Goal: Task Accomplishment & Management: Use online tool/utility

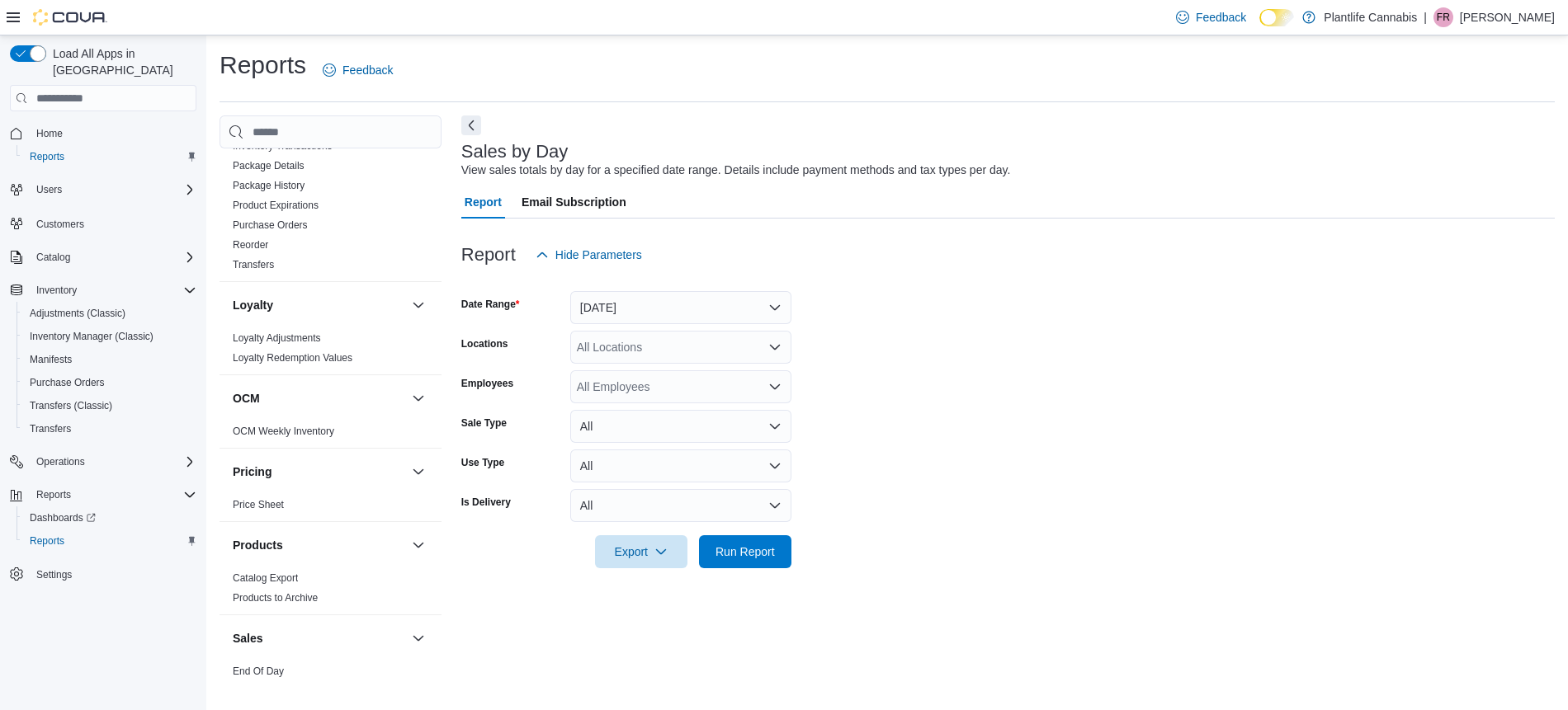
scroll to position [871, 0]
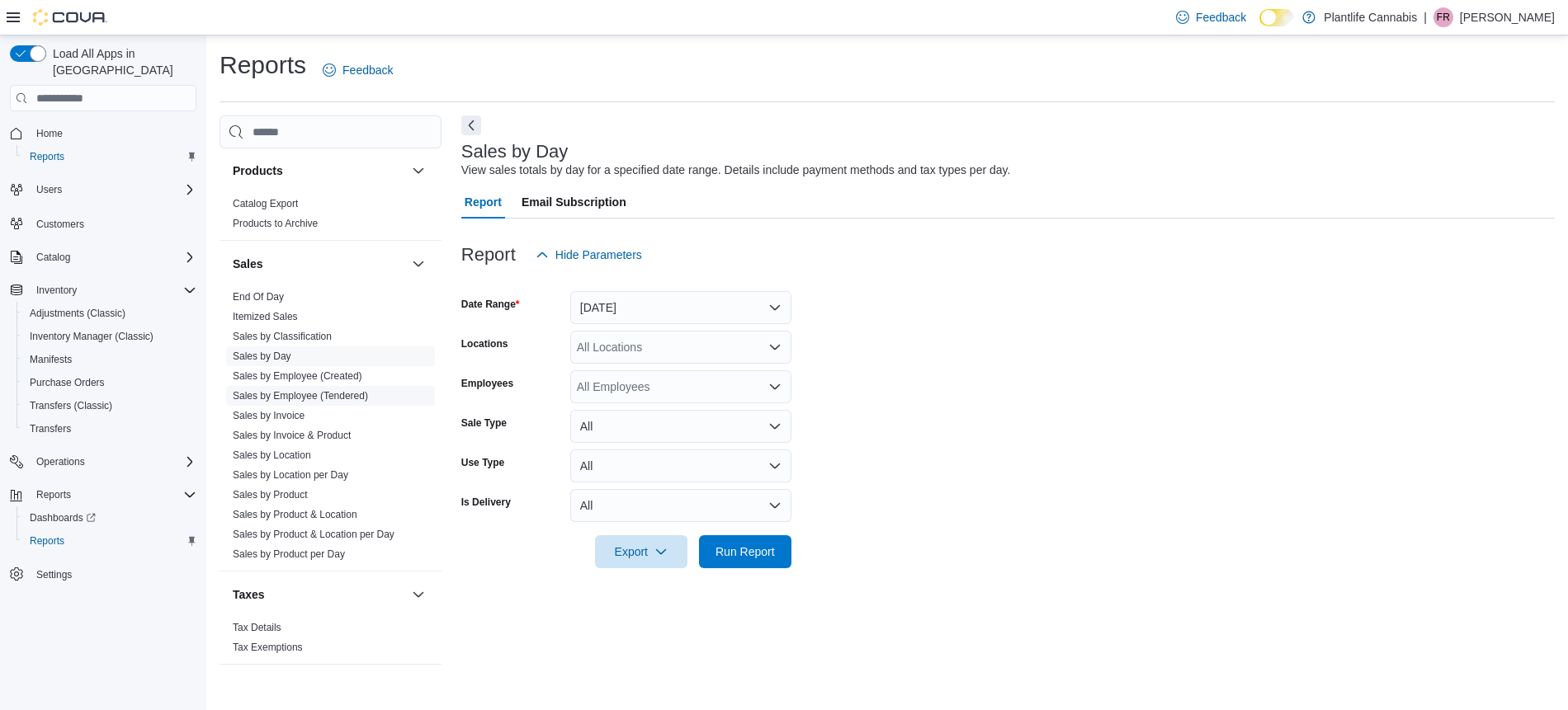
click at [344, 392] on link "Sales by Employee (Tendered)" at bounding box center [301, 396] width 136 height 12
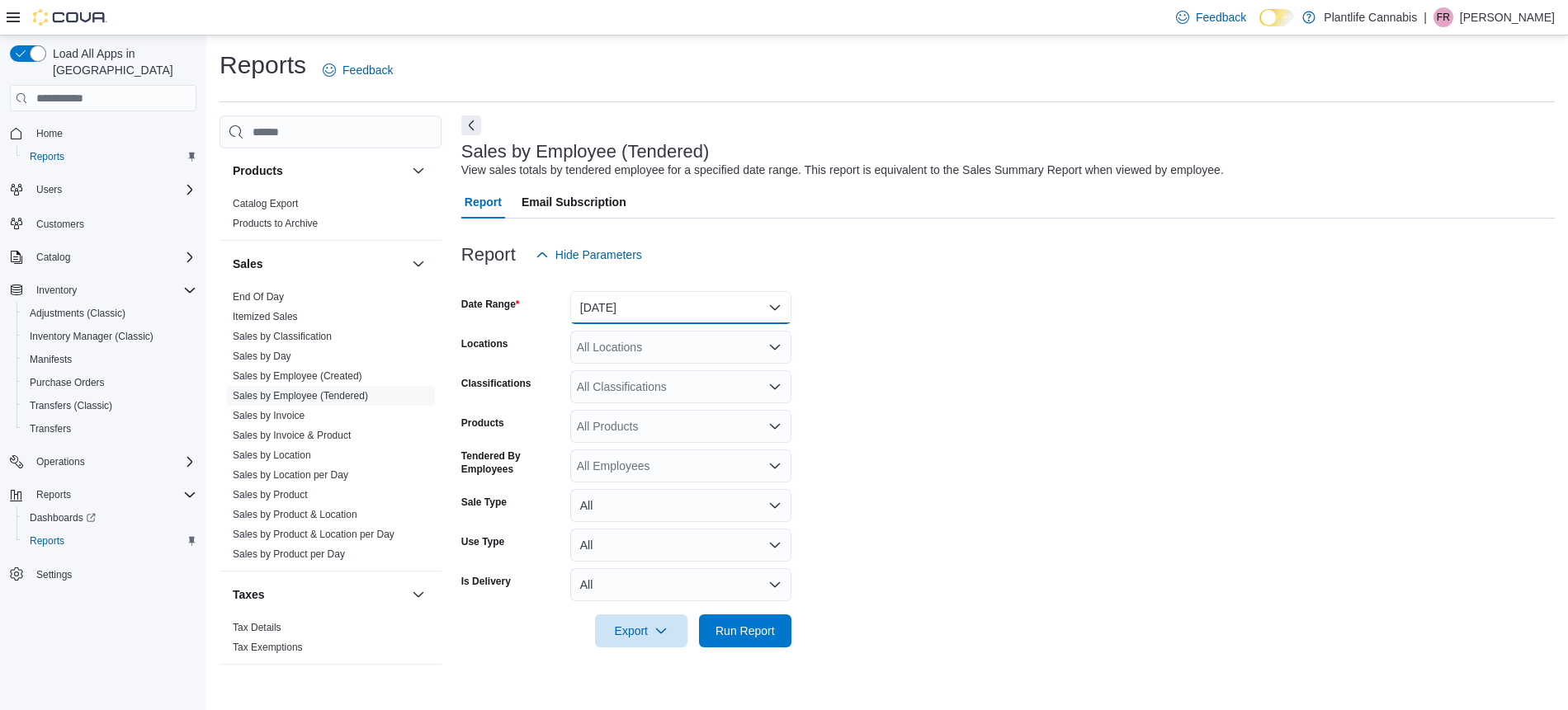
click at [599, 323] on button "[DATE]" at bounding box center [681, 307] width 221 height 33
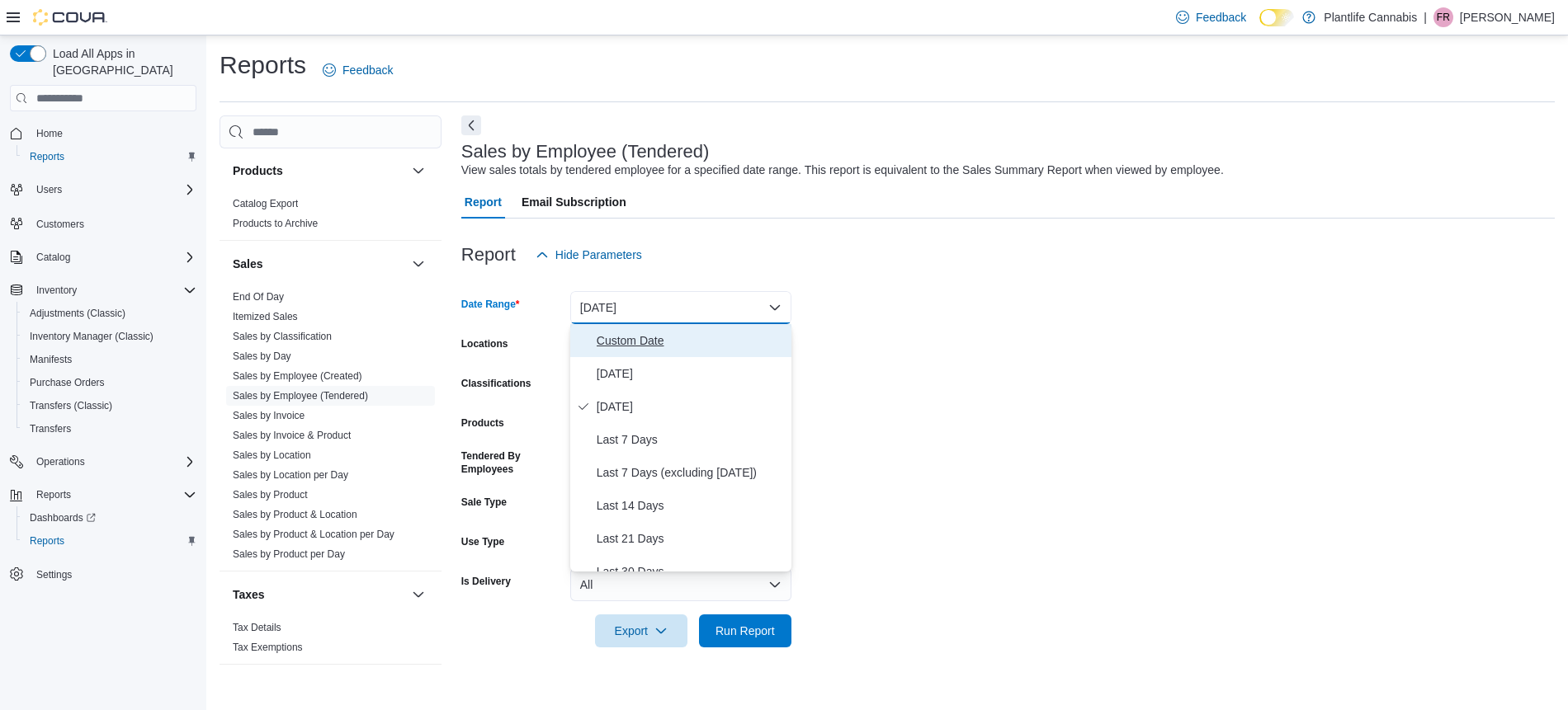
click at [626, 340] on span "Custom Date" at bounding box center [691, 340] width 188 height 19
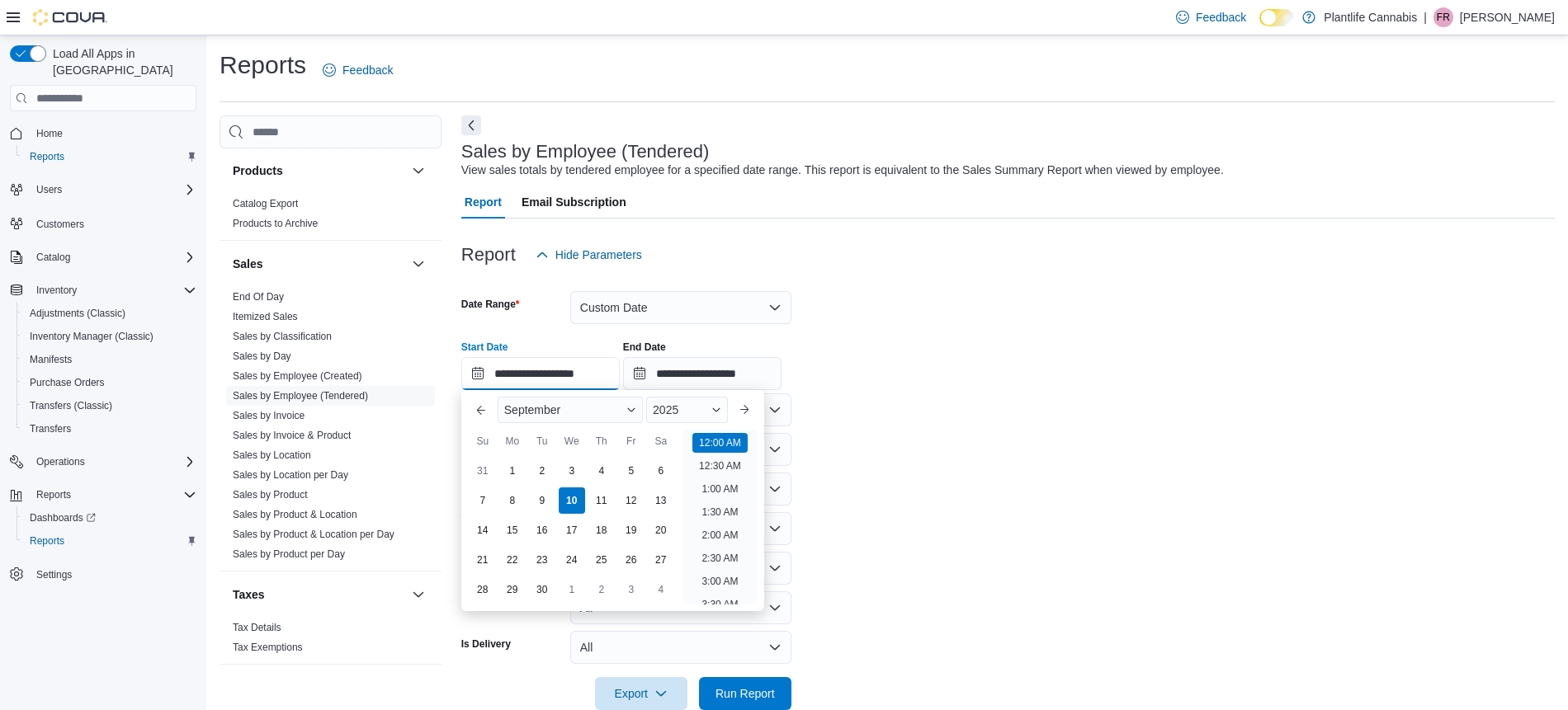
click at [608, 374] on input "**********" at bounding box center [539, 373] width 158 height 33
click at [710, 491] on li "4:30 PM" at bounding box center [720, 484] width 50 height 19
type input "**********"
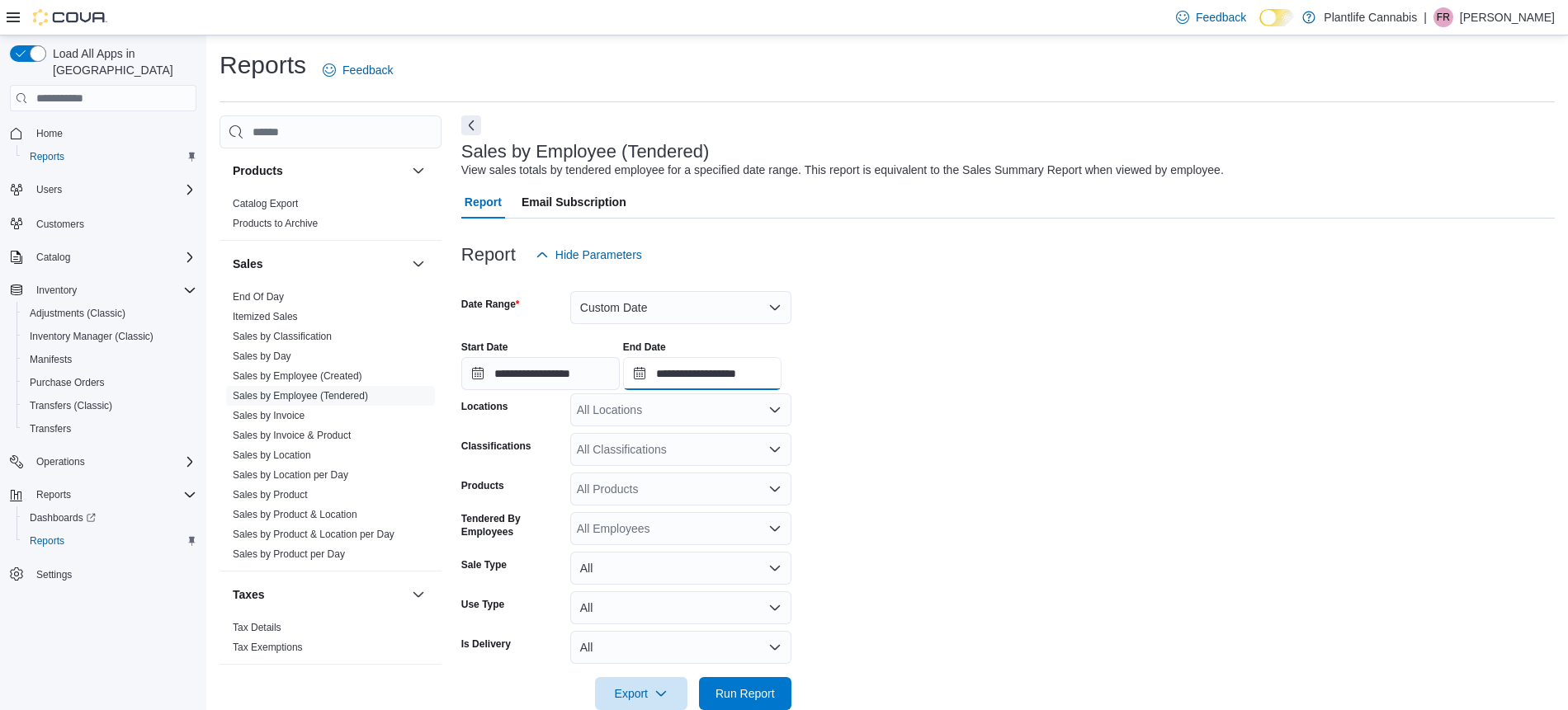
click at [737, 385] on input "**********" at bounding box center [702, 373] width 158 height 33
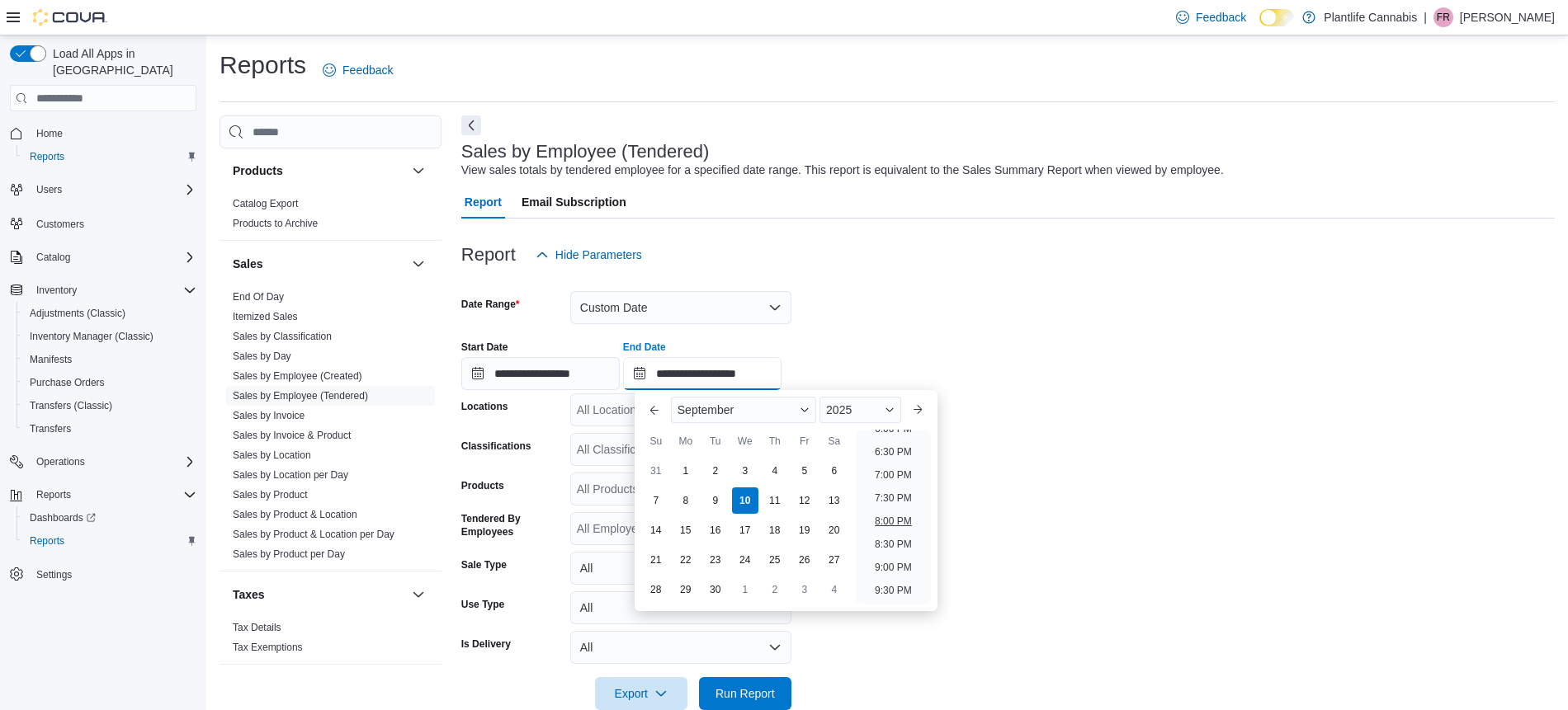
scroll to position [845, 0]
drag, startPoint x: 892, startPoint y: 471, endPoint x: 850, endPoint y: 467, distance: 42.2
click at [893, 471] on li "7:00 PM" at bounding box center [894, 476] width 50 height 19
type input "**********"
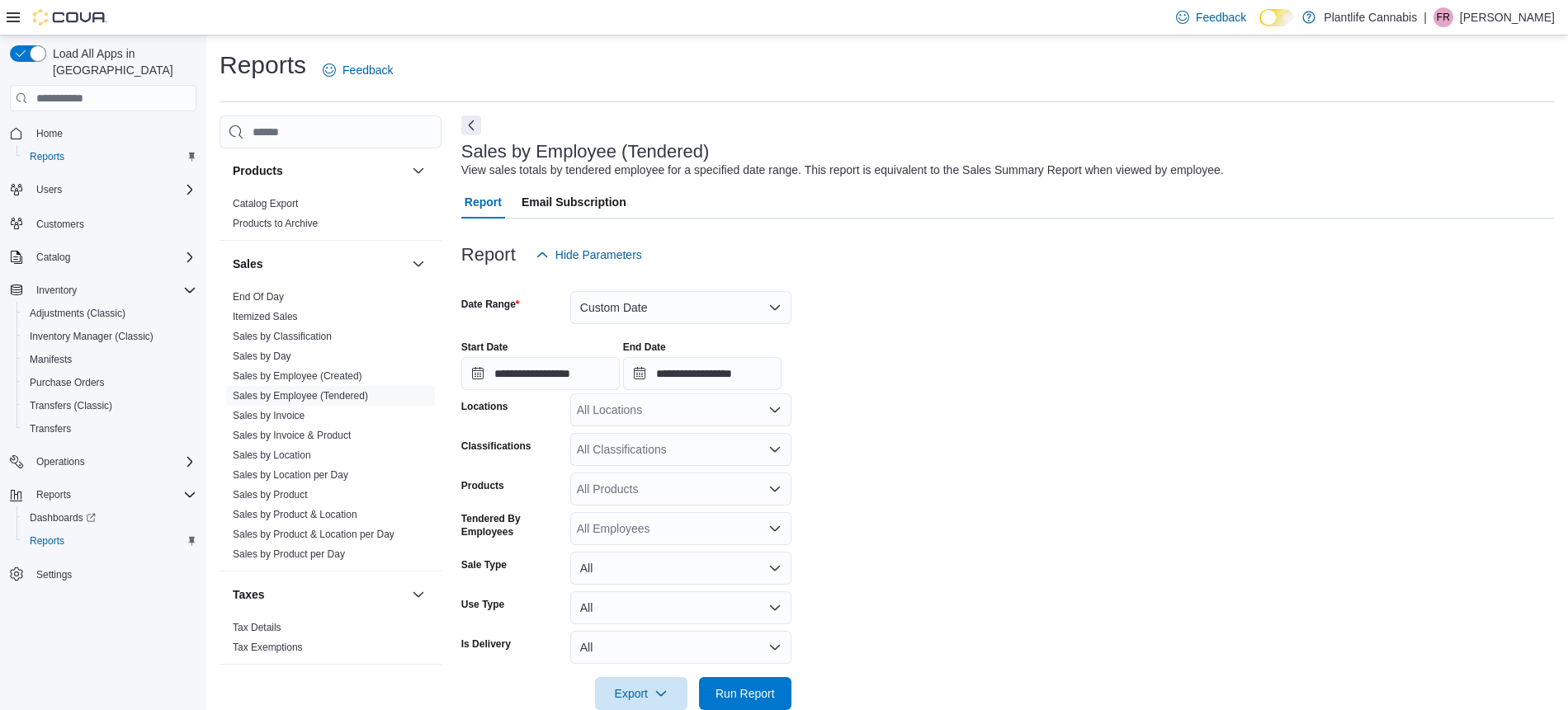
click at [693, 418] on div "All Locations" at bounding box center [681, 410] width 221 height 33
type input "****"
click at [705, 434] on span "Calgary - Shawnessy" at bounding box center [669, 437] width 109 height 16
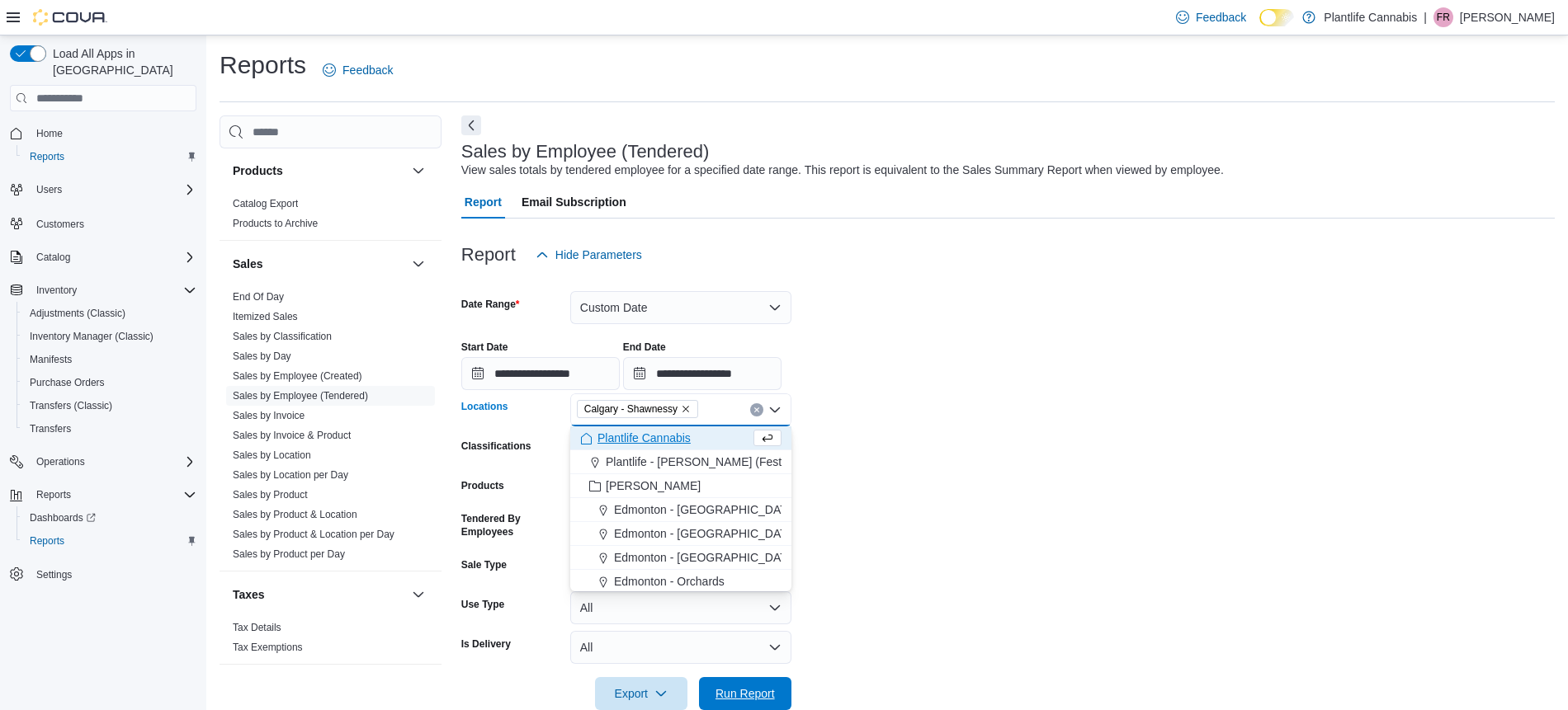
click at [770, 689] on span "Run Report" at bounding box center [744, 694] width 59 height 16
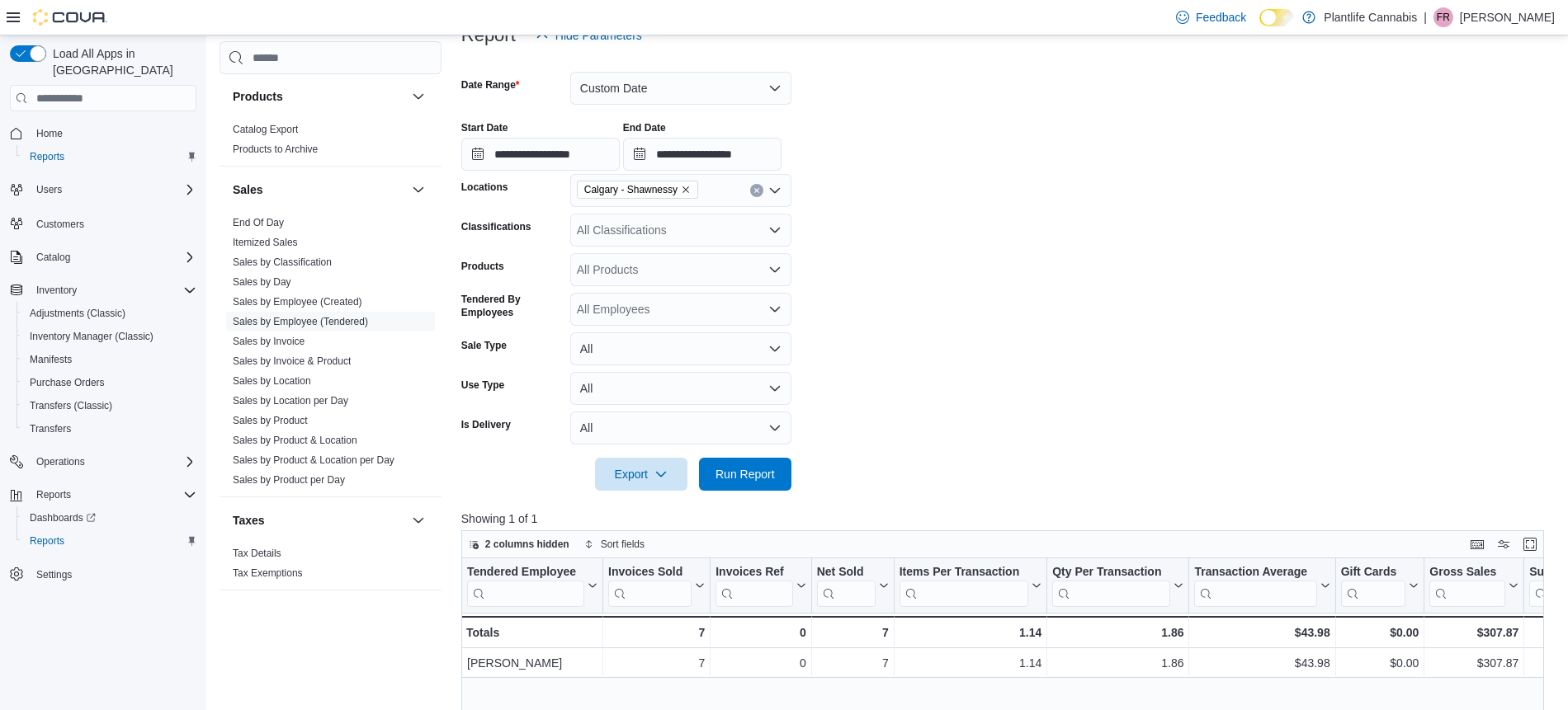
scroll to position [227, 0]
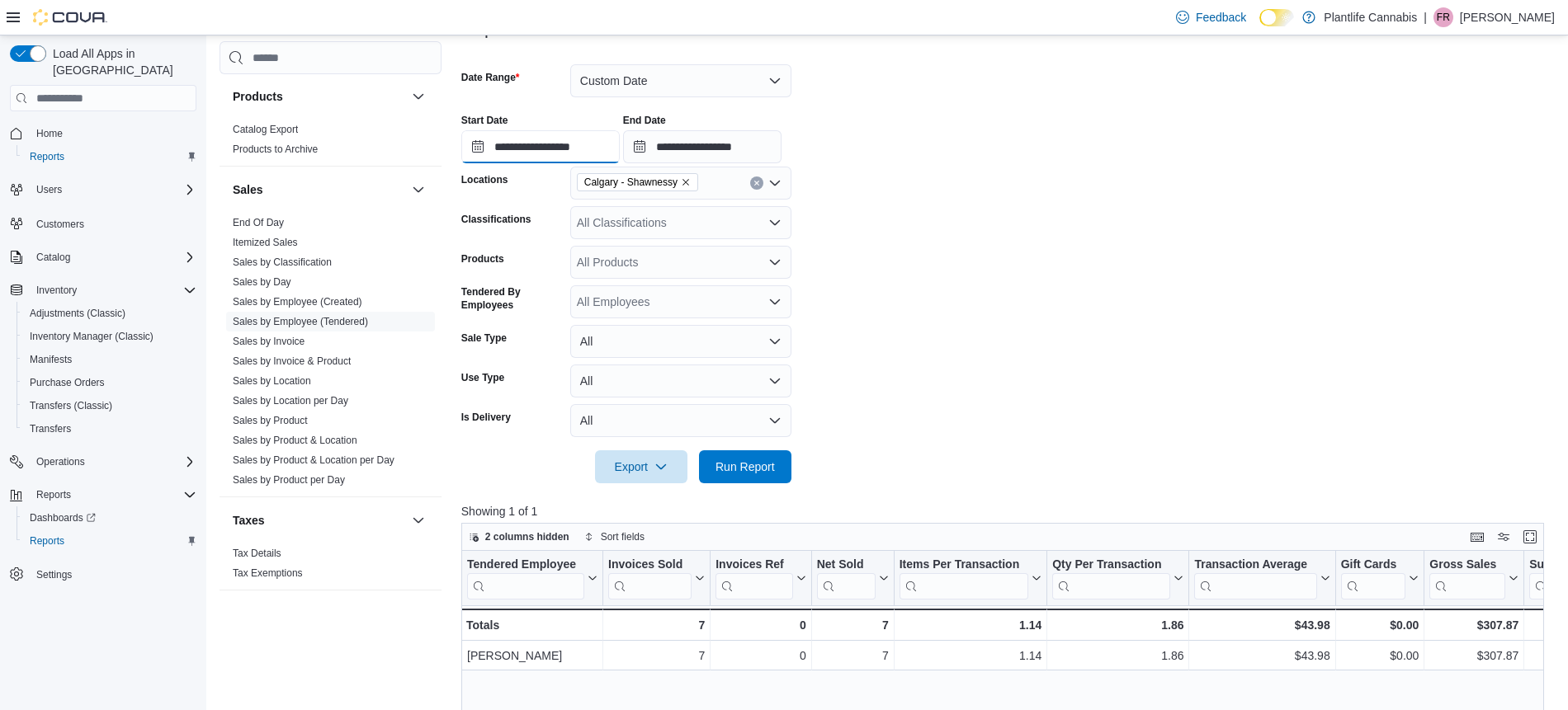
click at [598, 154] on input "**********" at bounding box center [539, 146] width 158 height 33
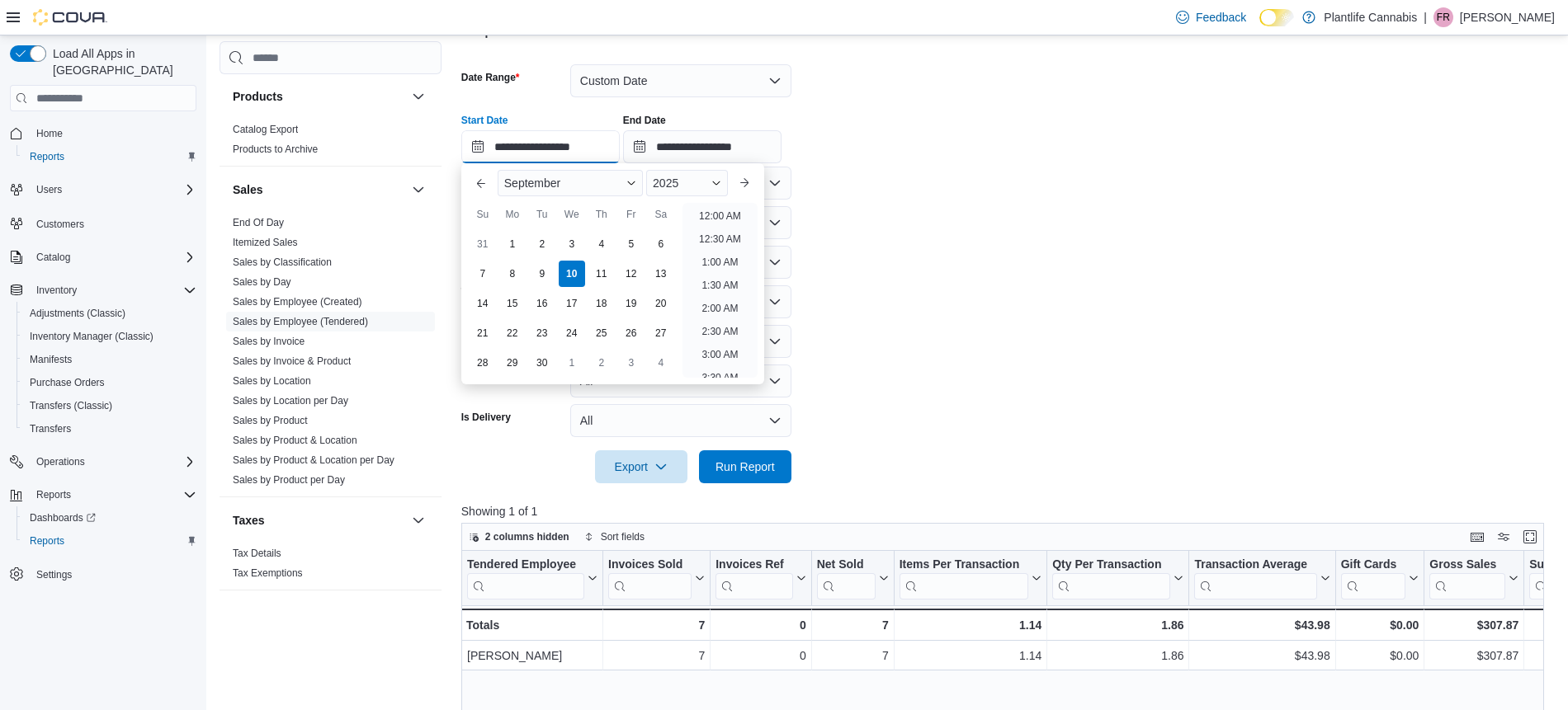
scroll to position [814, 0]
click at [724, 276] on li "7:00 PM" at bounding box center [720, 280] width 50 height 19
type input "**********"
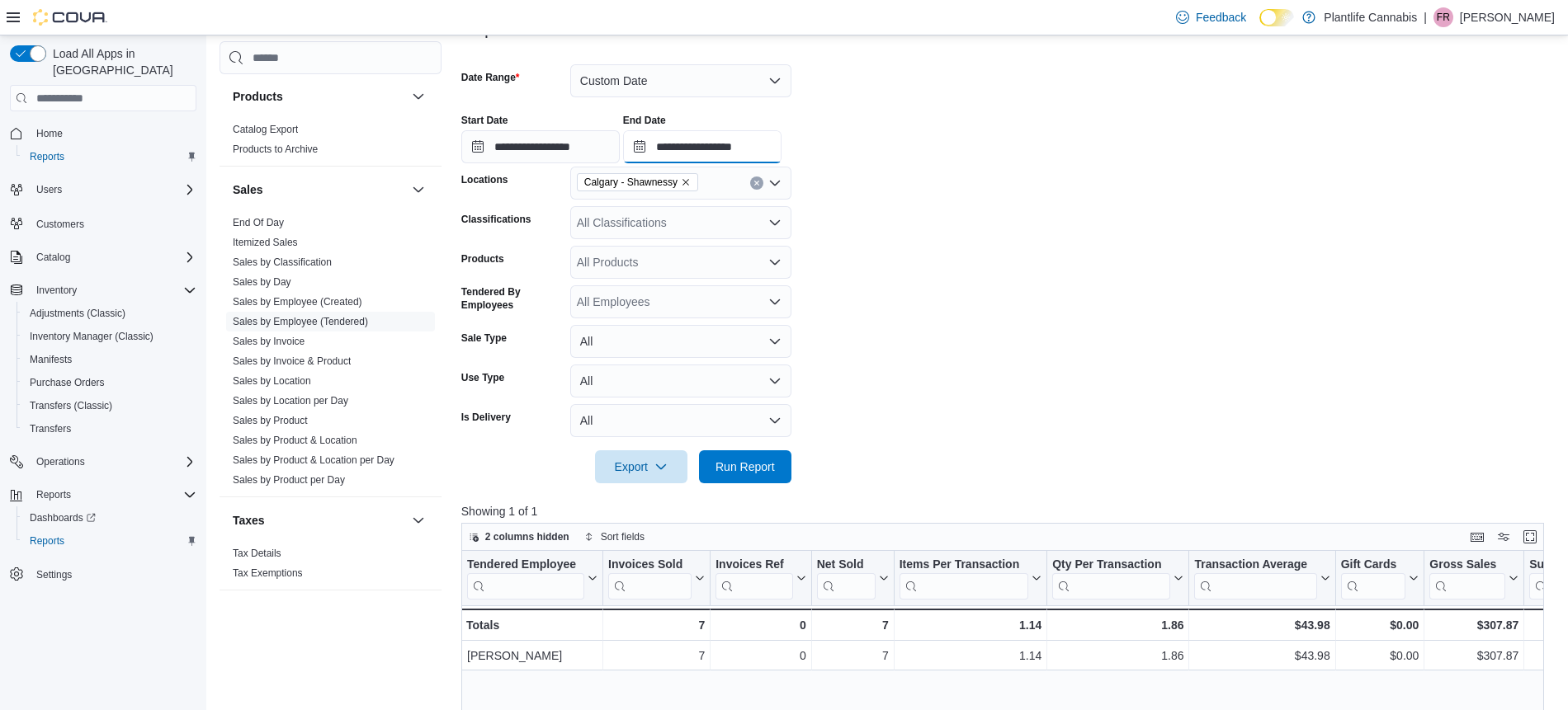
click at [767, 160] on input "**********" at bounding box center [702, 146] width 158 height 33
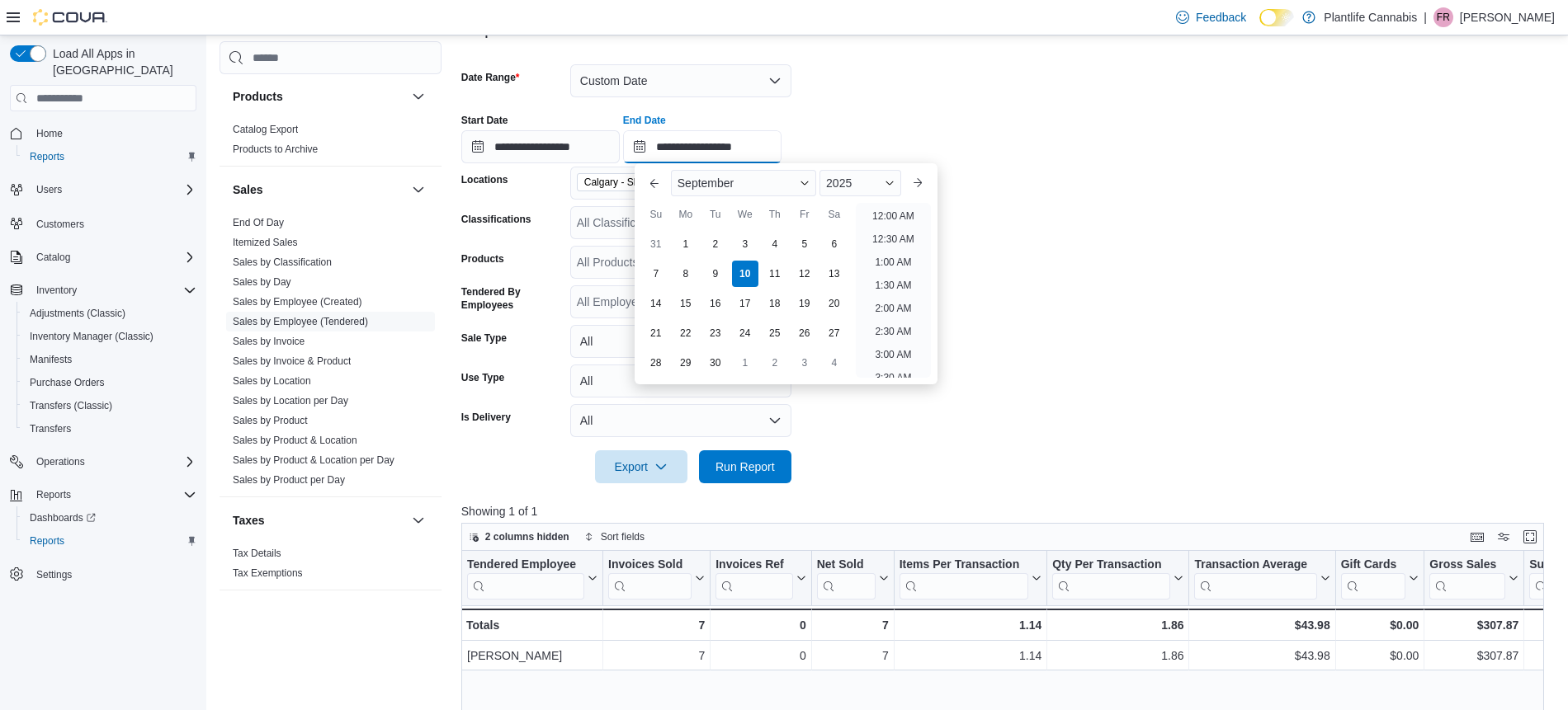
scroll to position [929, 0]
click at [915, 300] on li "10:00 PM" at bounding box center [893, 304] width 55 height 19
type input "**********"
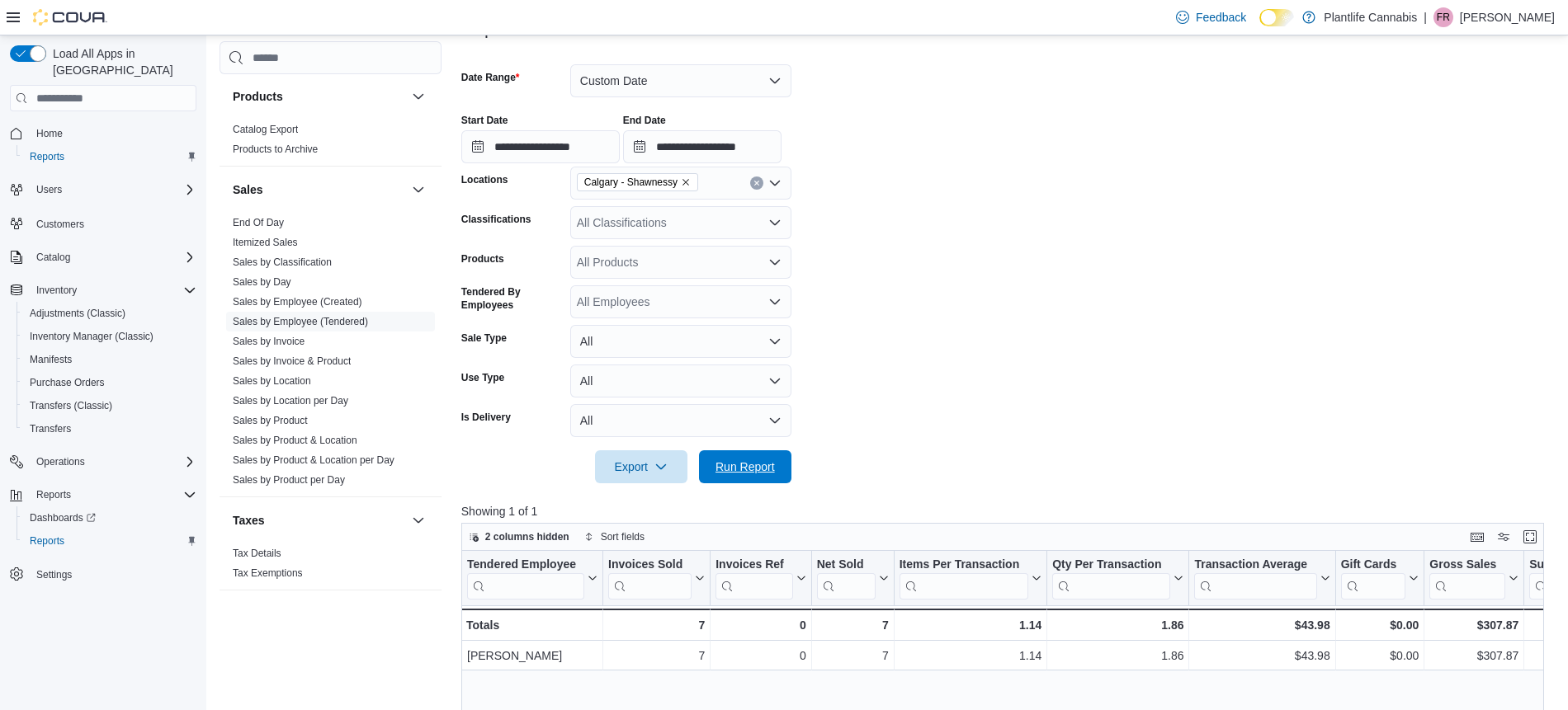
click at [777, 462] on span "Run Report" at bounding box center [745, 467] width 73 height 33
click at [743, 464] on span "Run Report" at bounding box center [744, 467] width 59 height 16
click at [762, 462] on span "Run Report" at bounding box center [744, 466] width 59 height 16
click at [641, 98] on div at bounding box center [1007, 98] width 1094 height 3
click at [631, 95] on button "Custom Date" at bounding box center [681, 81] width 221 height 33
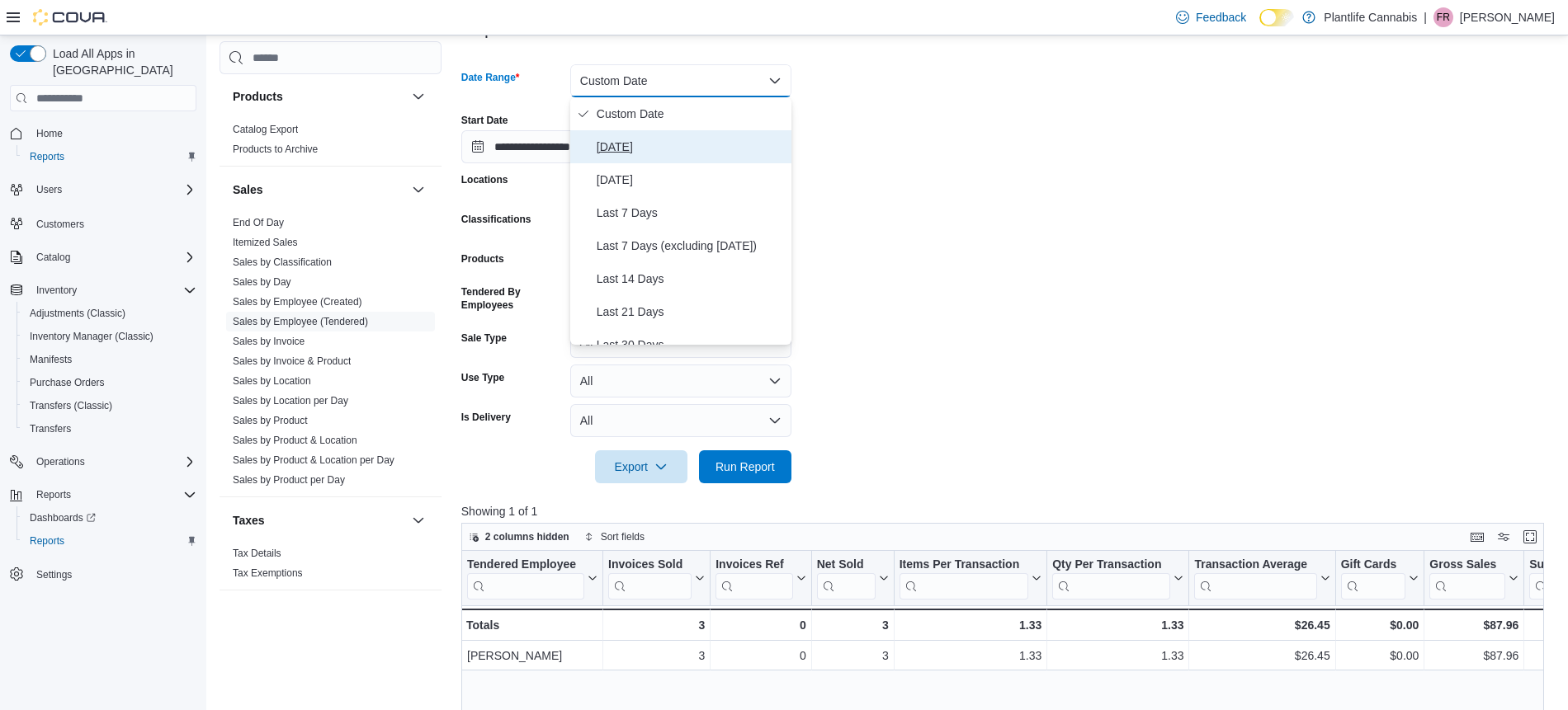
click at [651, 144] on span "Today" at bounding box center [691, 146] width 188 height 19
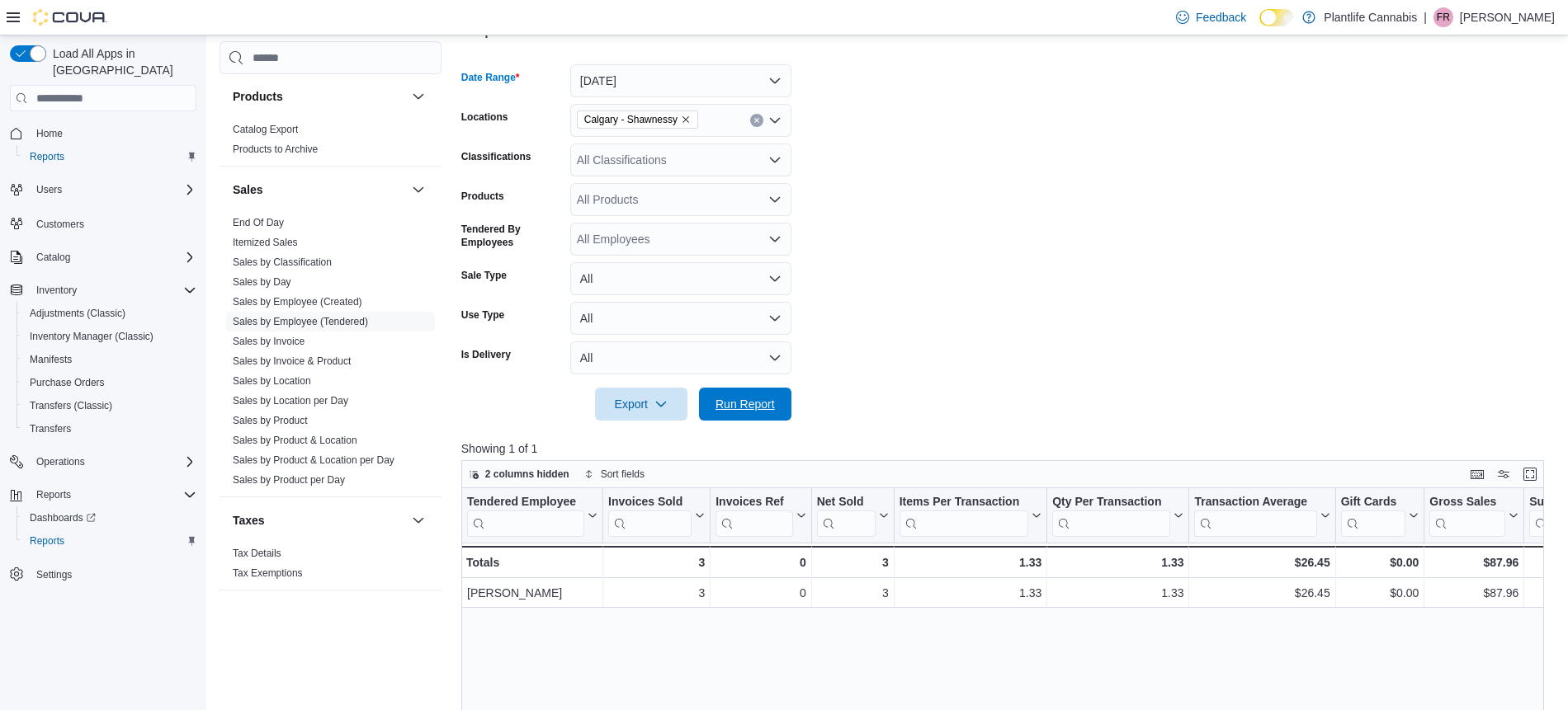
click at [786, 406] on button "Run Report" at bounding box center [744, 404] width 92 height 33
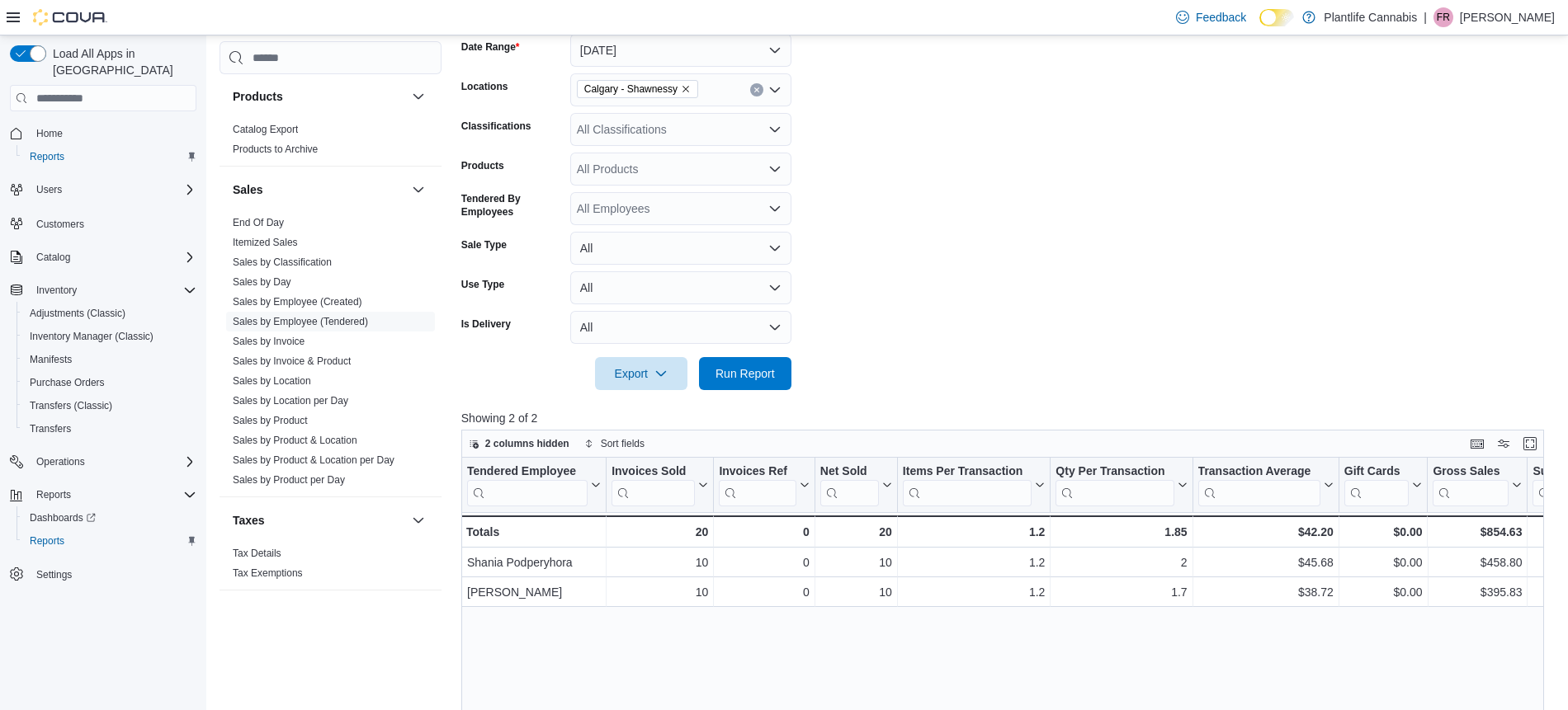
scroll to position [278, 0]
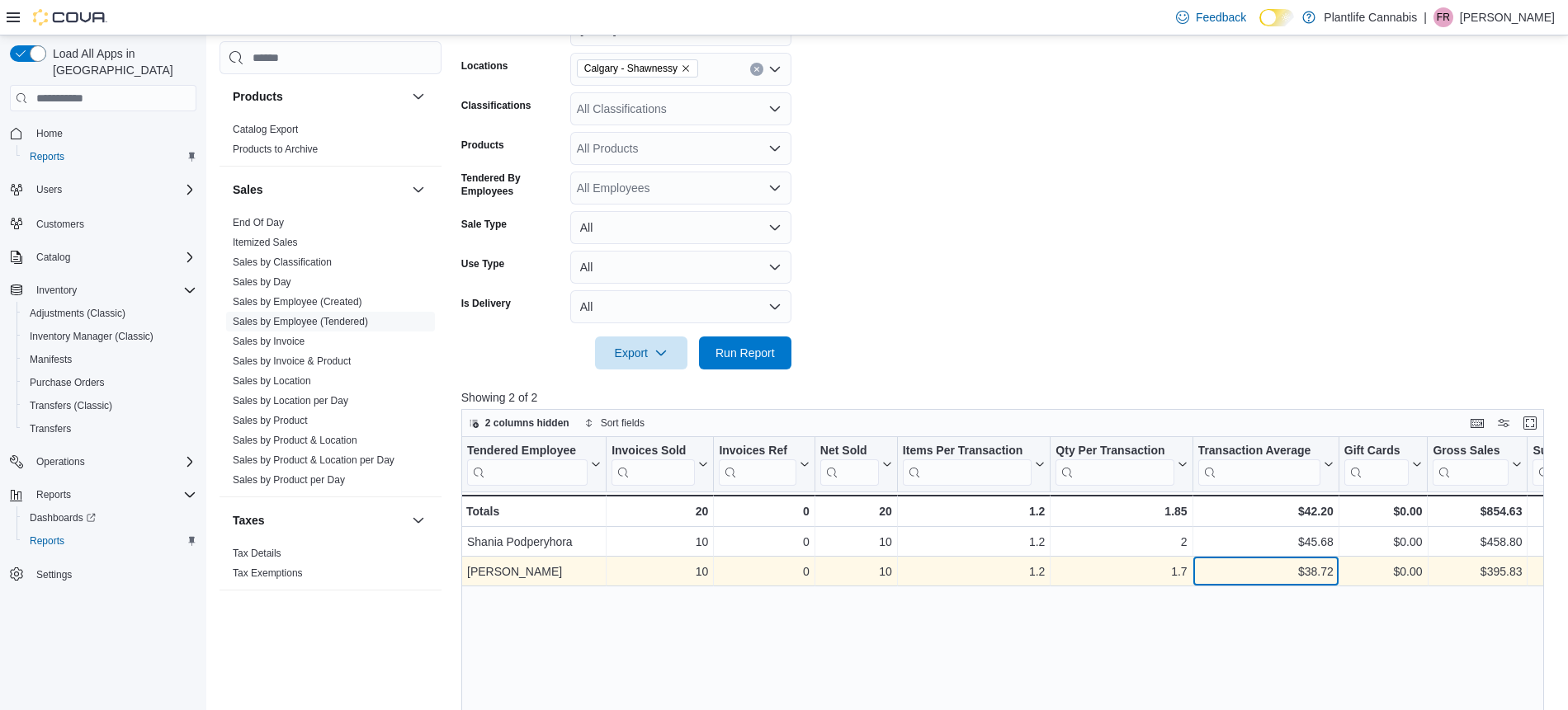
click at [1321, 572] on div "$38.72" at bounding box center [1265, 571] width 136 height 19
copy div "38.72"
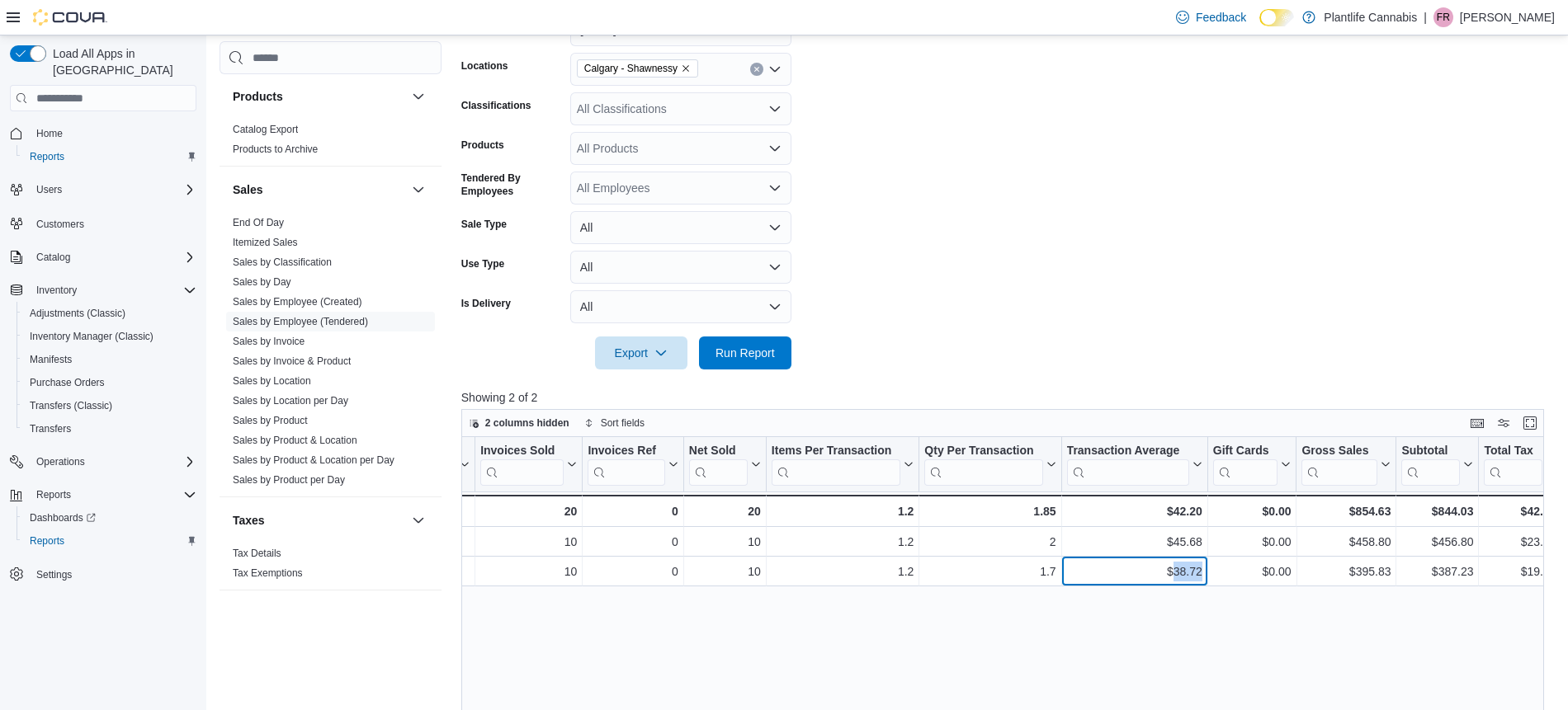
scroll to position [0, 145]
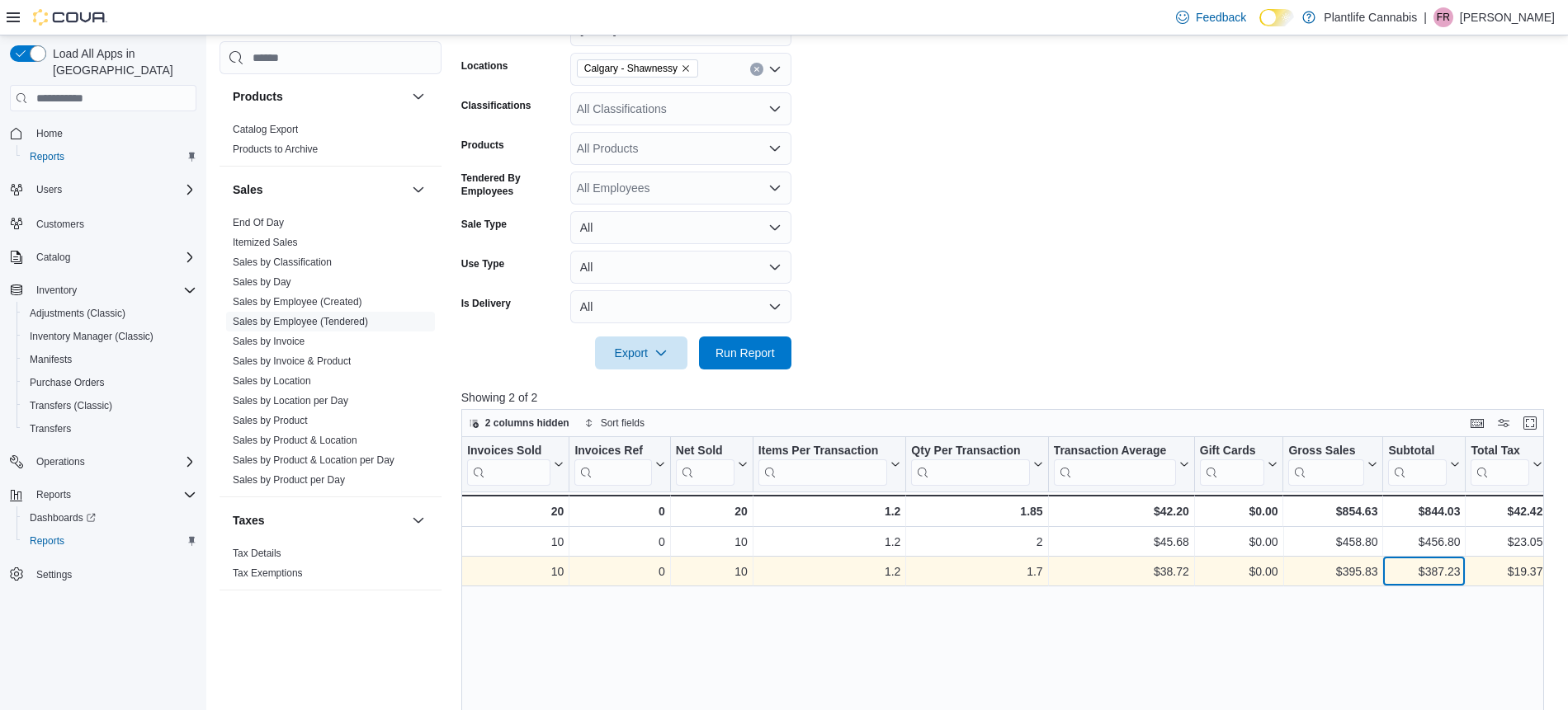
click at [1455, 573] on div "$387.23" at bounding box center [1424, 571] width 72 height 19
copy div "387.23"
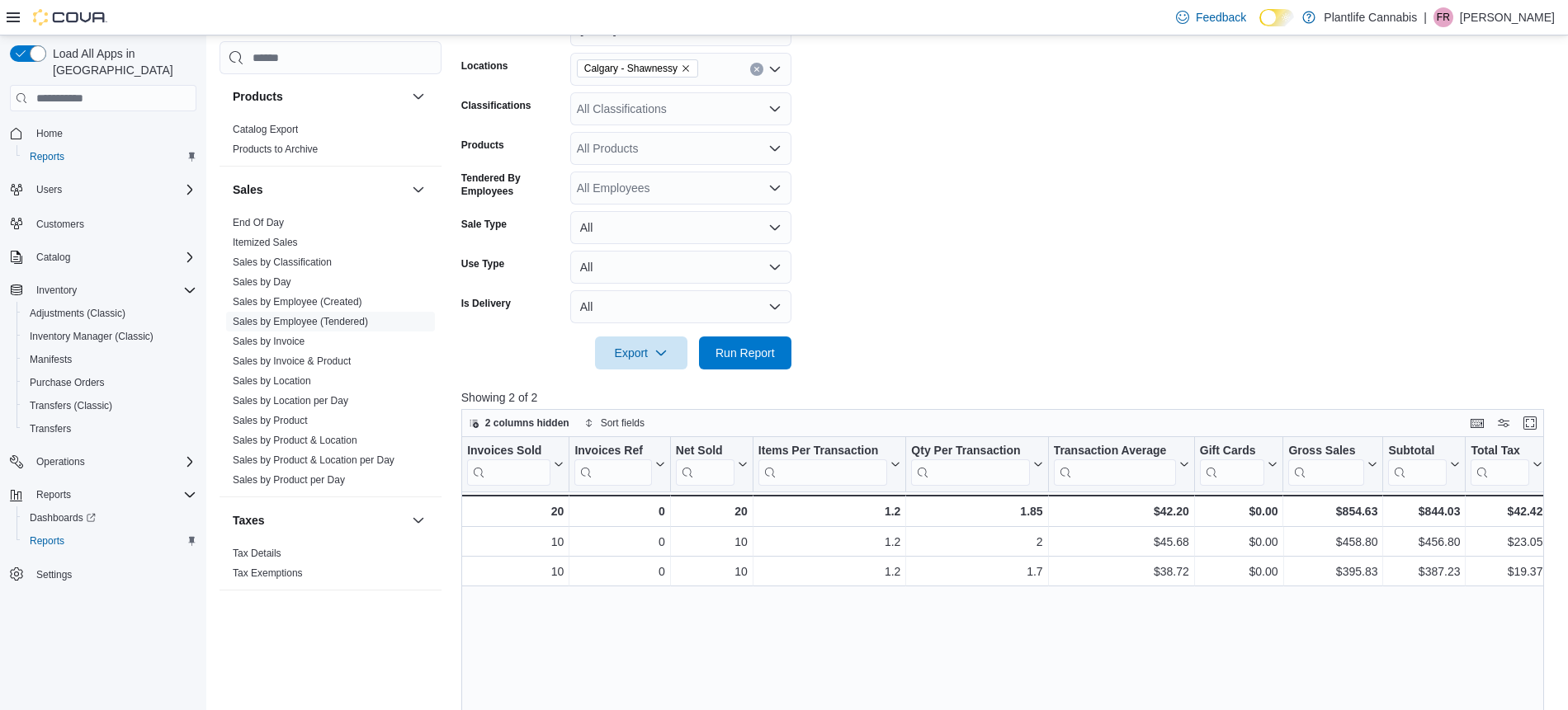
click at [670, 108] on div "All Classifications" at bounding box center [681, 109] width 221 height 33
type input "***"
click at [671, 130] on span "Accessory Group" at bounding box center [649, 137] width 88 height 16
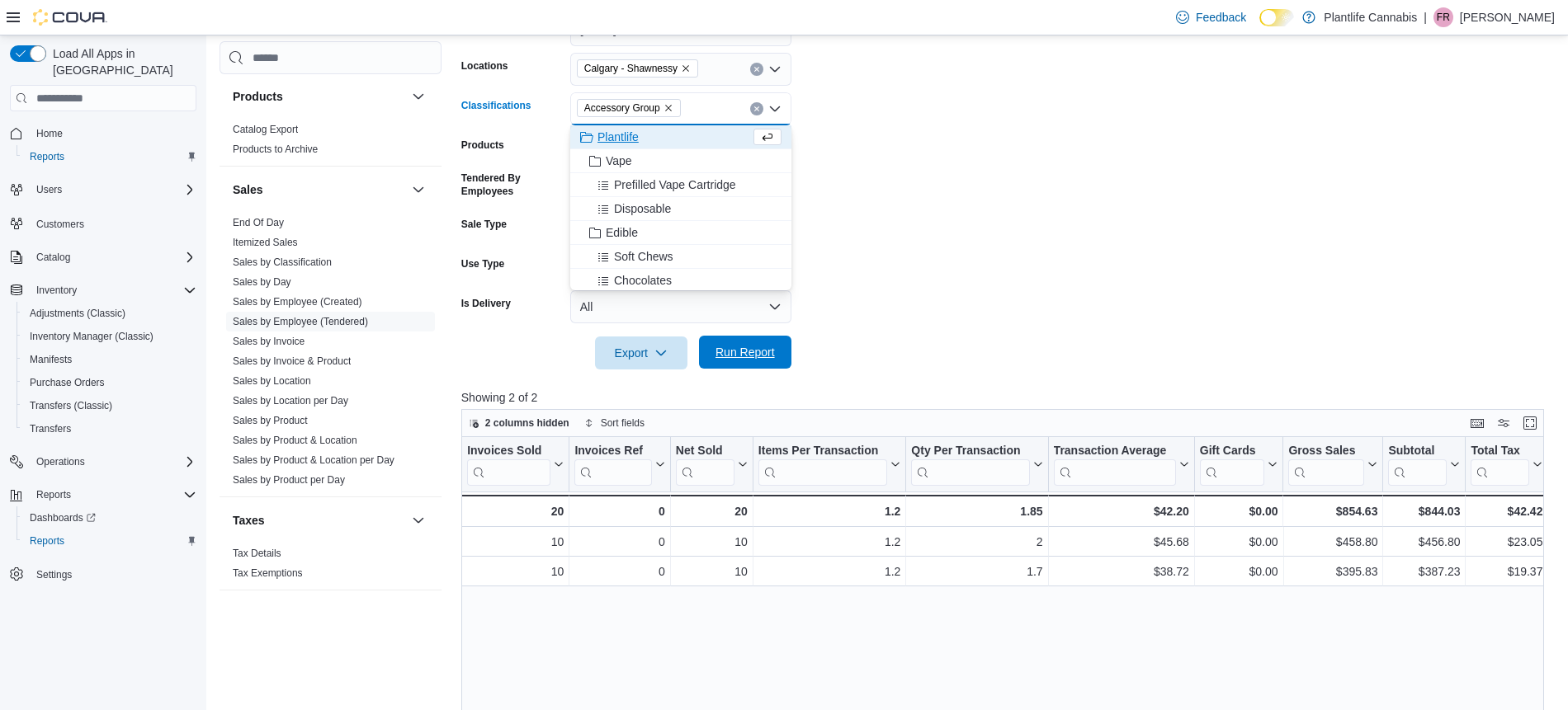
click at [739, 339] on span "Run Report" at bounding box center [745, 352] width 73 height 33
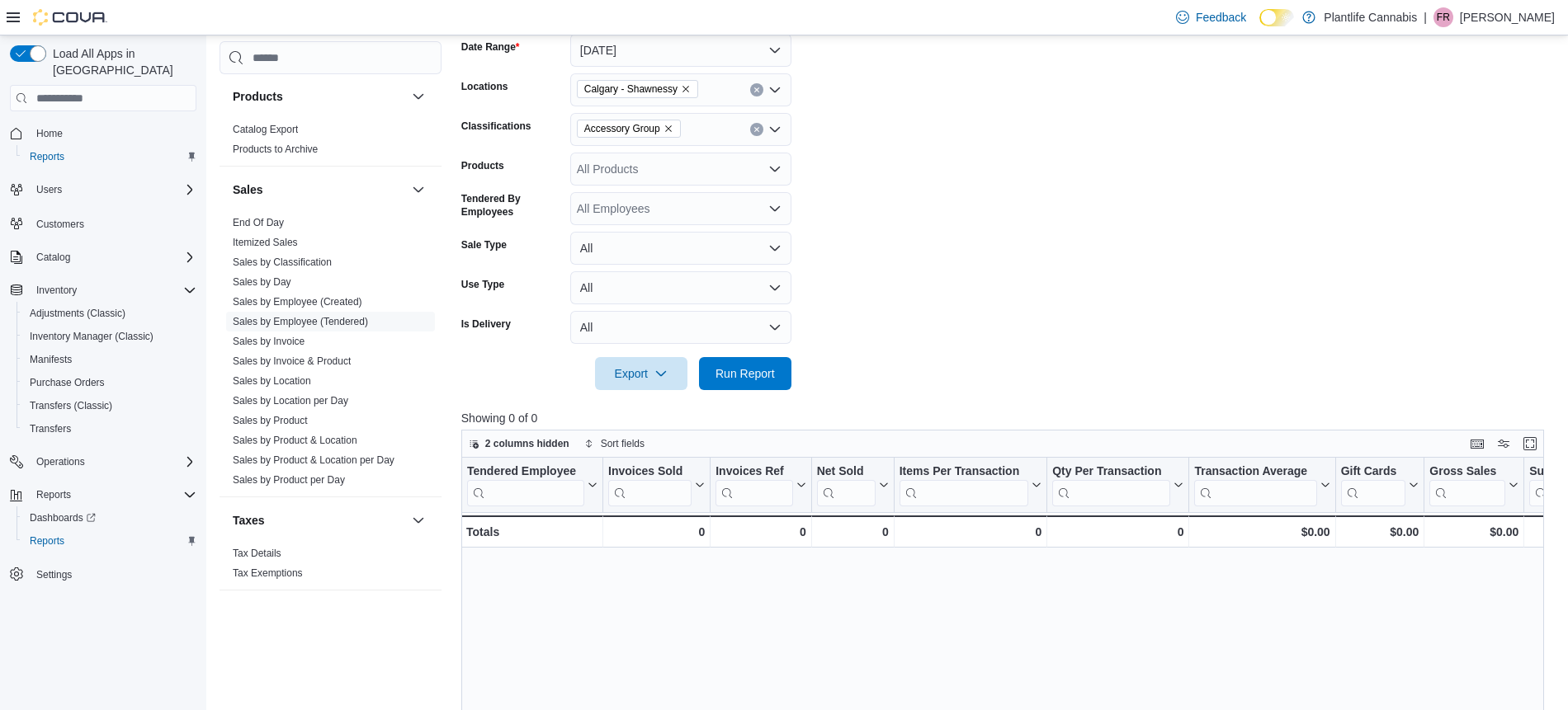
scroll to position [257, 0]
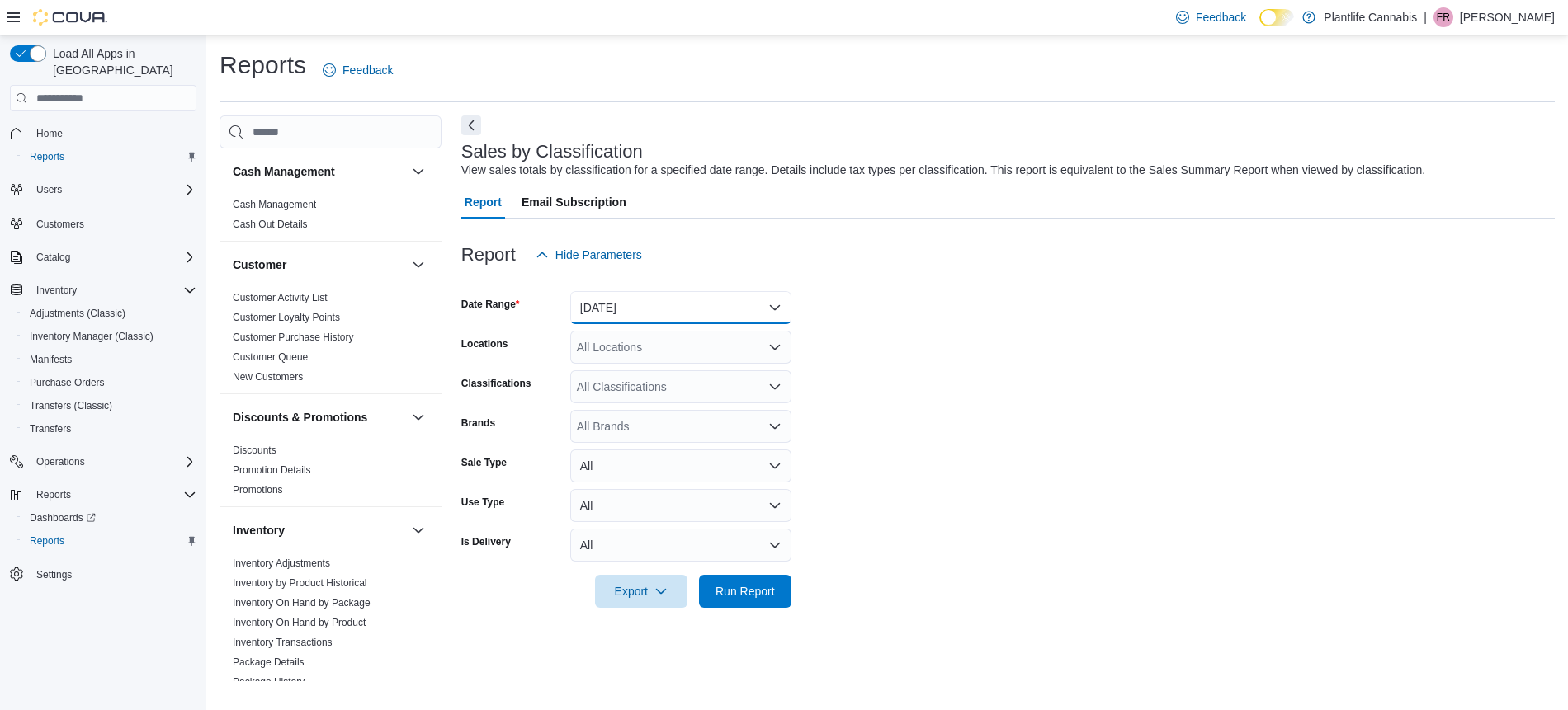
click at [659, 309] on button "[DATE]" at bounding box center [681, 307] width 221 height 33
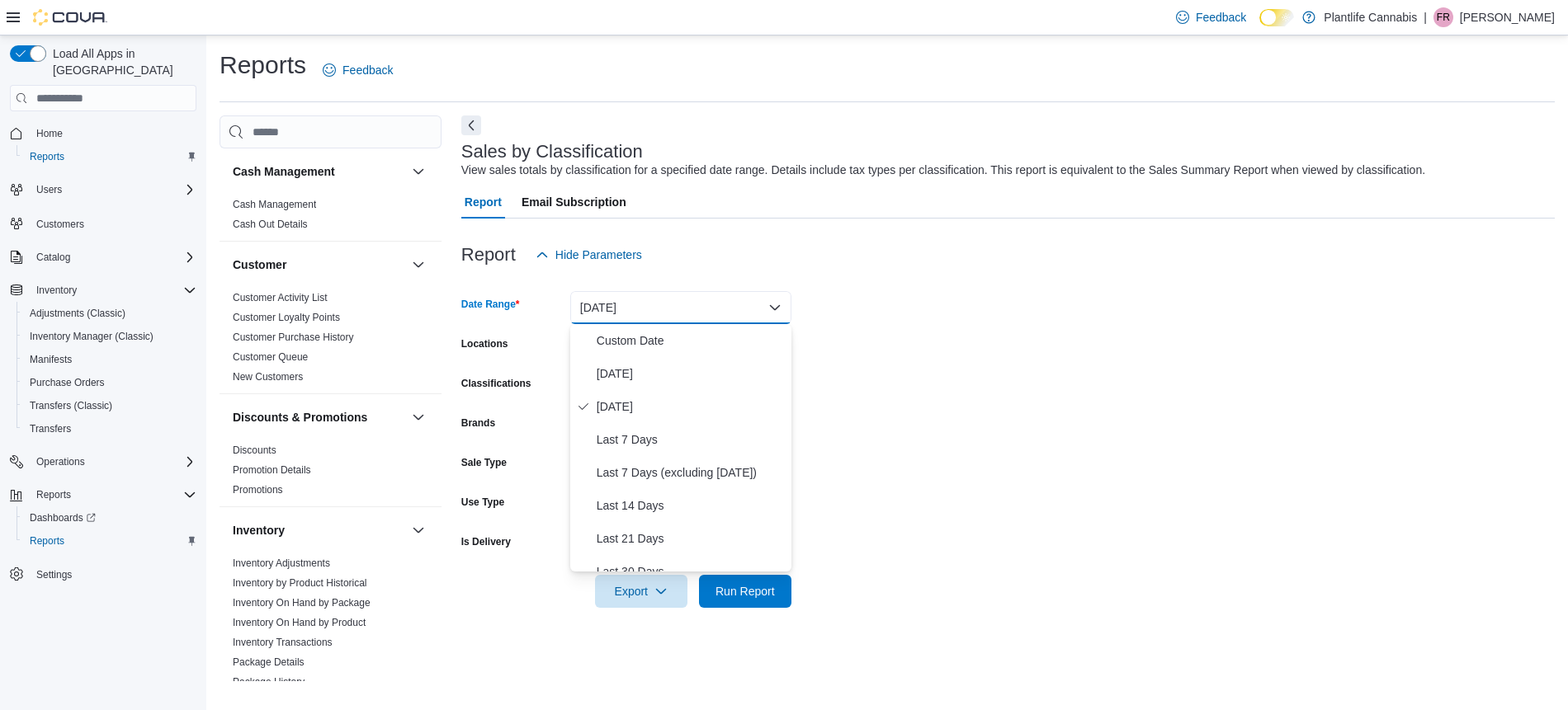
click at [665, 321] on button "[DATE]" at bounding box center [681, 307] width 221 height 33
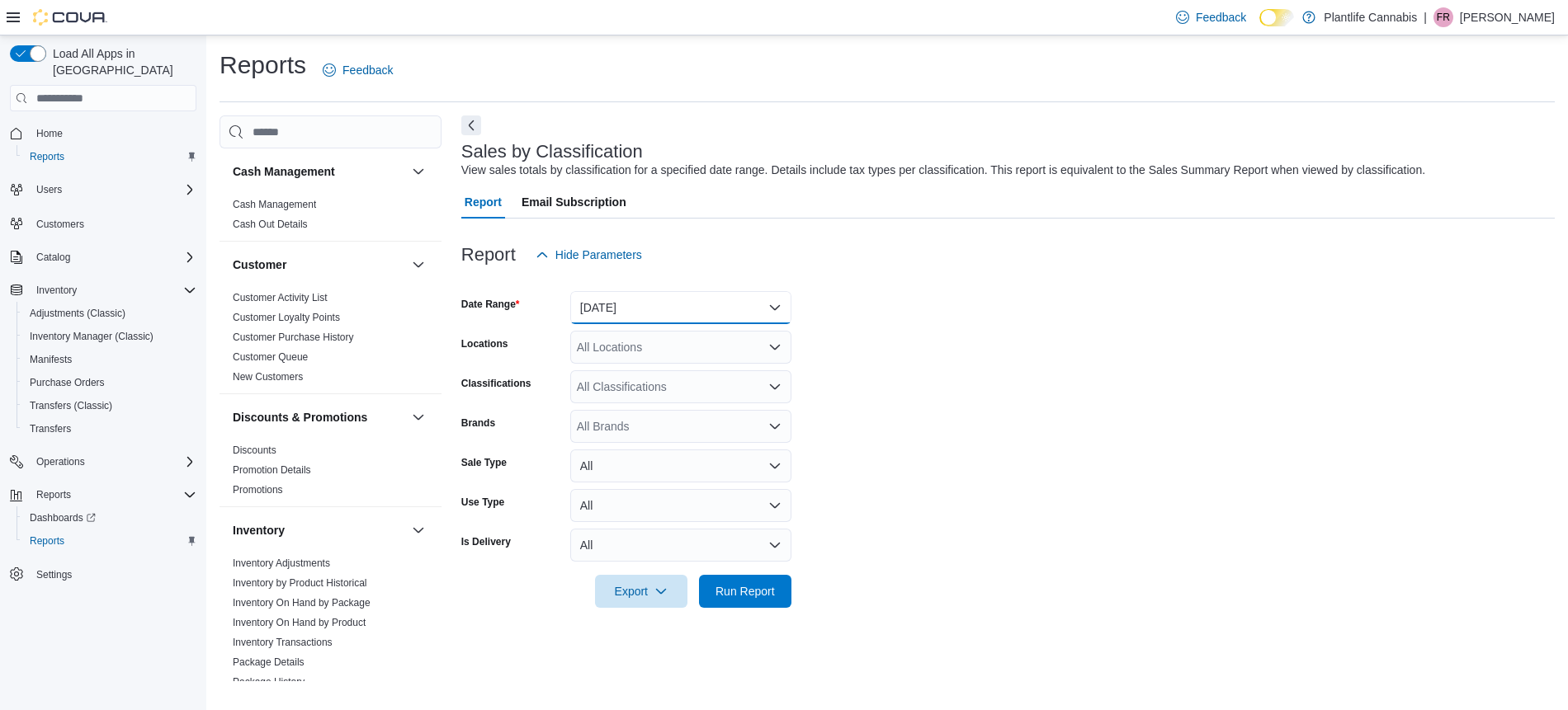
click at [665, 321] on button "[DATE]" at bounding box center [681, 307] width 221 height 33
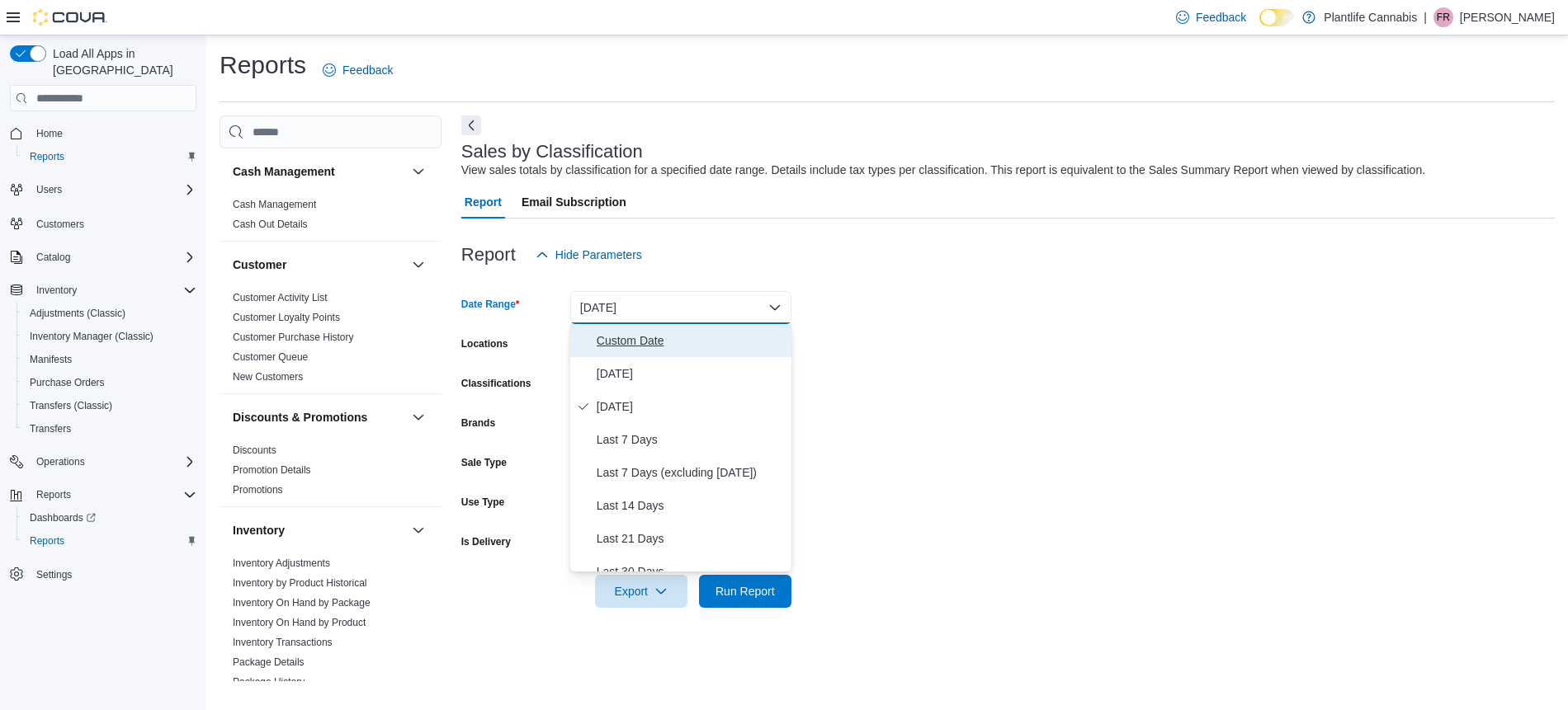
click at [659, 352] on button "Custom Date" at bounding box center [681, 340] width 221 height 33
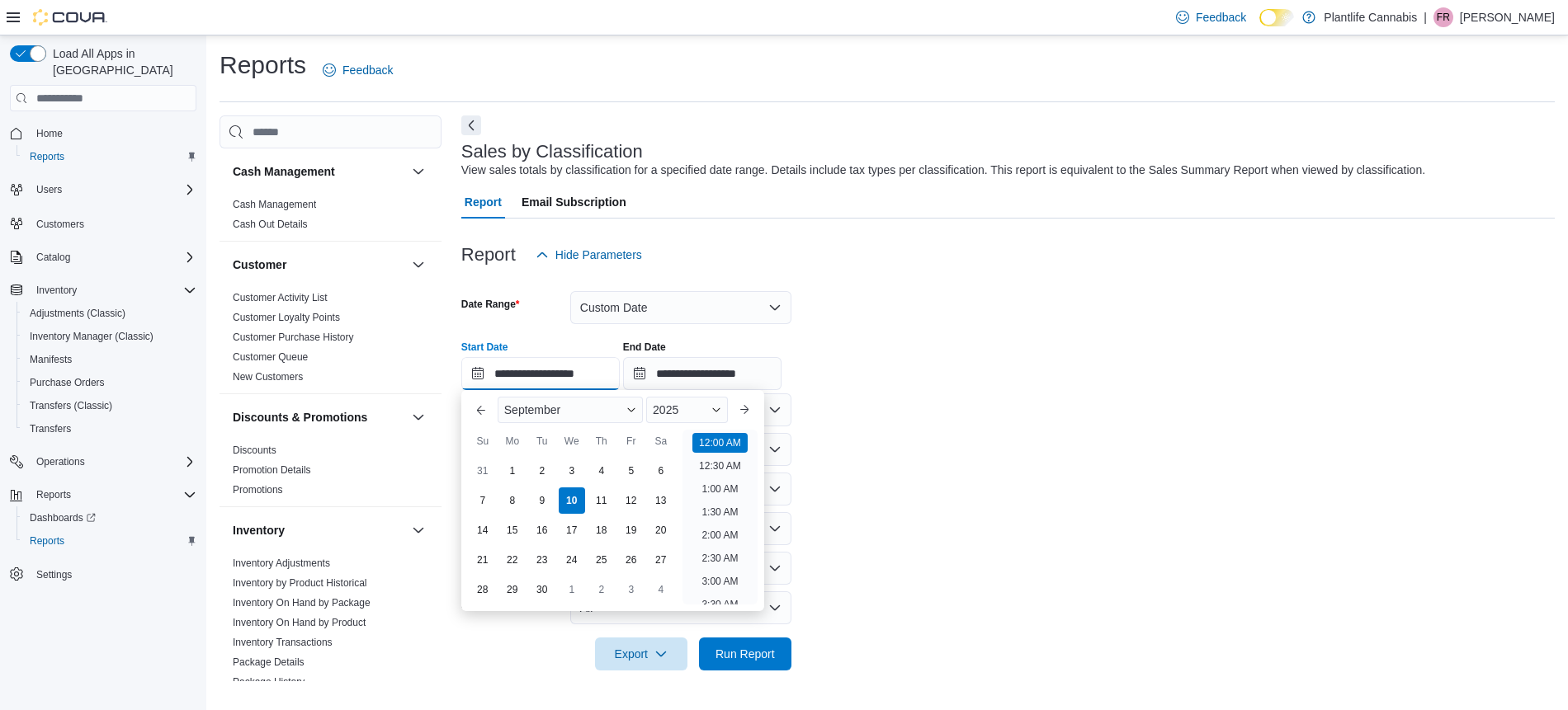
click at [611, 385] on input "**********" at bounding box center [539, 373] width 158 height 33
click at [739, 556] on li "4:30 PM" at bounding box center [720, 565] width 50 height 19
type input "**********"
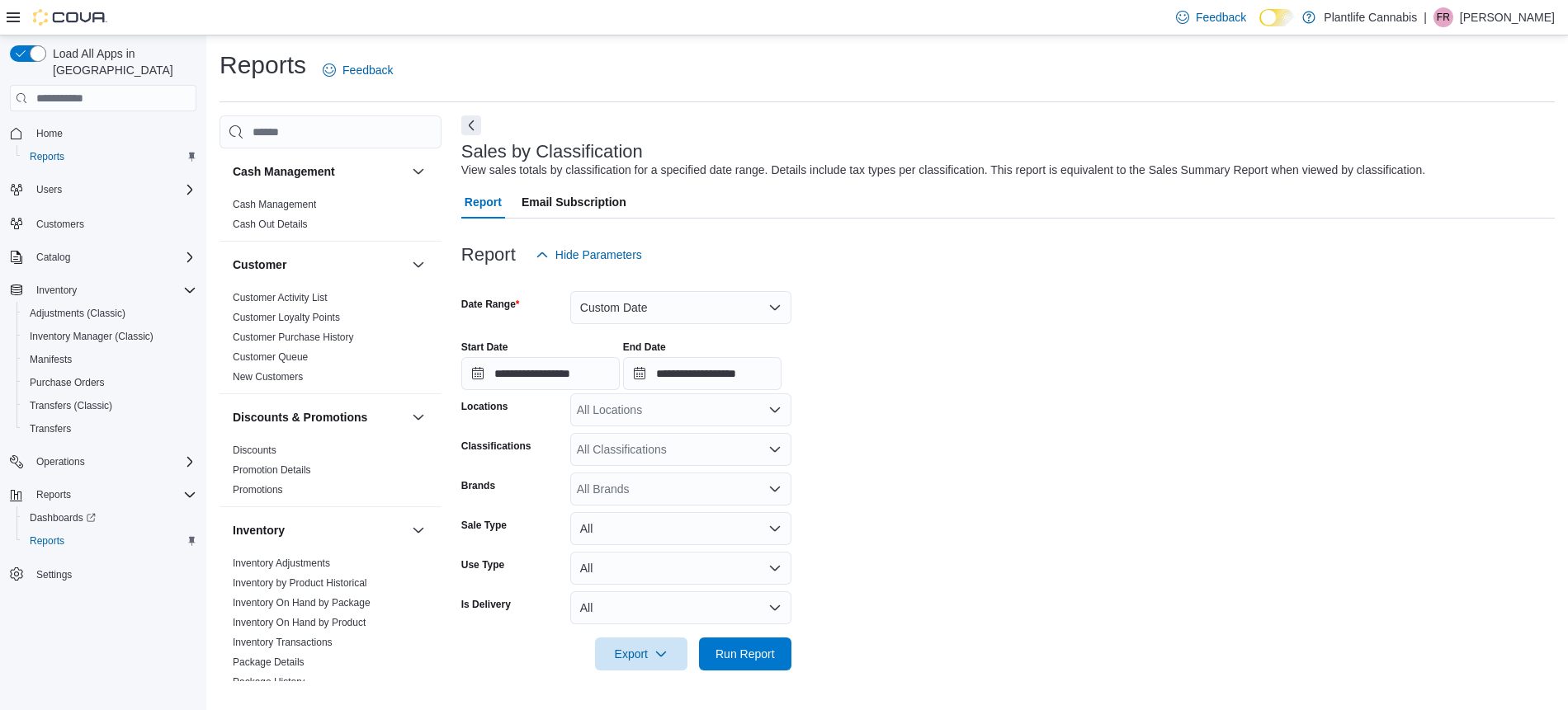
click at [652, 407] on div "All Locations" at bounding box center [681, 410] width 221 height 33
type input "****"
click at [743, 436] on div "Calgary - Shawnessy" at bounding box center [681, 437] width 202 height 16
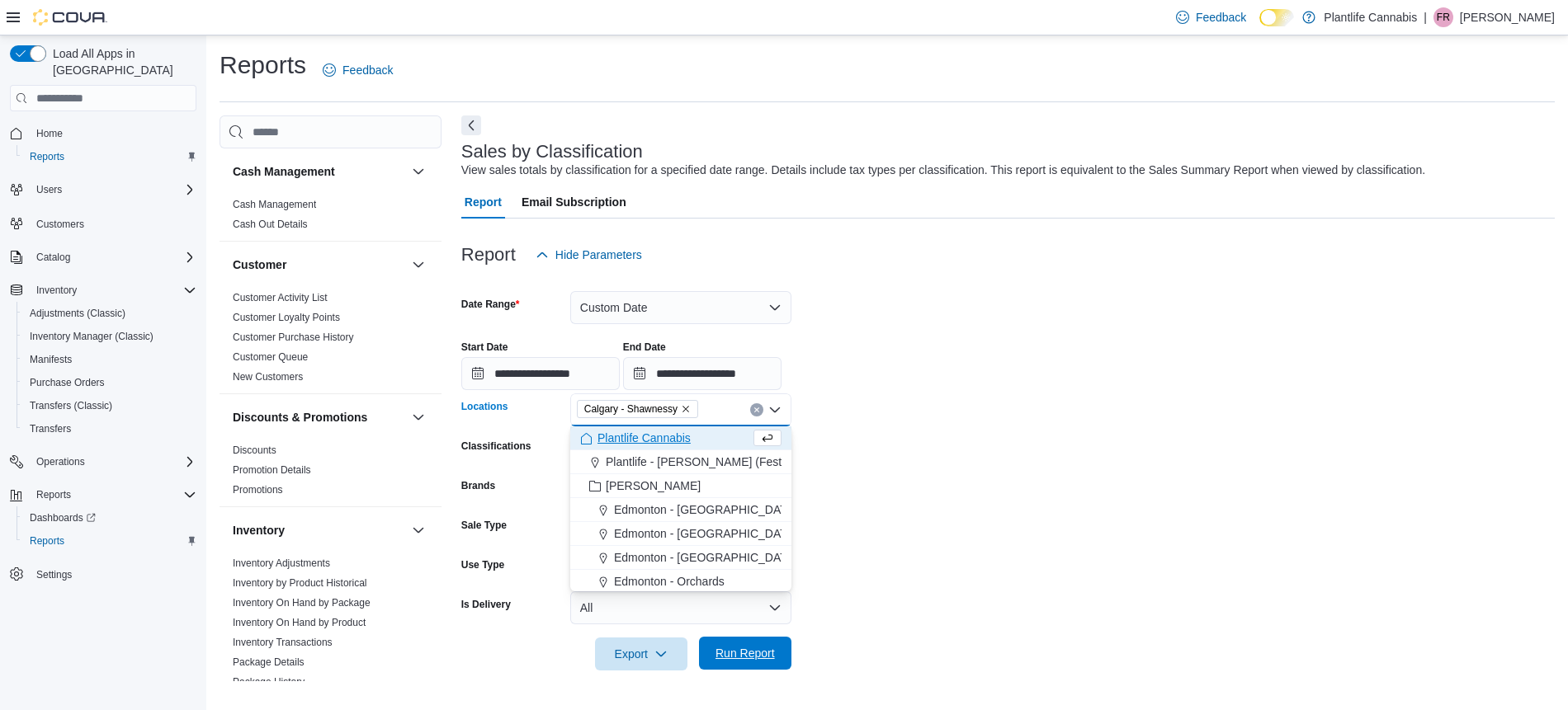
click at [755, 659] on span "Run Report" at bounding box center [744, 653] width 59 height 16
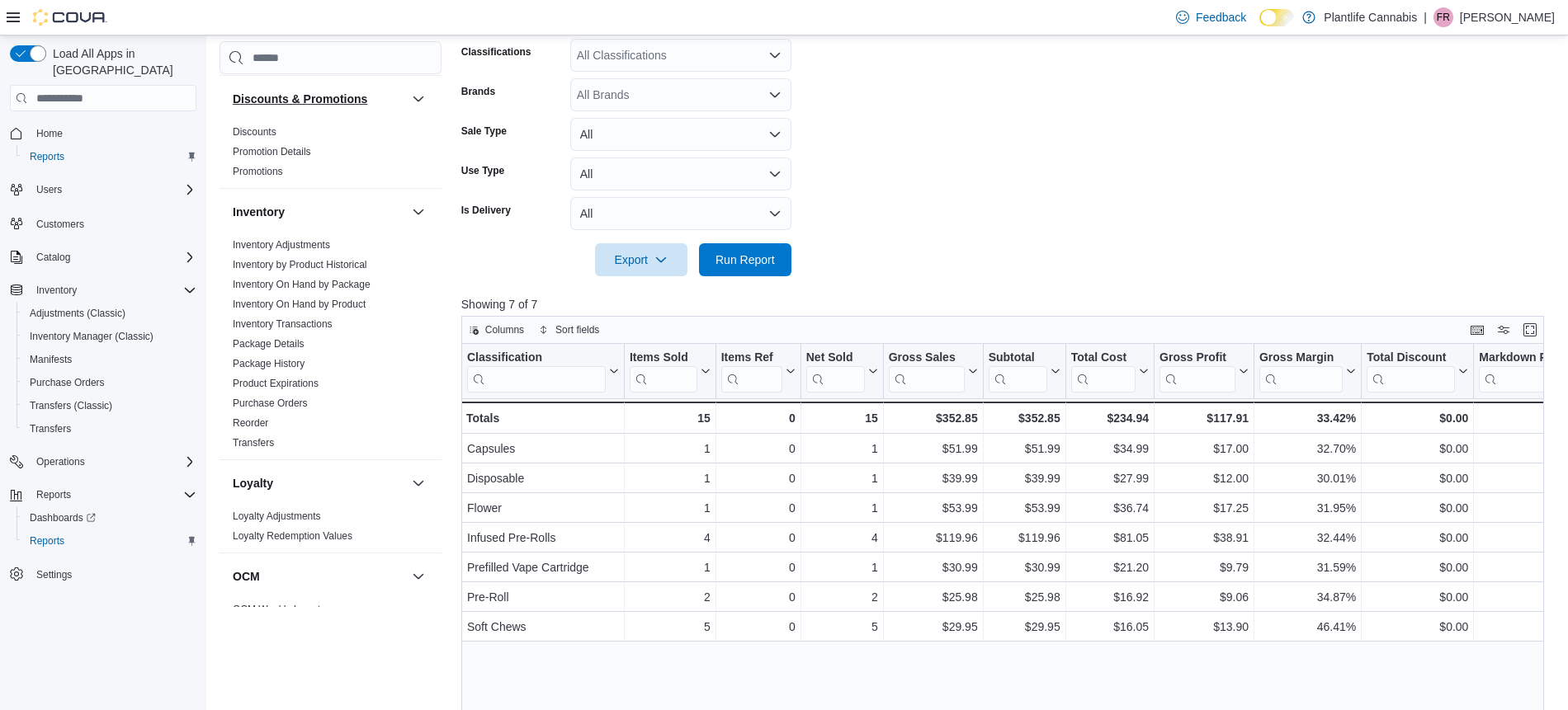
scroll to position [871, 0]
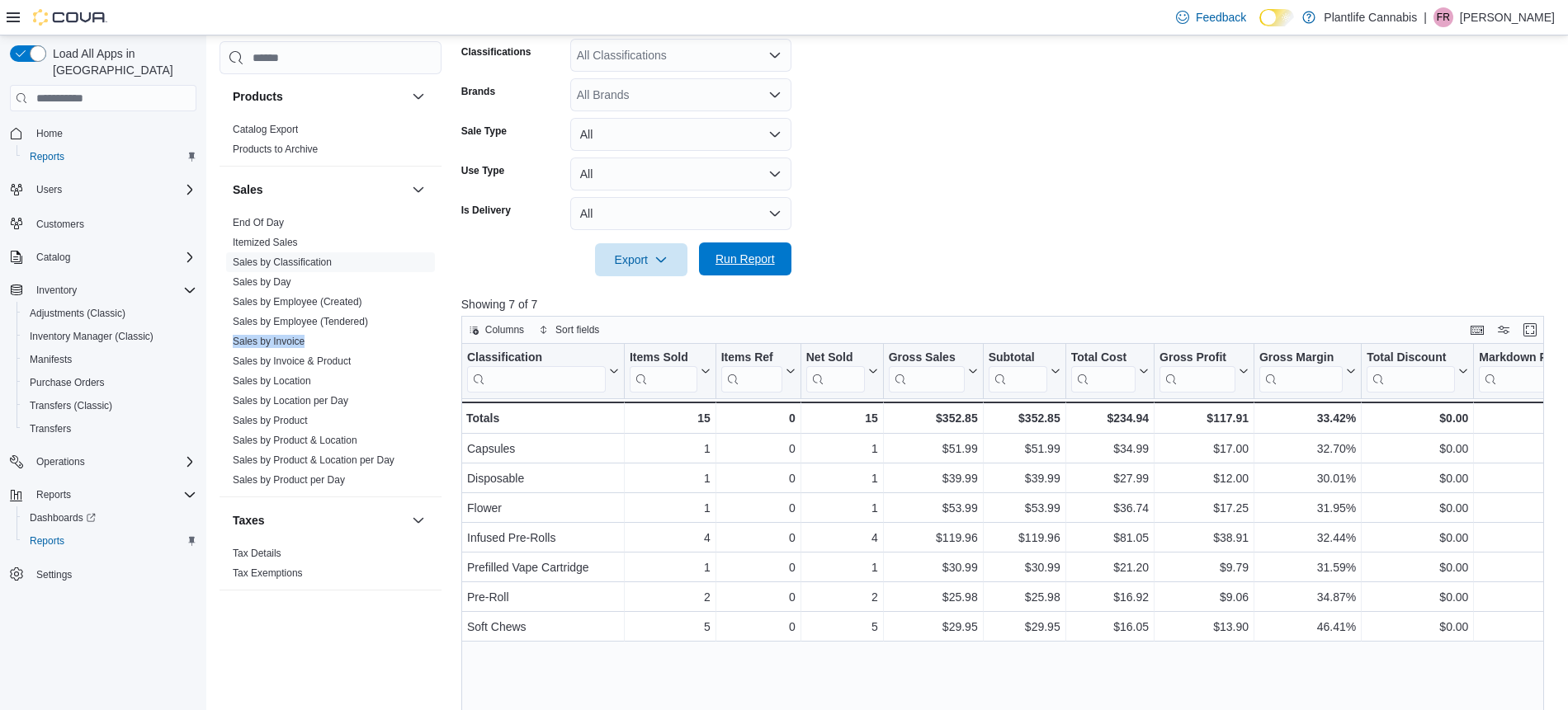
click at [787, 260] on button "Run Report" at bounding box center [744, 259] width 92 height 33
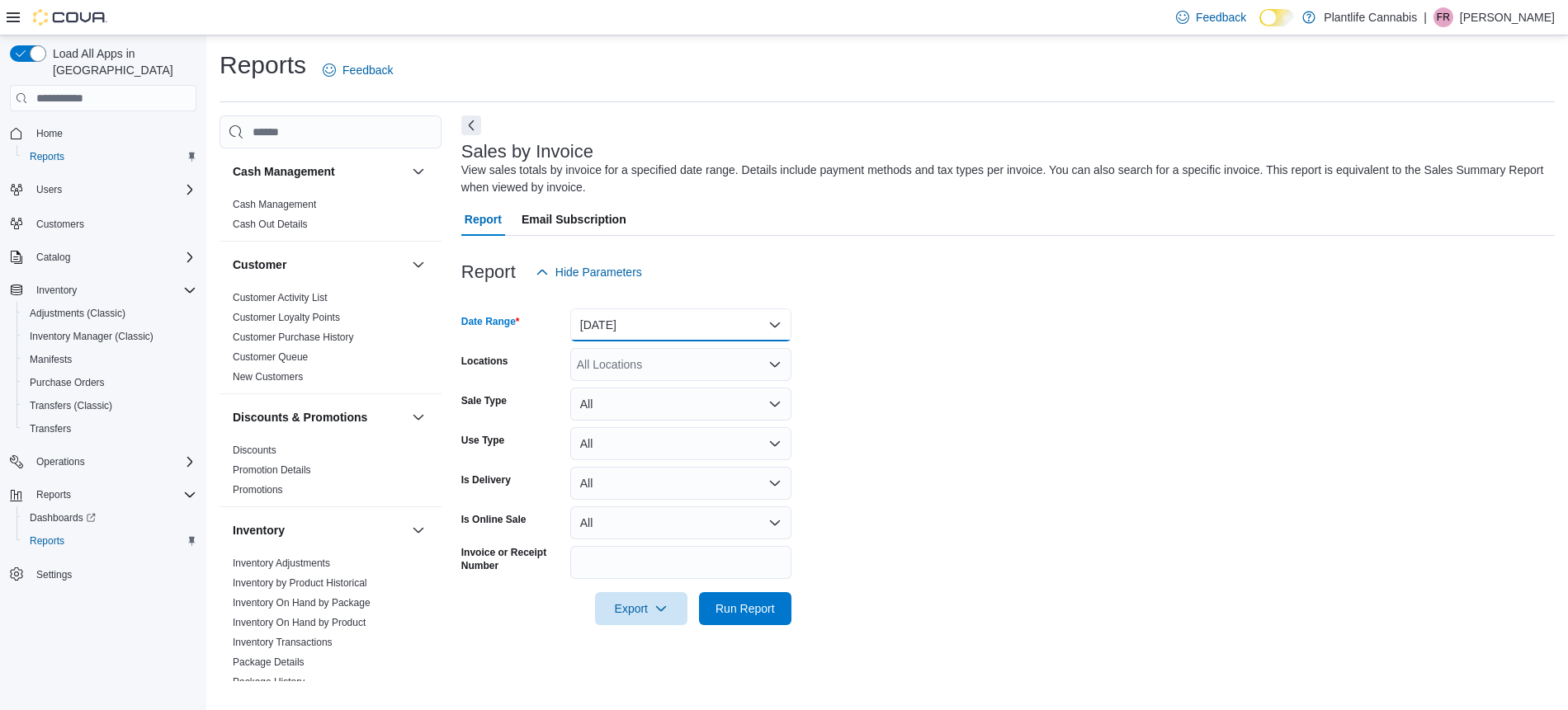
click at [643, 328] on button "[DATE]" at bounding box center [681, 325] width 221 height 33
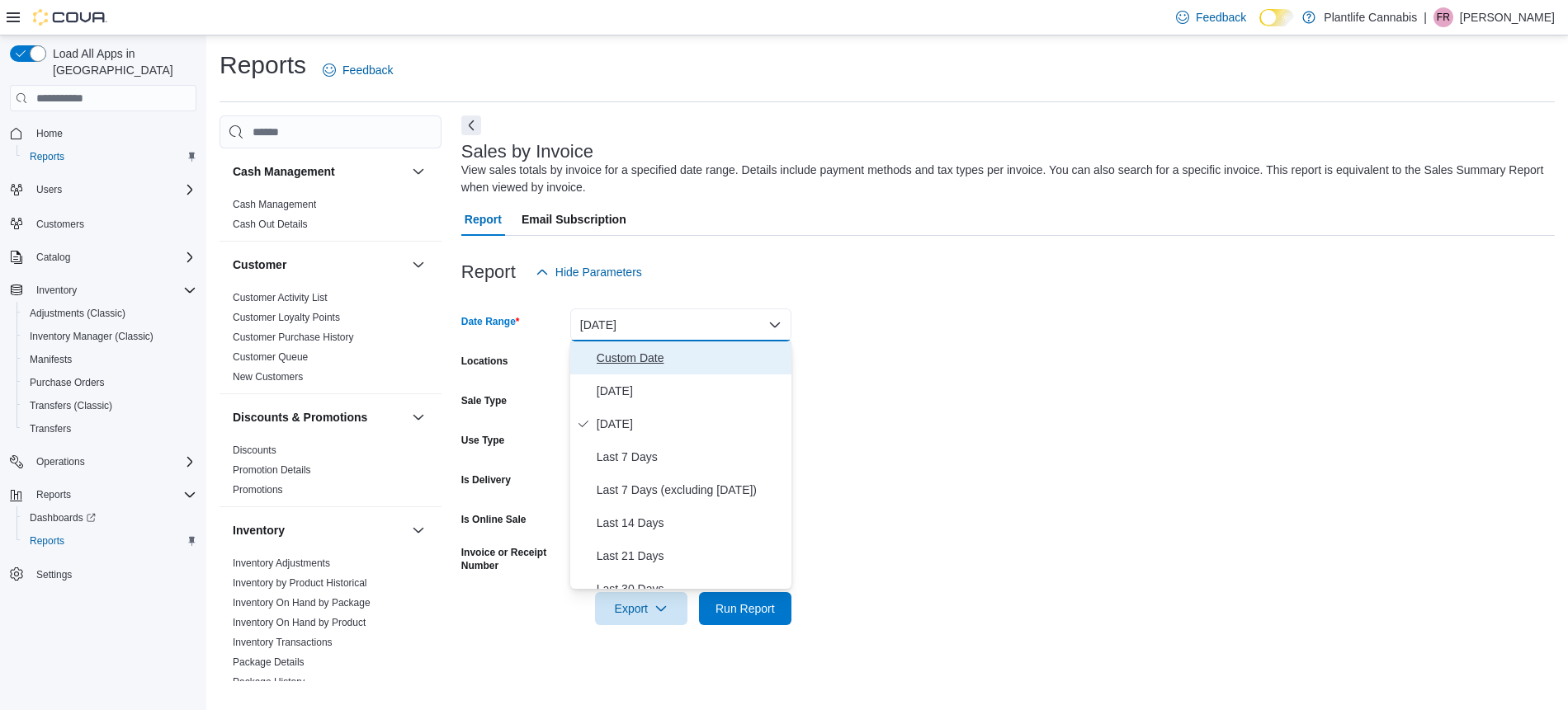
click at [648, 357] on span "Custom Date" at bounding box center [691, 358] width 188 height 19
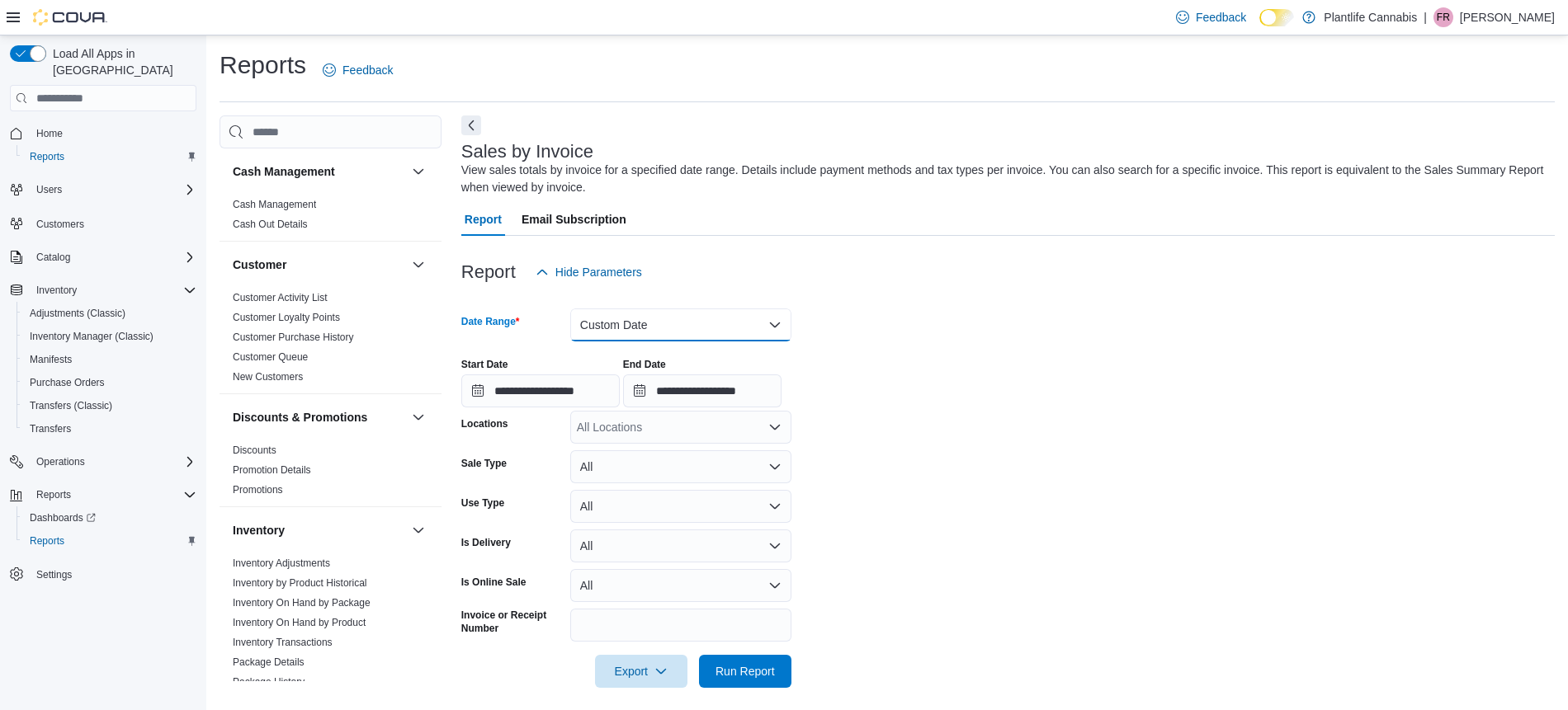
click at [626, 333] on button "Custom Date" at bounding box center [681, 325] width 221 height 33
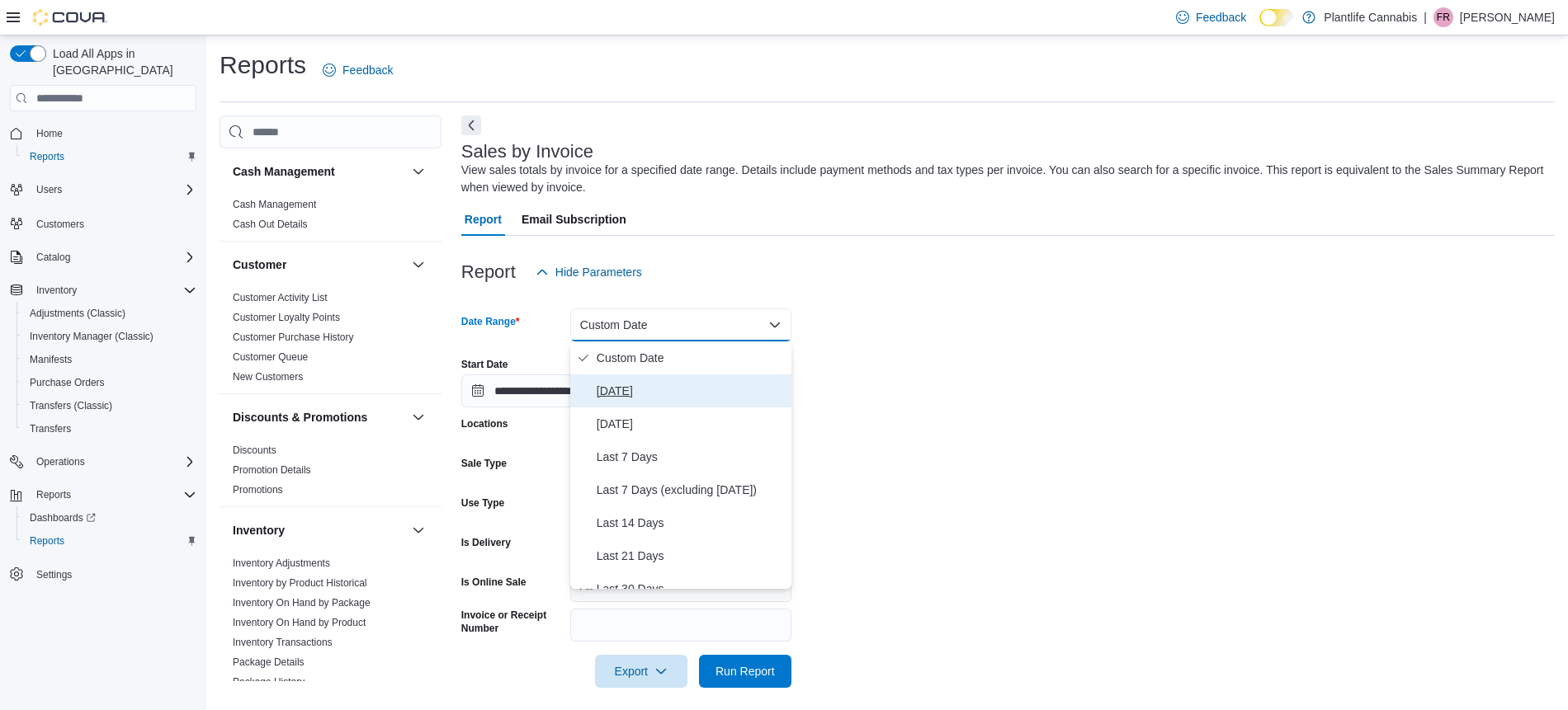
click at [655, 391] on span "[DATE]" at bounding box center [691, 391] width 188 height 19
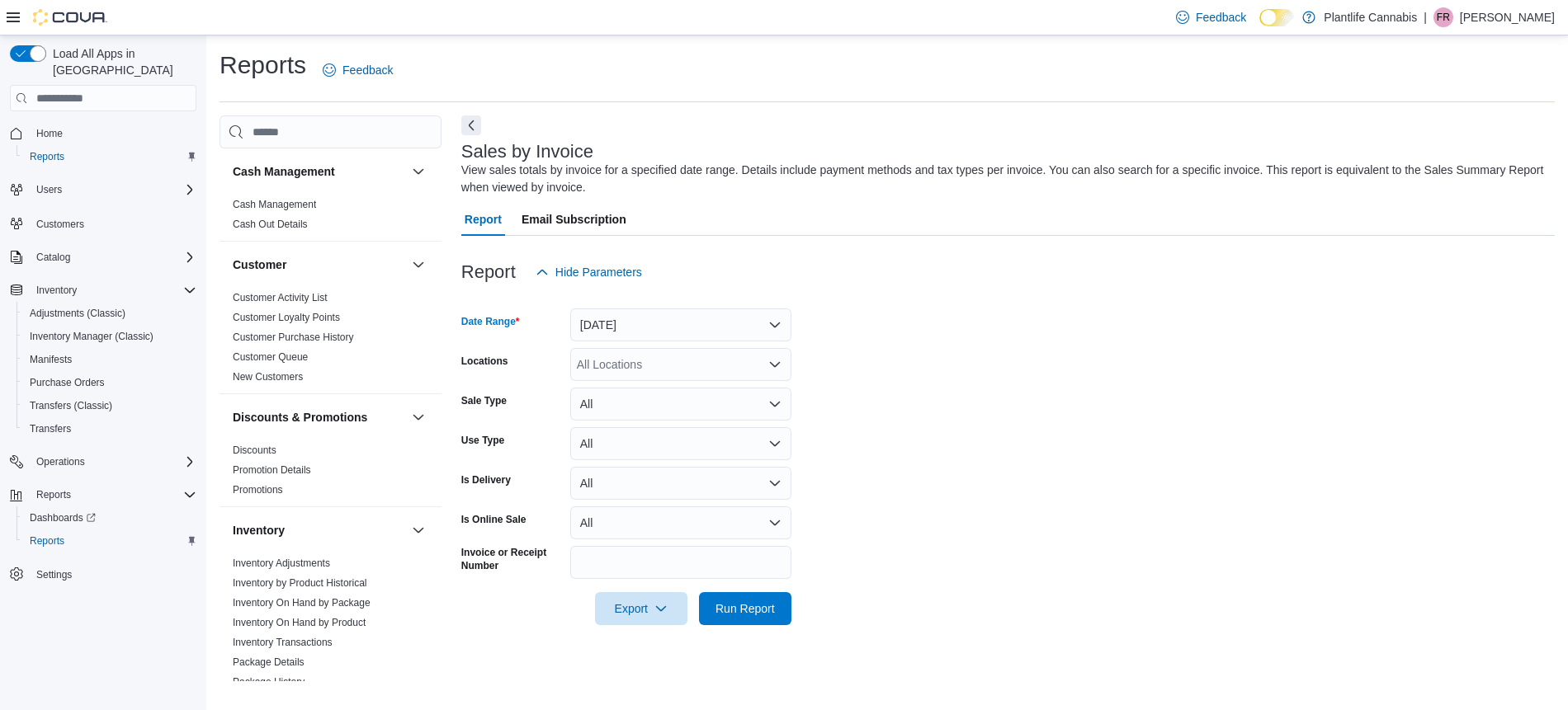
click at [597, 370] on div "All Locations" at bounding box center [681, 365] width 221 height 33
type input "****"
click at [679, 398] on span "Calgary - Shawnessy" at bounding box center [669, 392] width 109 height 16
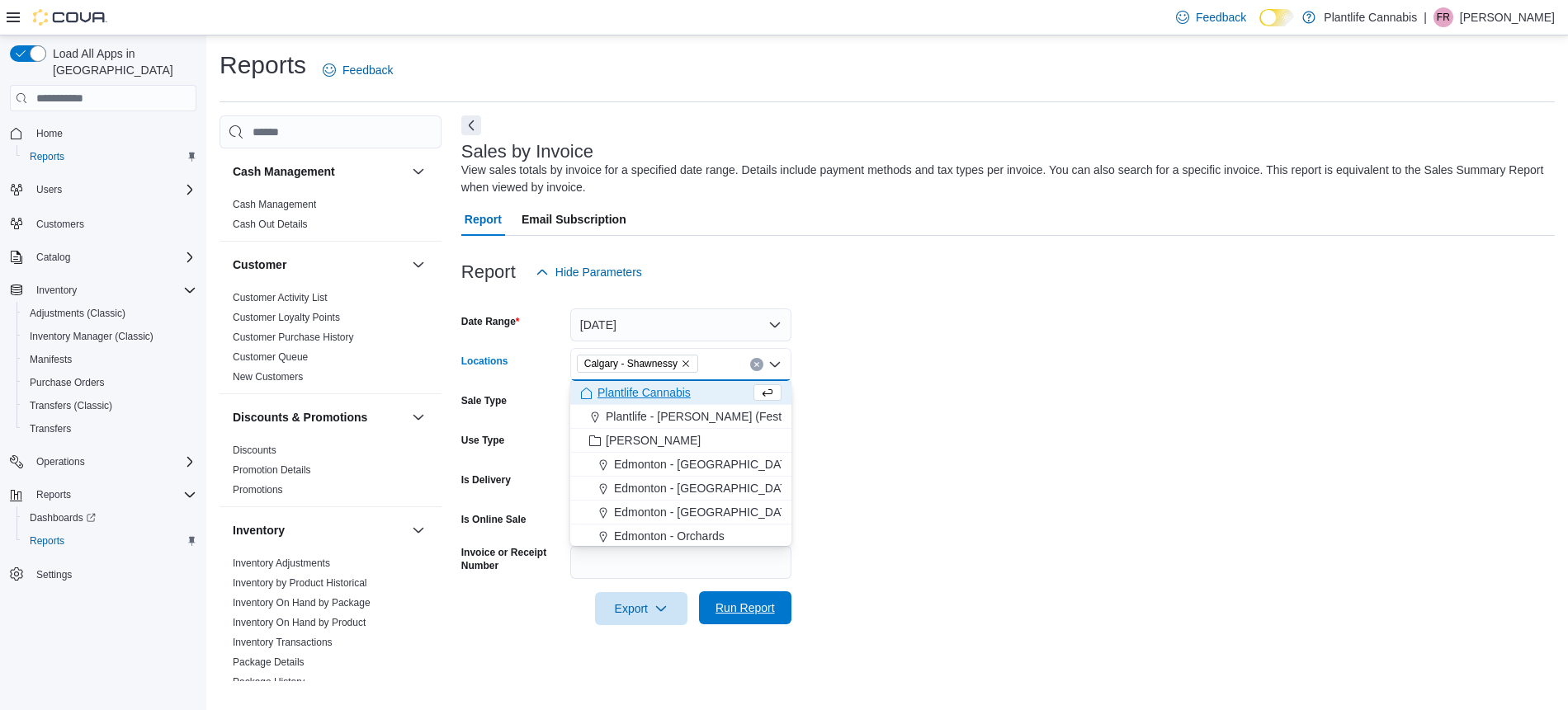
click at [741, 604] on span "Run Report" at bounding box center [744, 607] width 59 height 16
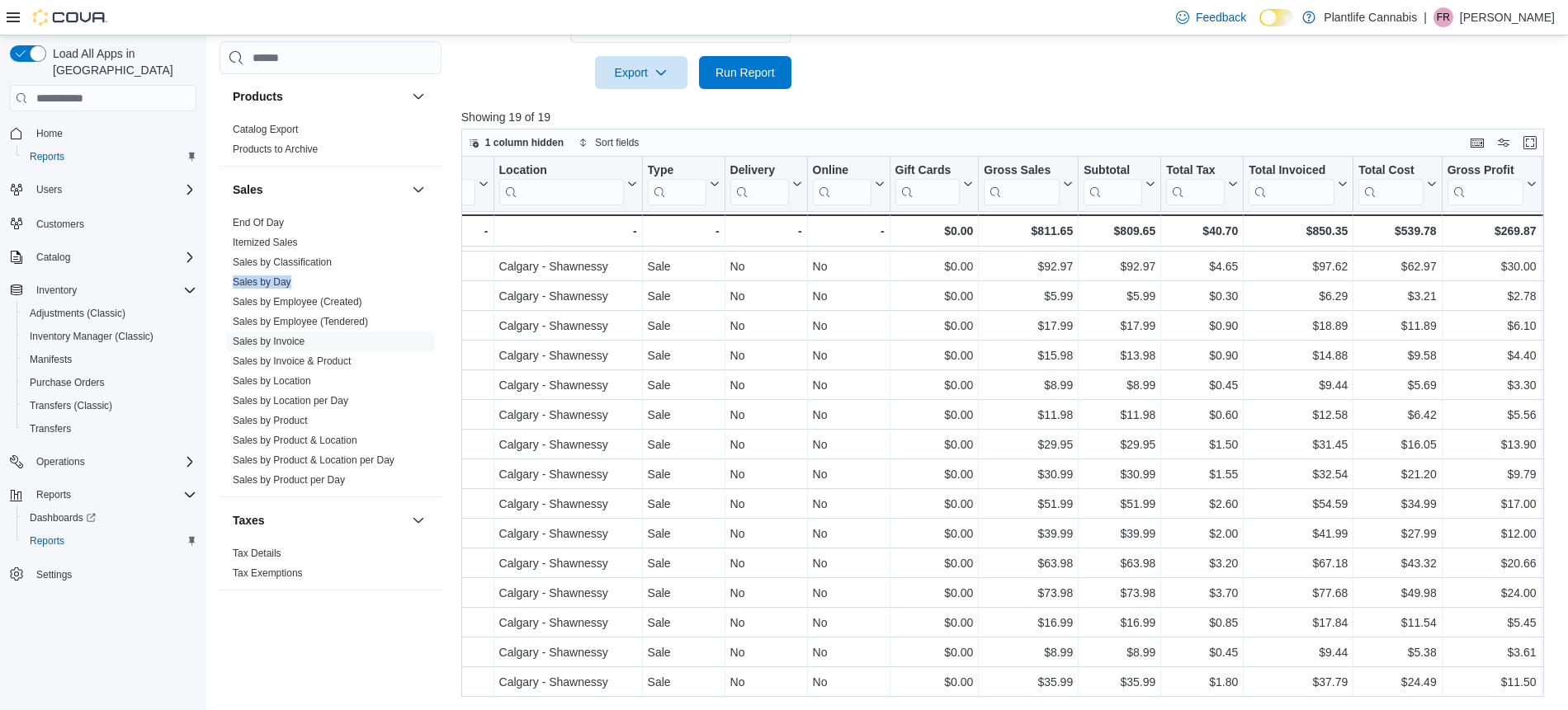
scroll to position [113, 0]
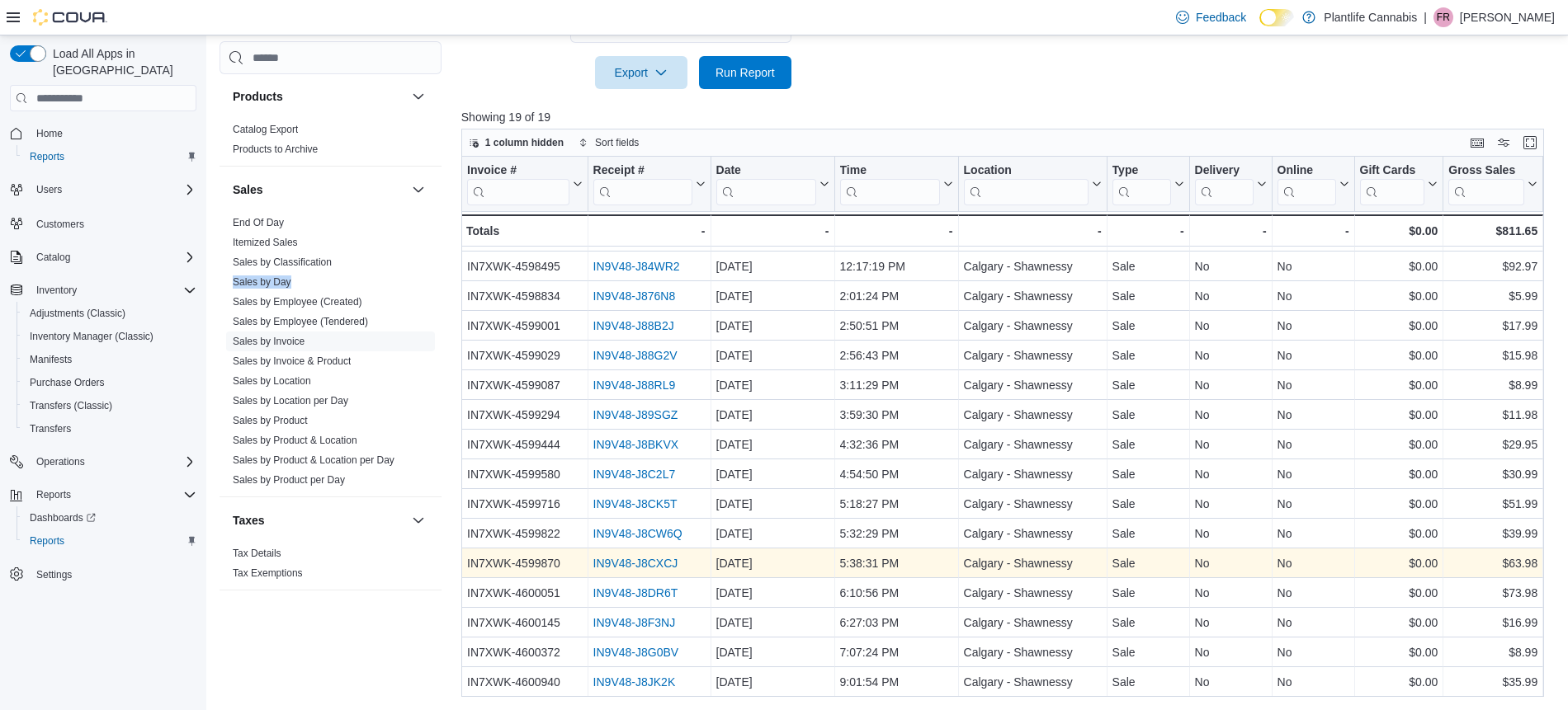
click at [659, 566] on link "IN9V48-J8CXCJ" at bounding box center [636, 564] width 85 height 14
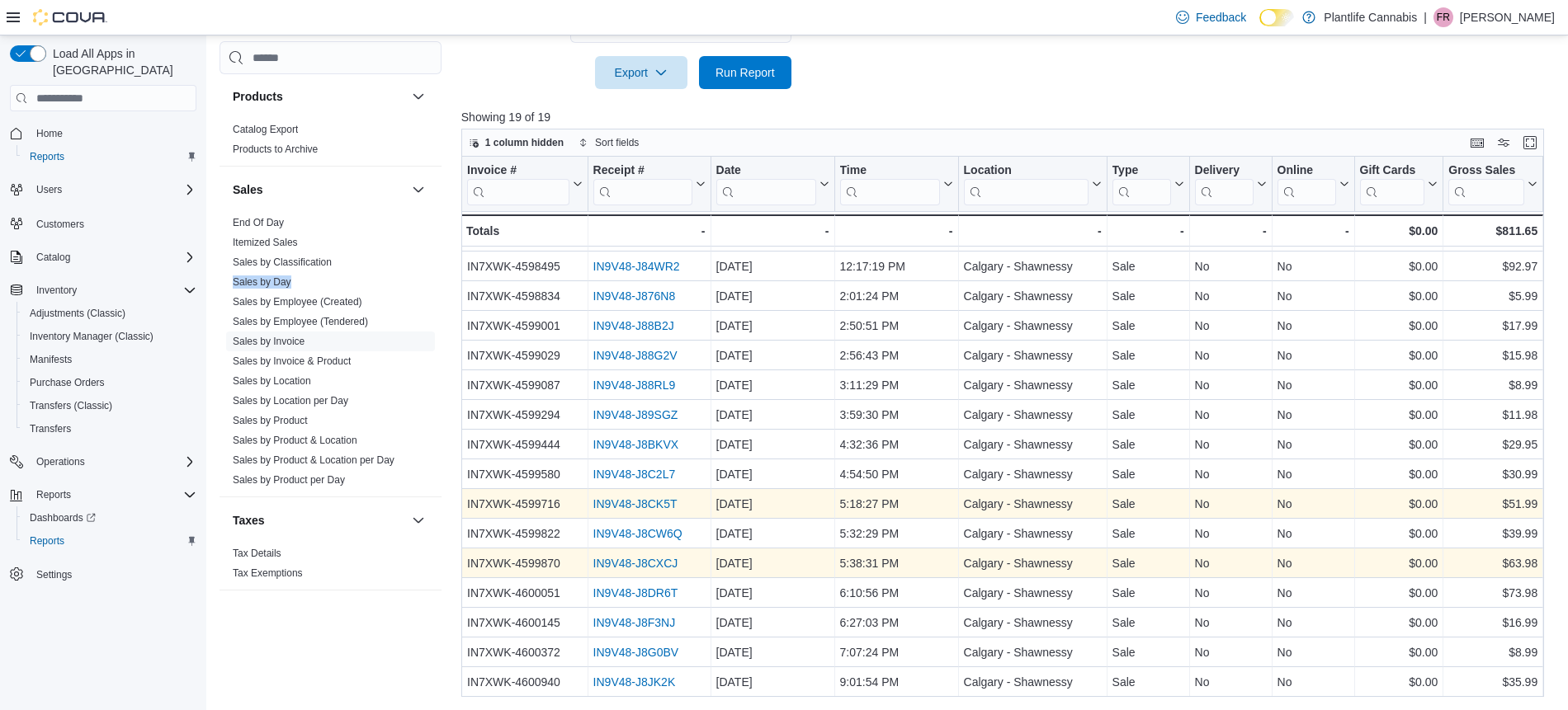
click at [660, 505] on link "IN9V48-J8CK5T" at bounding box center [635, 504] width 84 height 14
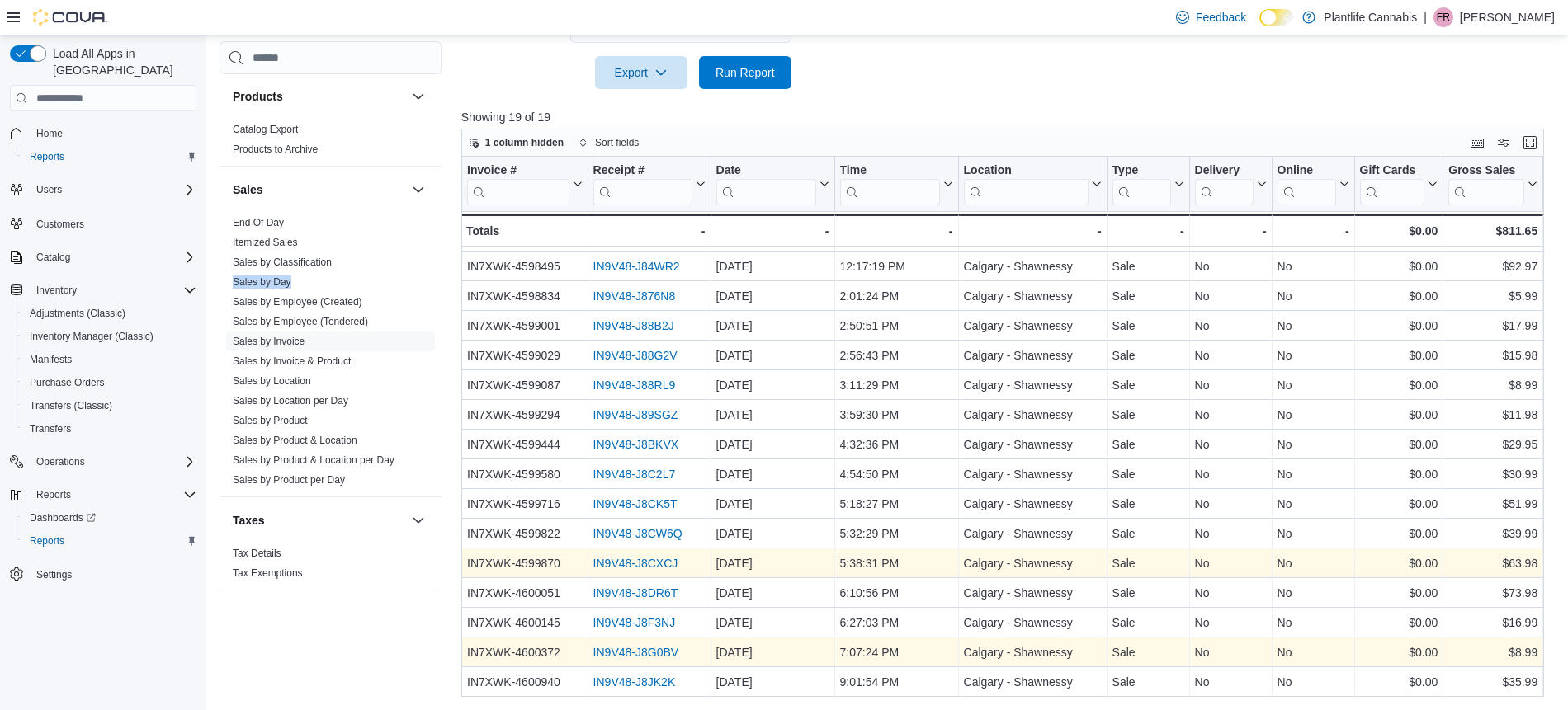
click at [655, 660] on div "IN9V48-J8G0BV" at bounding box center [649, 653] width 113 height 19
click at [655, 658] on link "IN9V48-J8G0BV" at bounding box center [636, 653] width 85 height 14
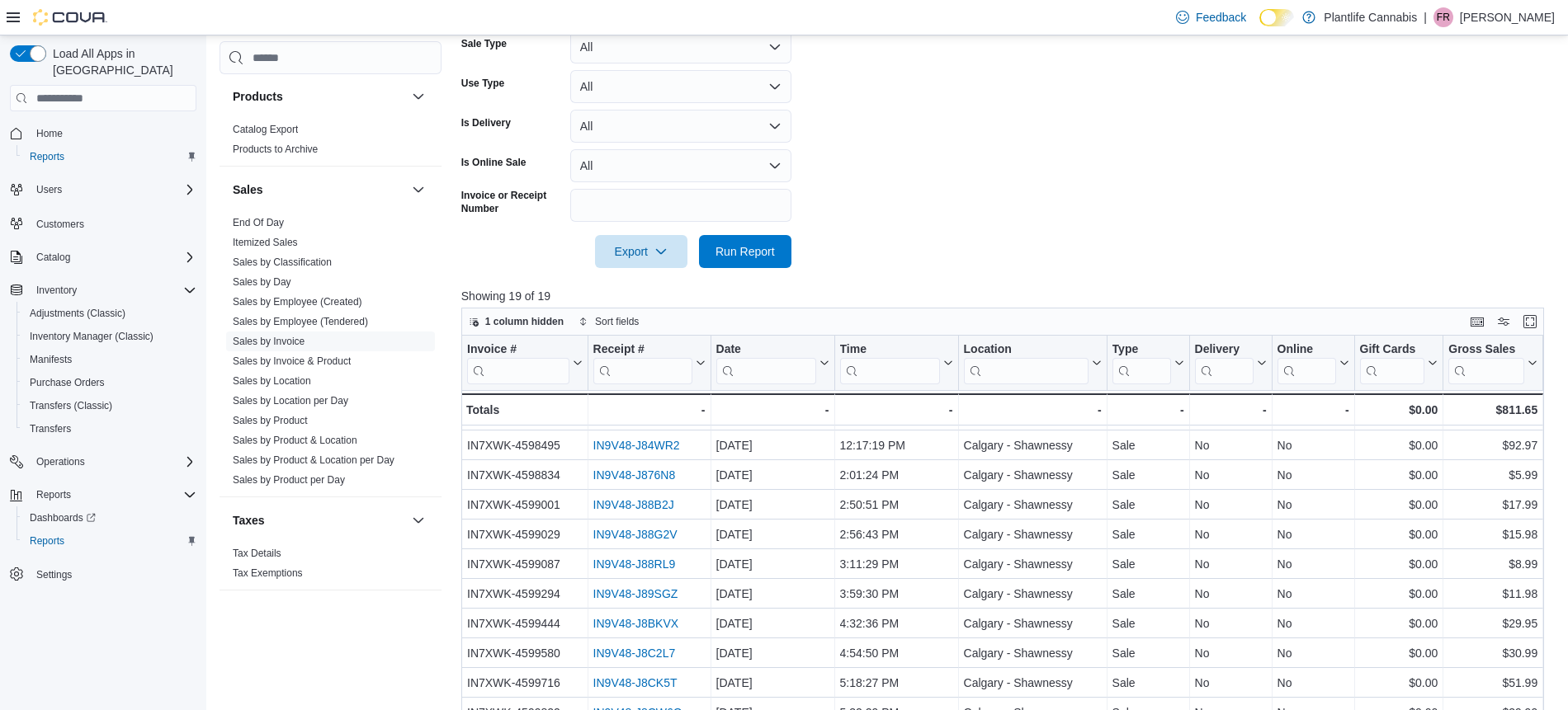
scroll to position [344, 0]
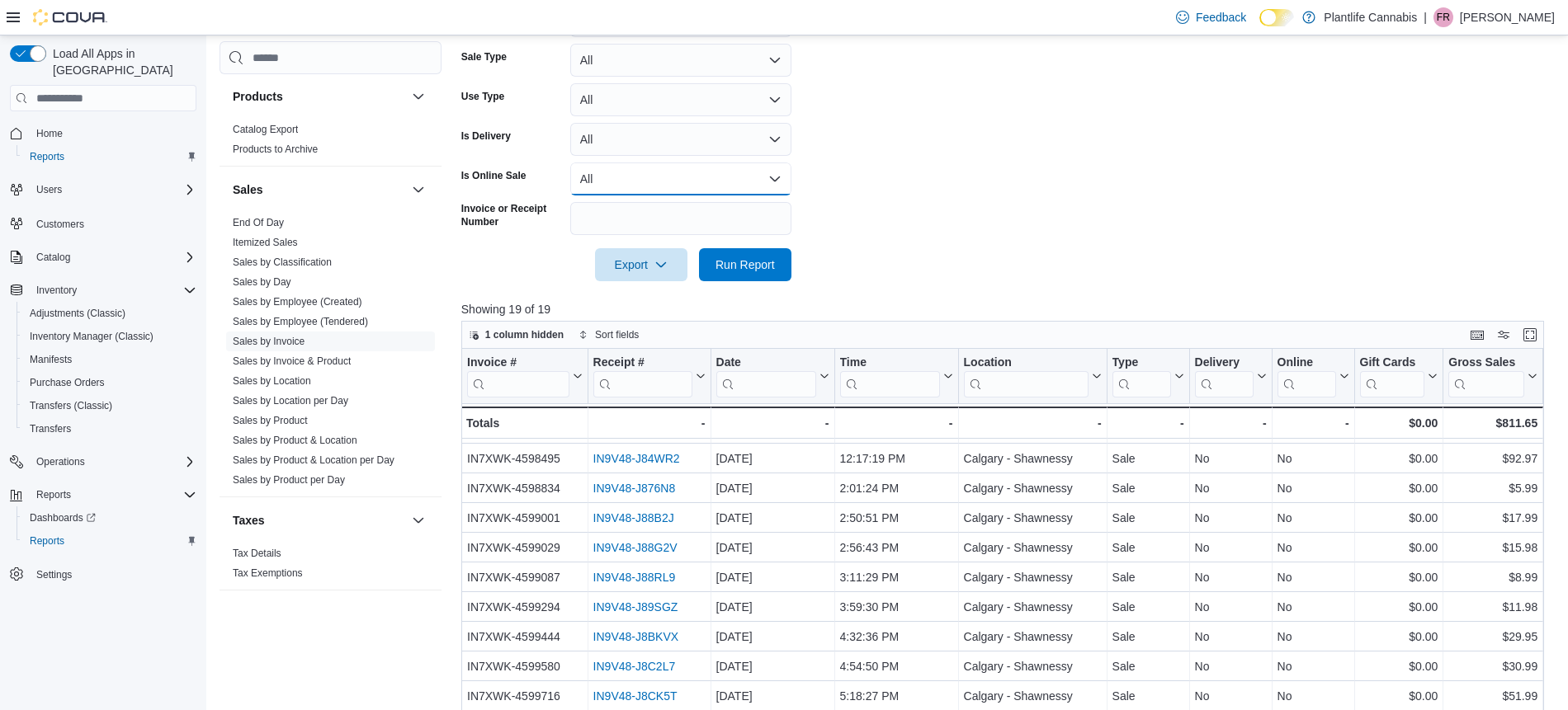
drag, startPoint x: 627, startPoint y: 172, endPoint x: 642, endPoint y: 194, distance: 26.6
click at [627, 171] on button "All" at bounding box center [681, 179] width 221 height 33
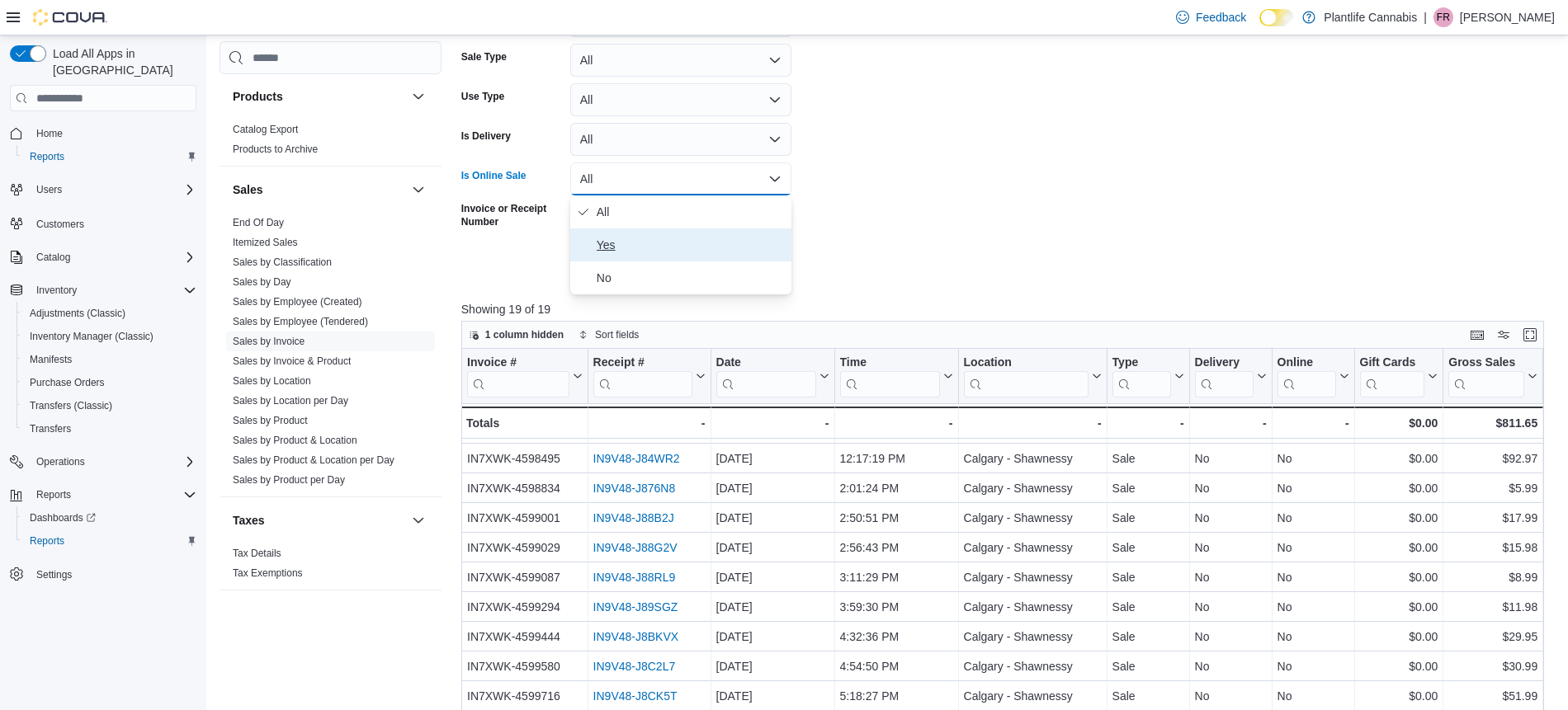
click at [633, 247] on span "Yes" at bounding box center [691, 244] width 188 height 19
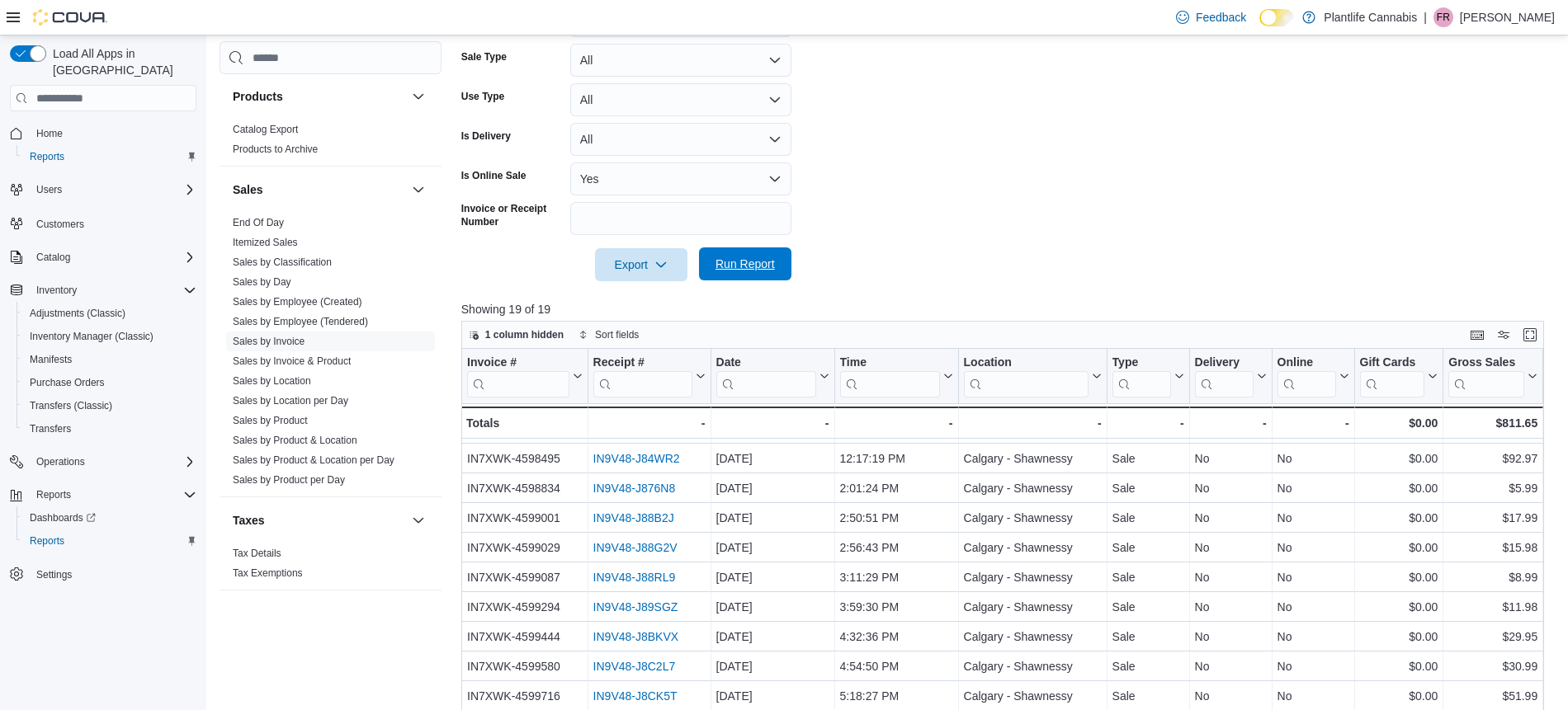
click at [743, 269] on span "Run Report" at bounding box center [744, 264] width 59 height 16
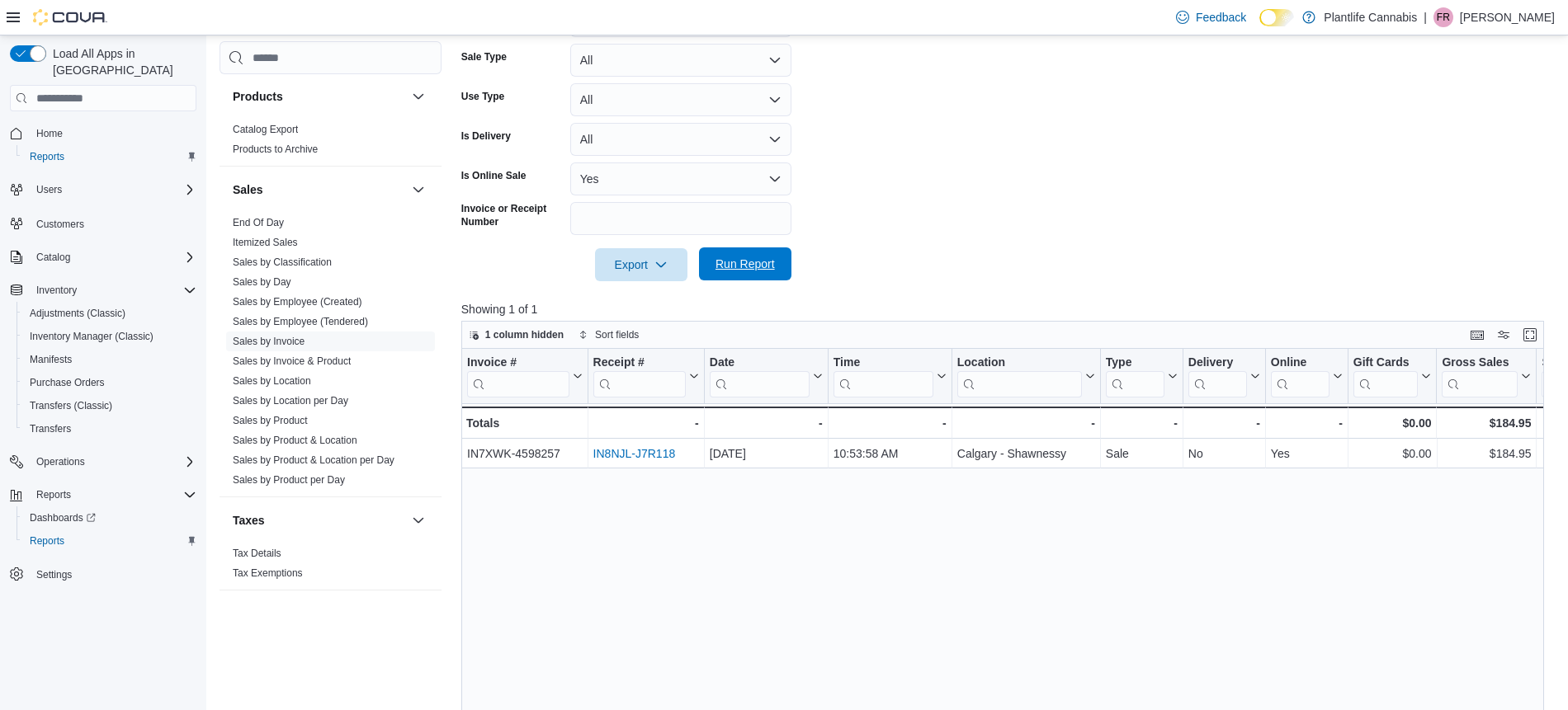
click at [778, 272] on span "Run Report" at bounding box center [745, 264] width 73 height 33
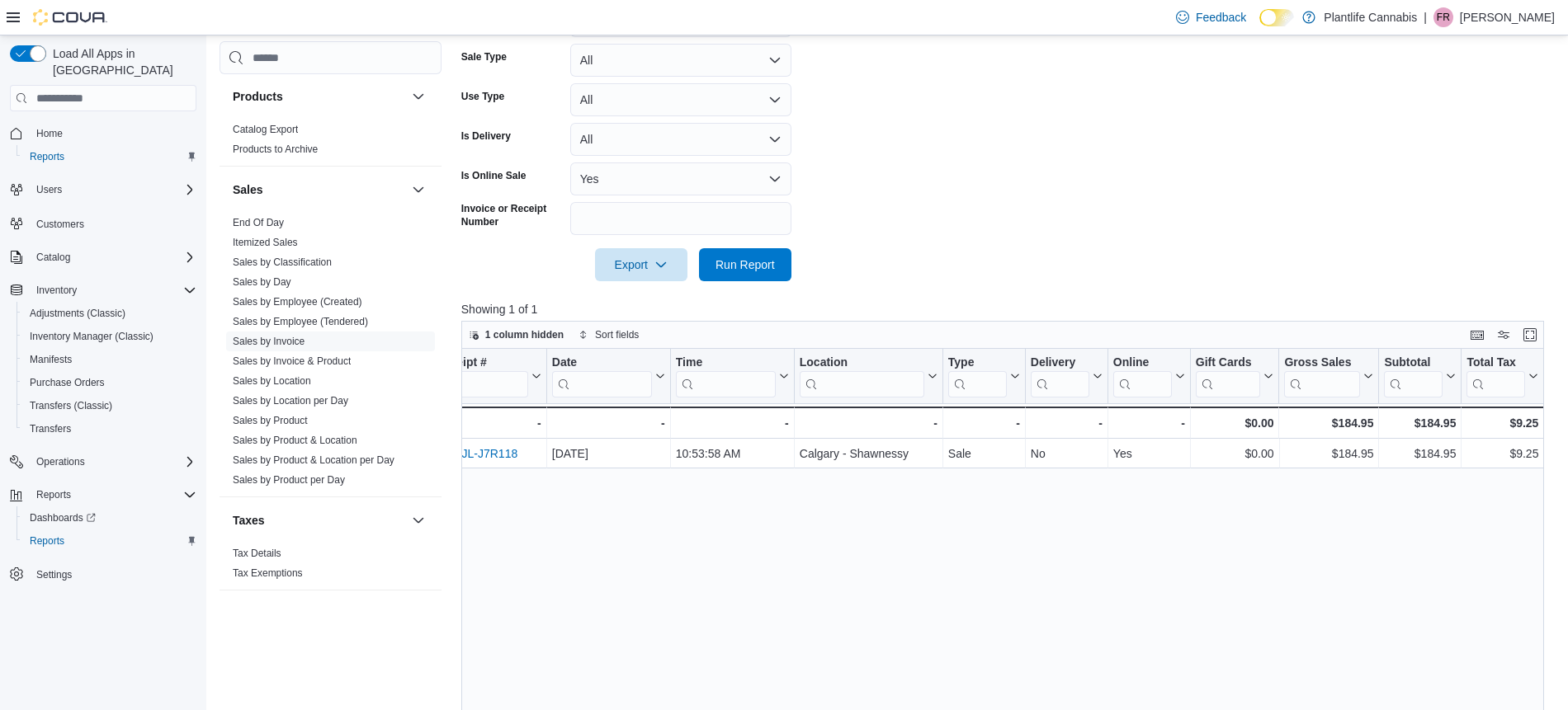
scroll to position [0, 161]
click at [1439, 422] on div "$184.95" at bounding box center [1417, 423] width 72 height 19
click at [1442, 420] on div "$184.95" at bounding box center [1417, 423] width 72 height 19
copy div "184.95"
click at [743, 262] on span "Run Report" at bounding box center [744, 264] width 59 height 16
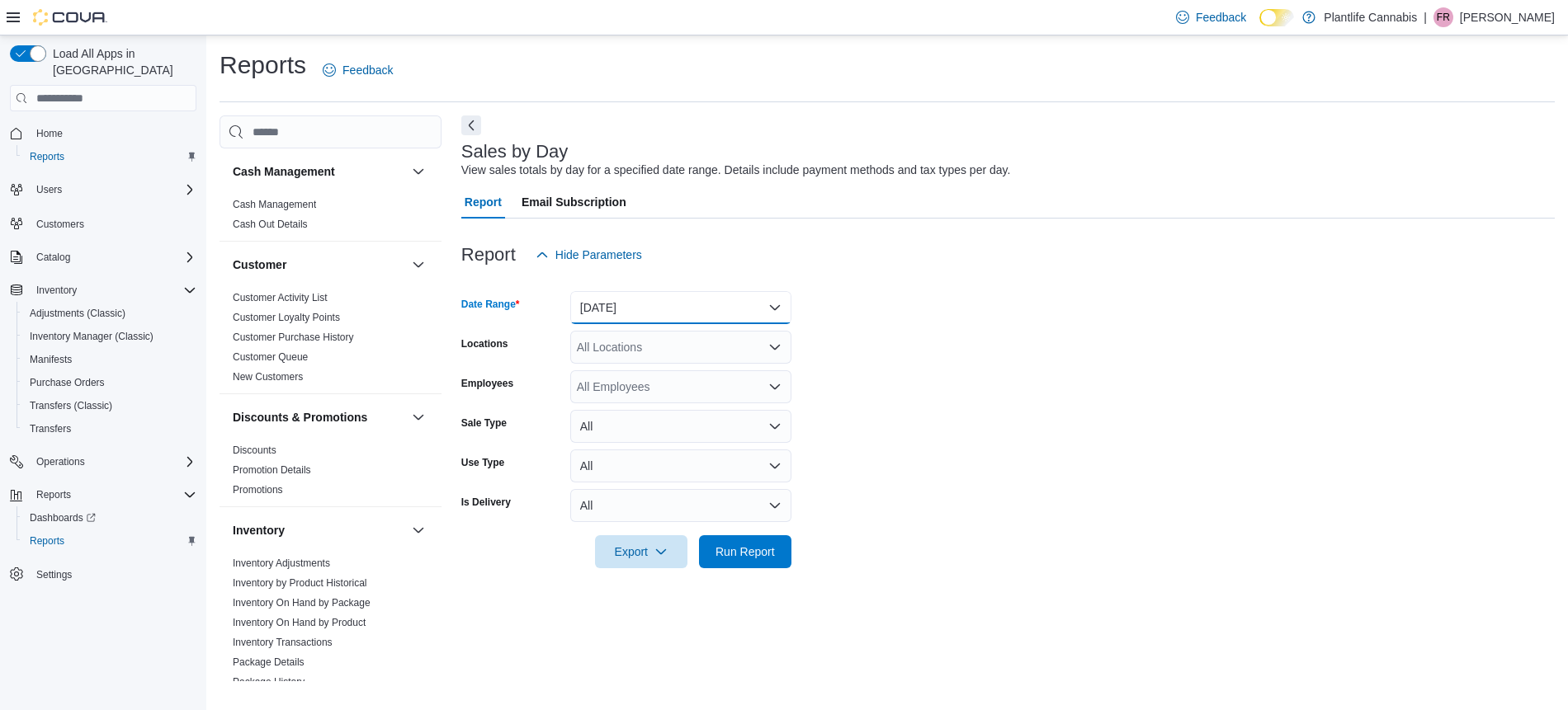
click at [652, 300] on button "[DATE]" at bounding box center [681, 307] width 221 height 33
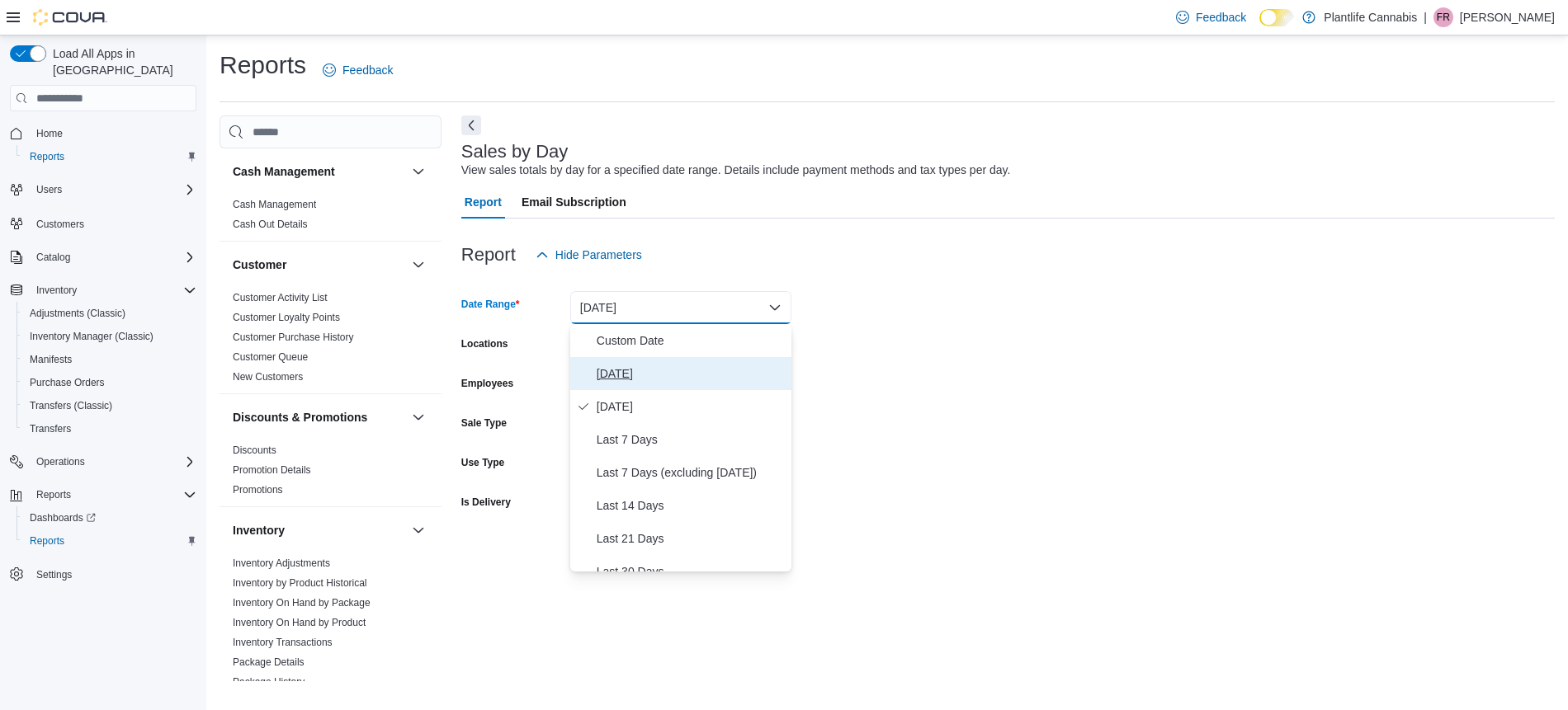
click at [622, 364] on span "[DATE]" at bounding box center [691, 373] width 188 height 19
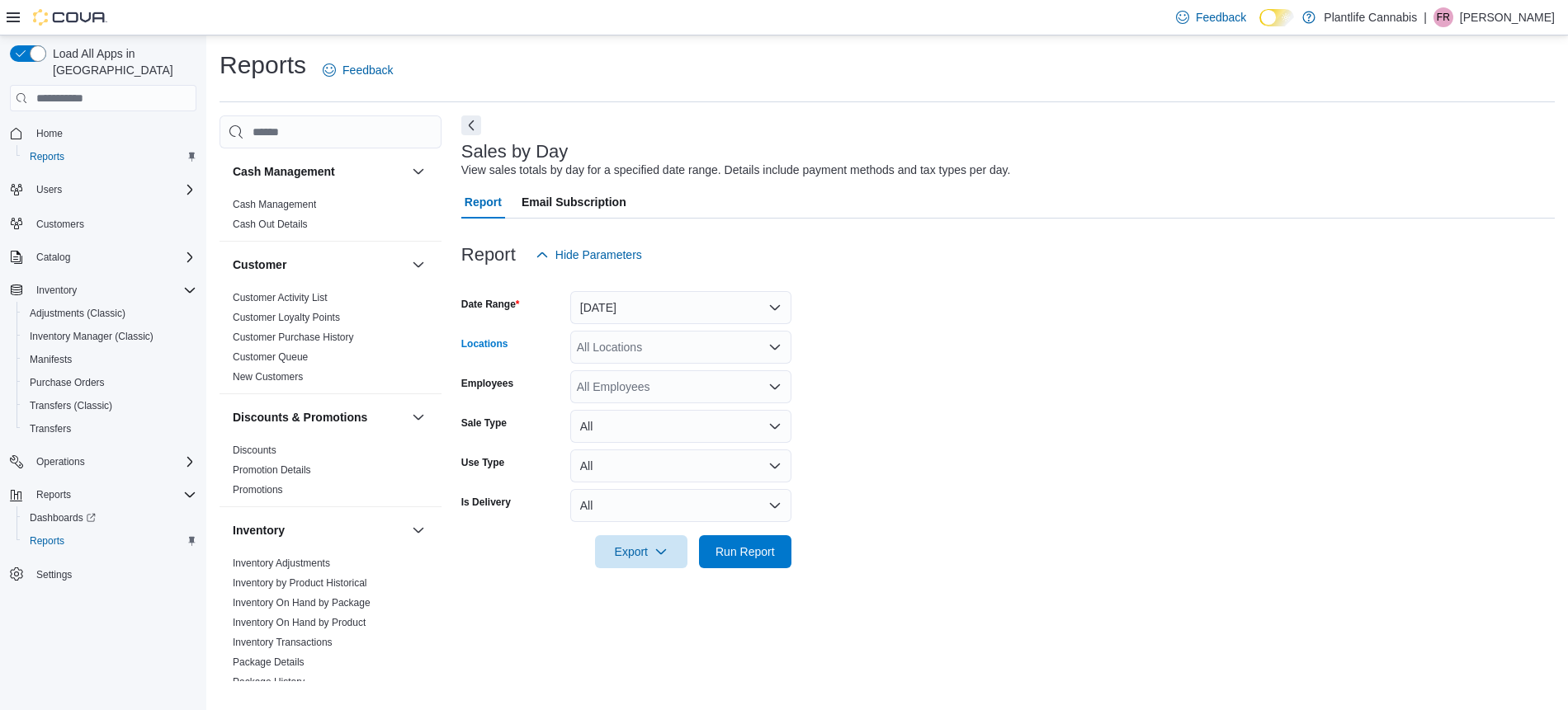
click at [628, 353] on div "All Locations" at bounding box center [681, 347] width 221 height 33
type input "****"
drag, startPoint x: 645, startPoint y: 376, endPoint x: 912, endPoint y: 601, distance: 349.2
click at [645, 376] on span "Calgary - Shawnessy" at bounding box center [669, 375] width 109 height 16
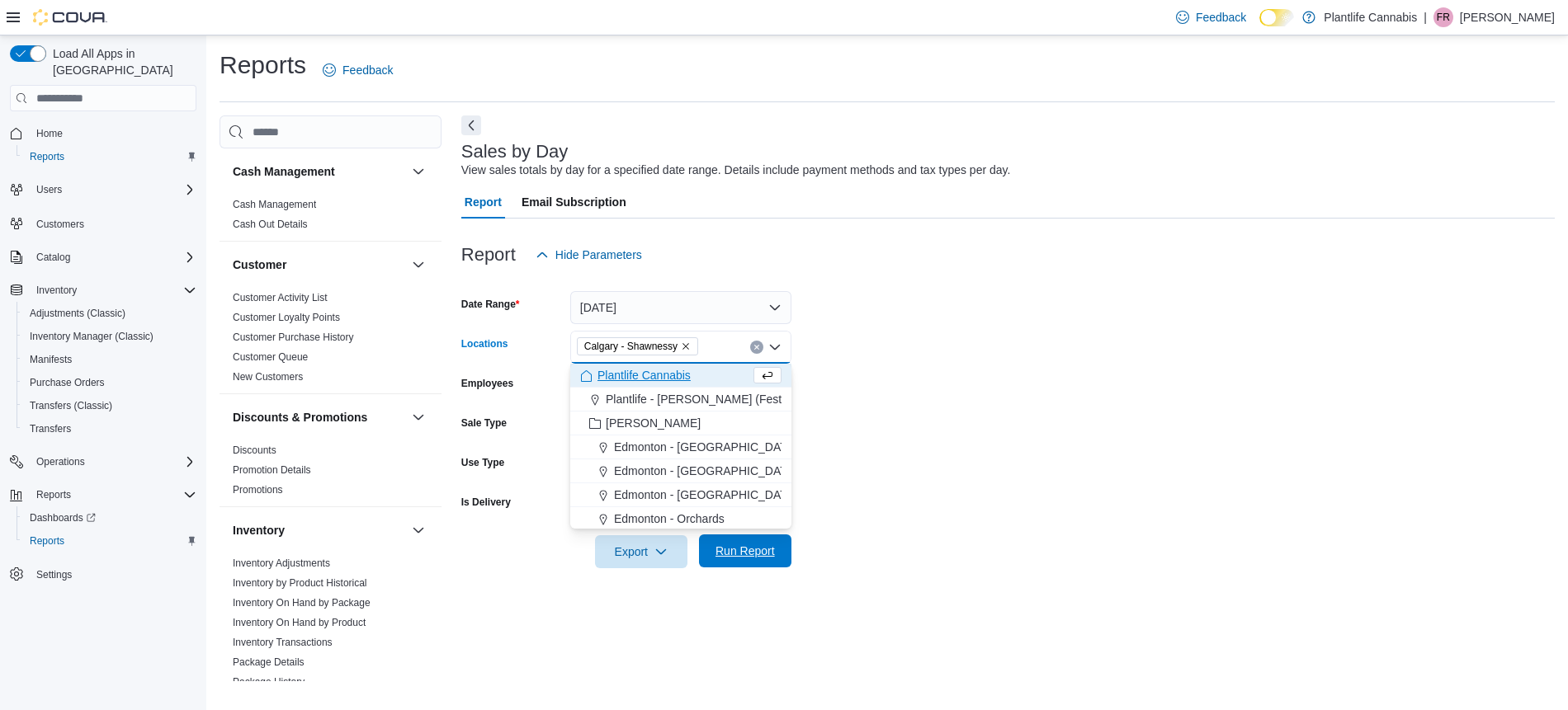
click at [737, 554] on span "Run Report" at bounding box center [744, 551] width 59 height 16
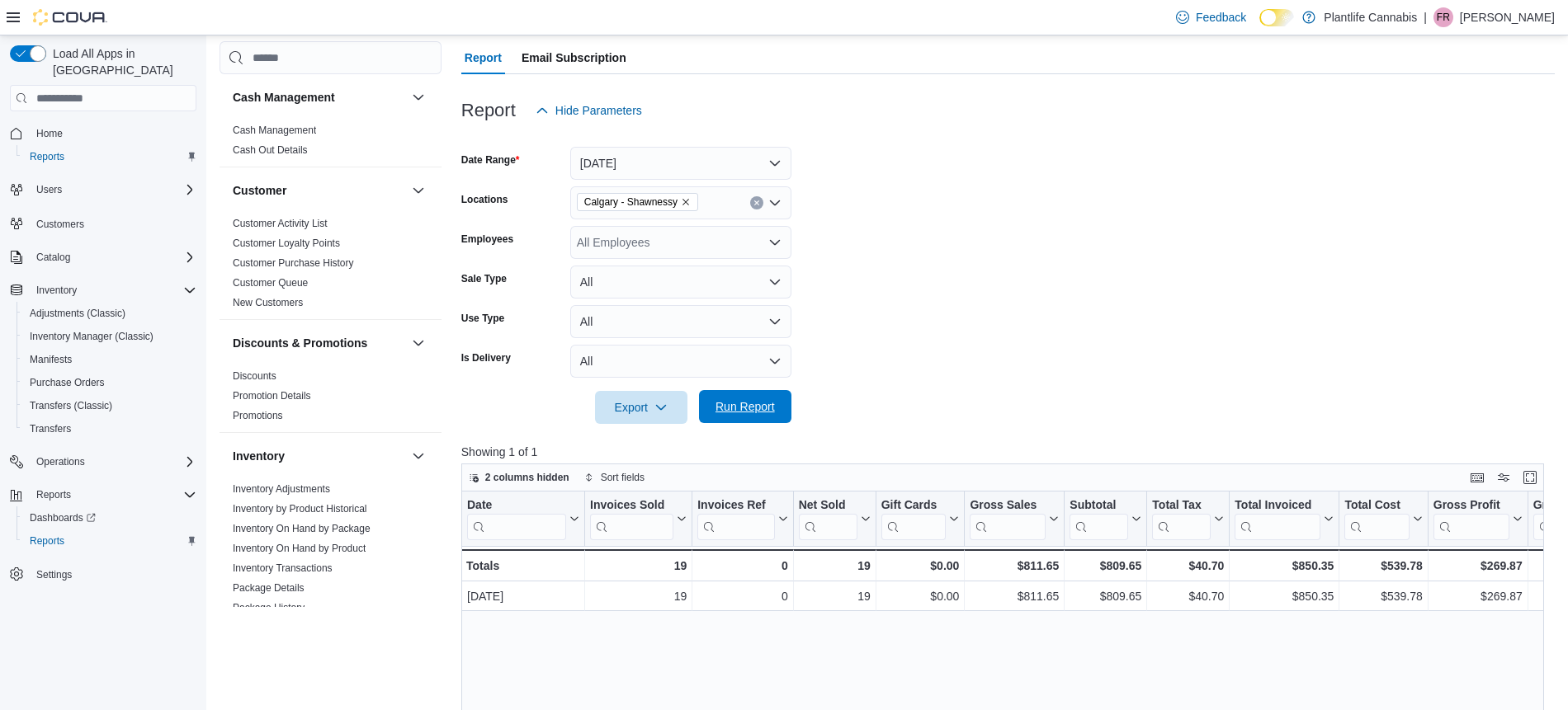
click at [773, 420] on span "Run Report" at bounding box center [745, 406] width 73 height 33
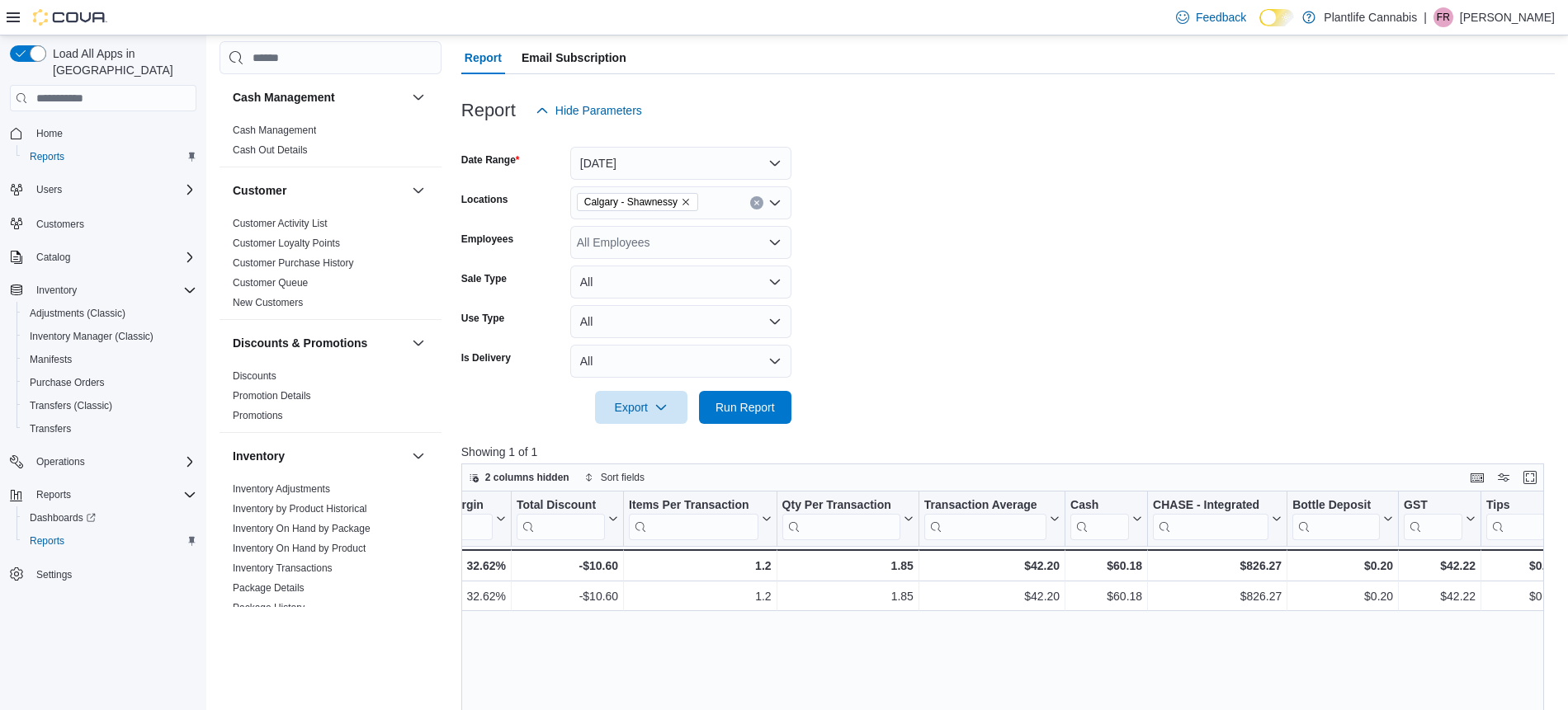
scroll to position [0, 1144]
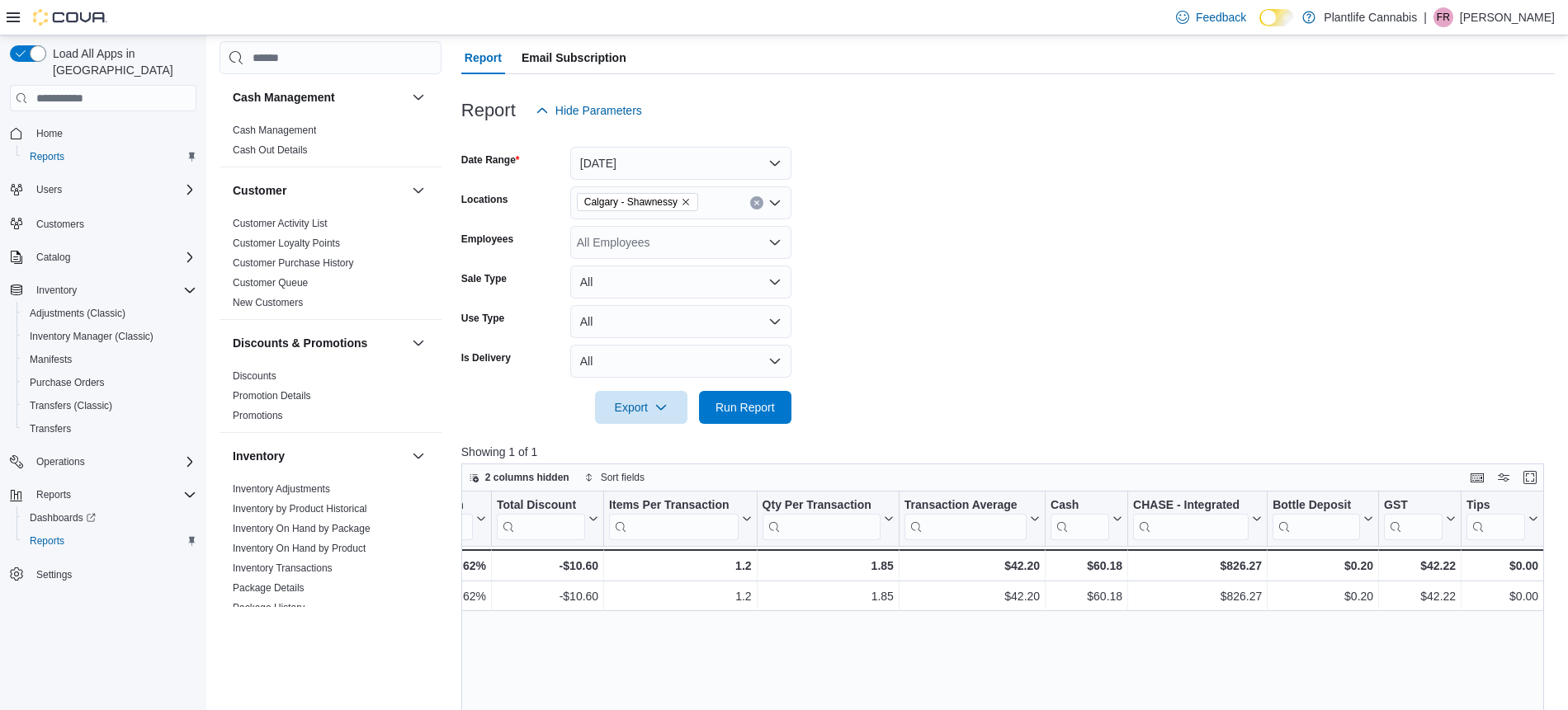
click at [775, 384] on div at bounding box center [1007, 385] width 1094 height 14
click at [783, 413] on button "Run Report" at bounding box center [744, 406] width 92 height 33
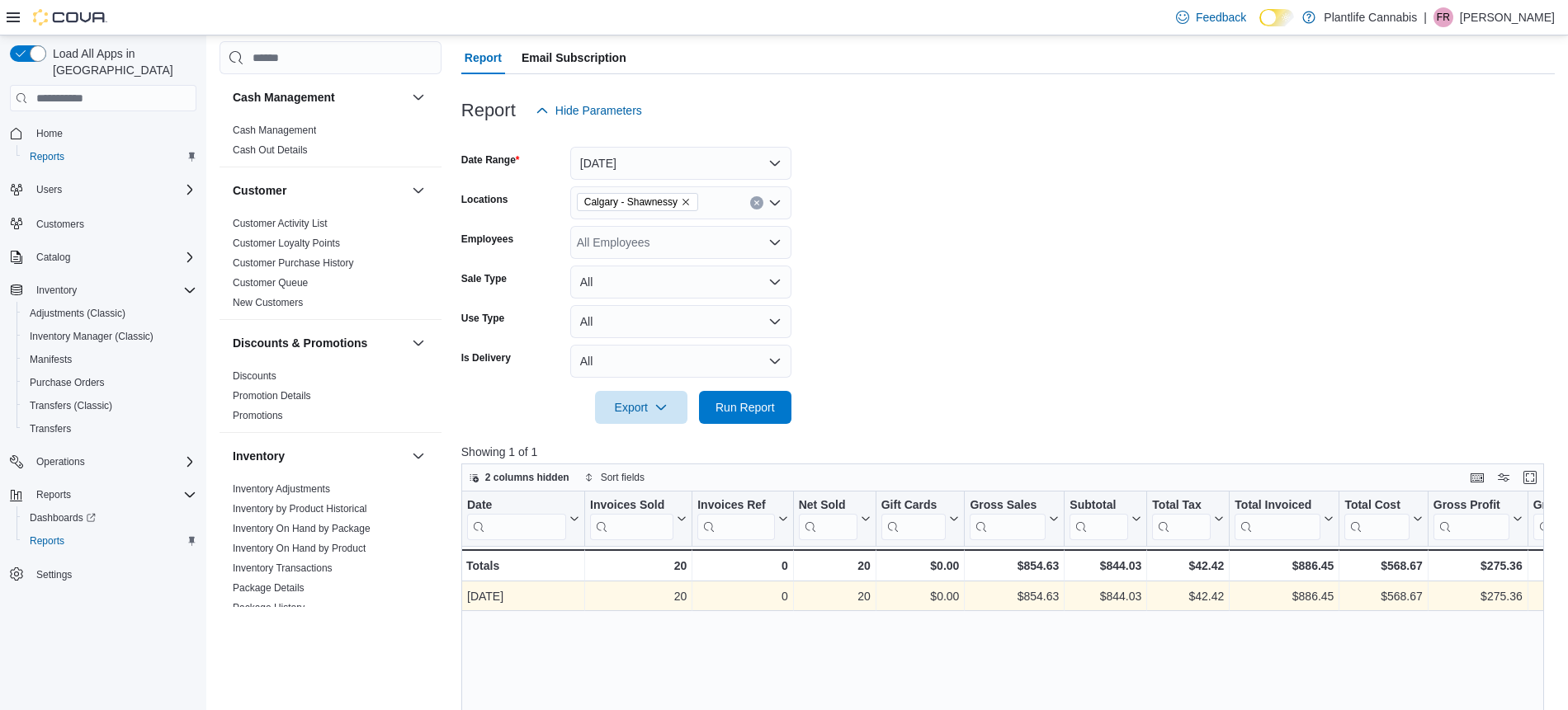
scroll to position [0, 9]
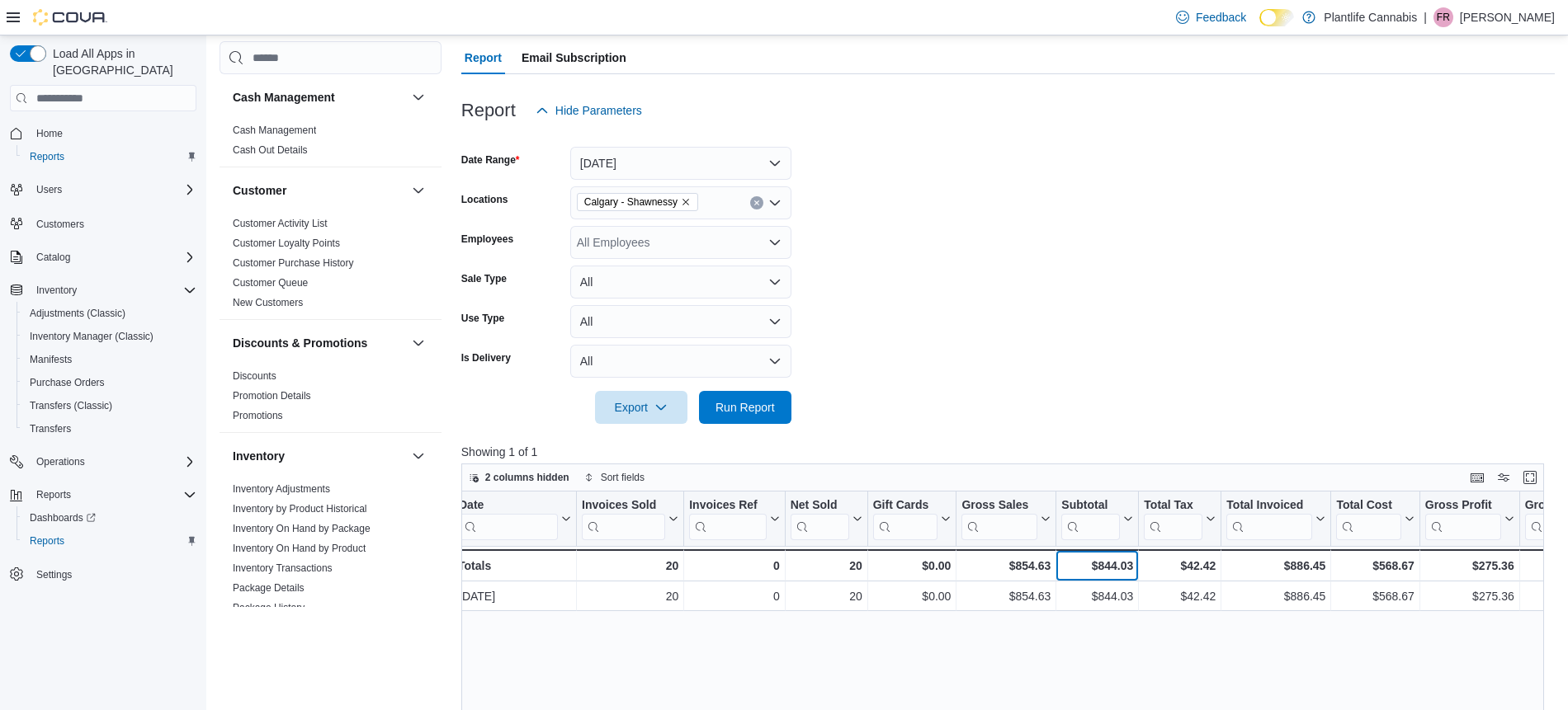
click at [1121, 571] on div "$844.03" at bounding box center [1097, 565] width 72 height 19
copy div "844.03"
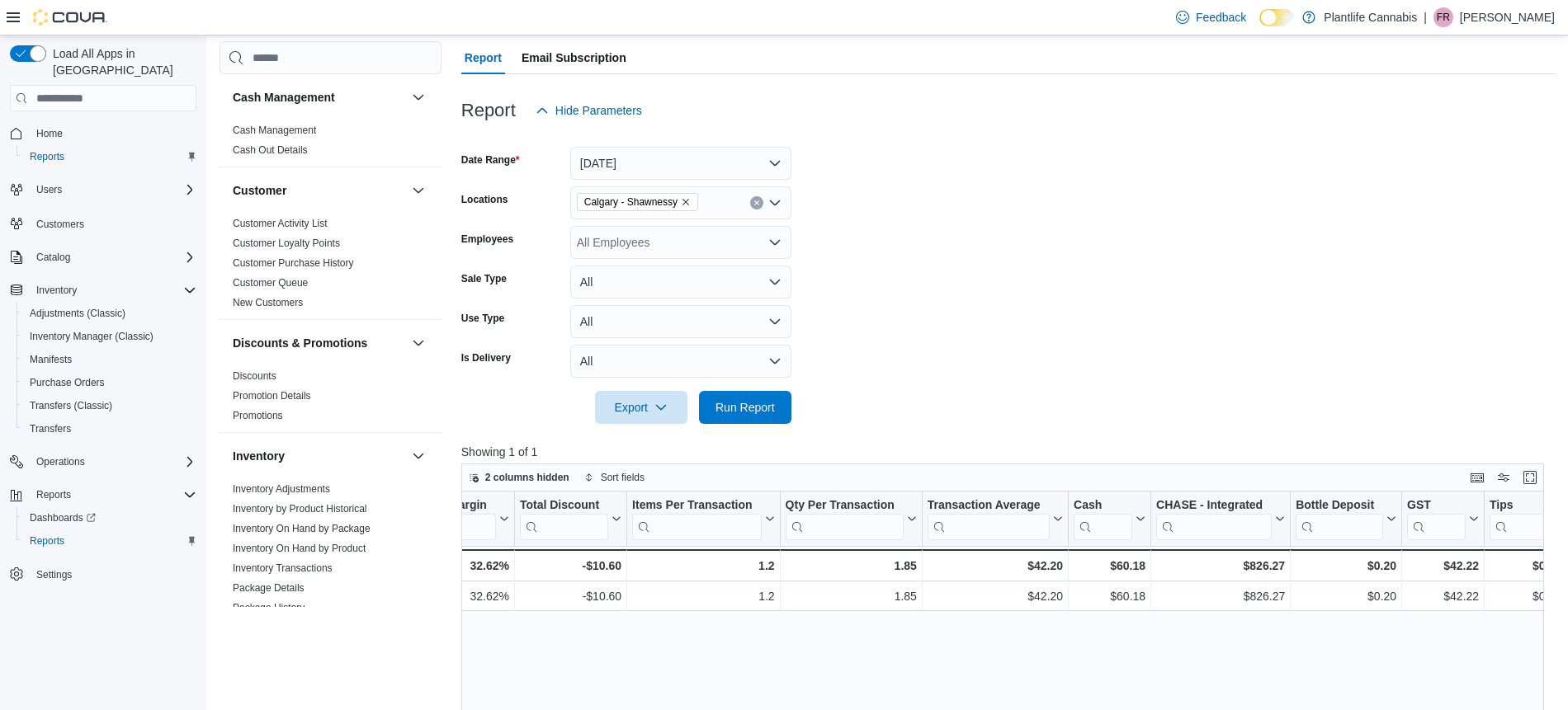
scroll to position [0, 1144]
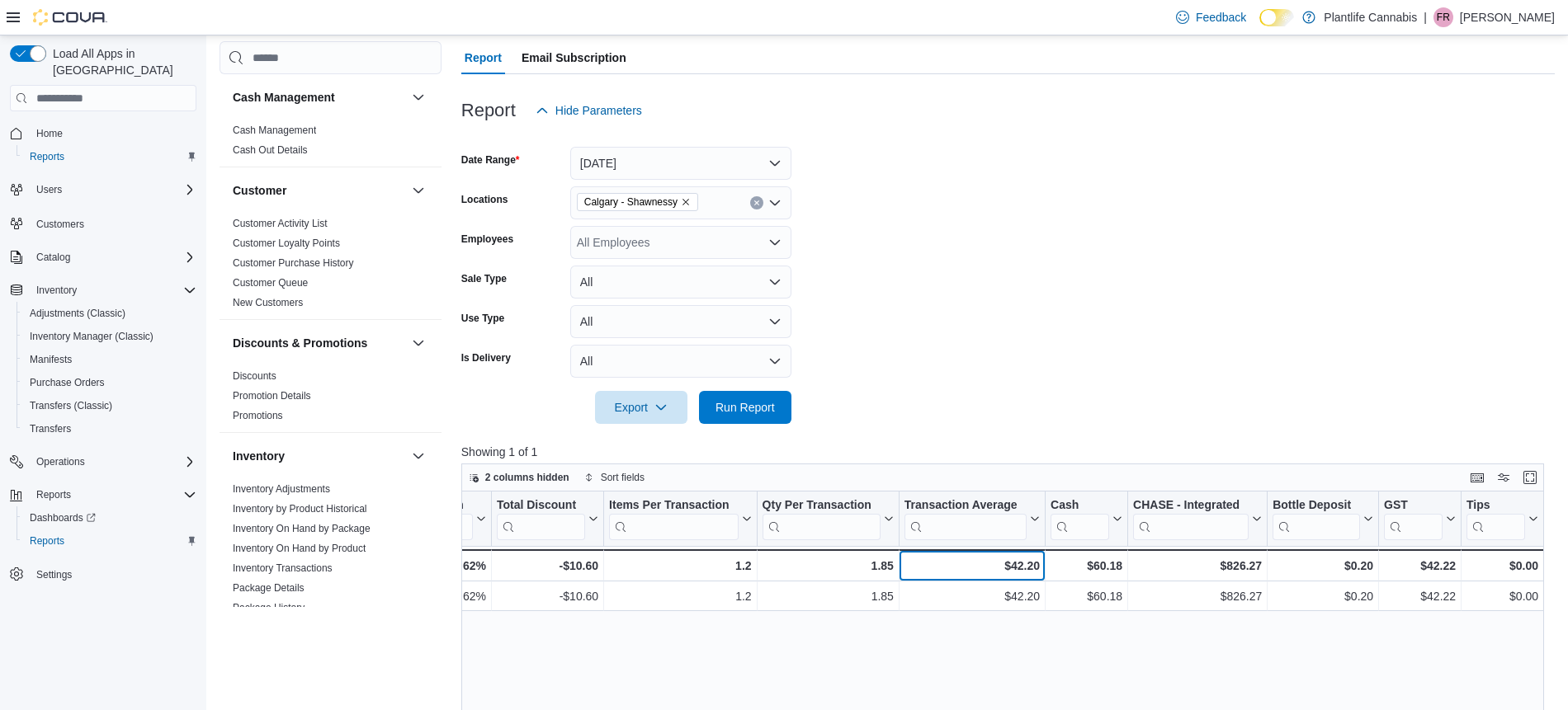
click at [1029, 569] on div "$42.20" at bounding box center [972, 565] width 136 height 19
copy div "42.20"
click at [1246, 567] on div "$826.27" at bounding box center [1197, 565] width 129 height 19
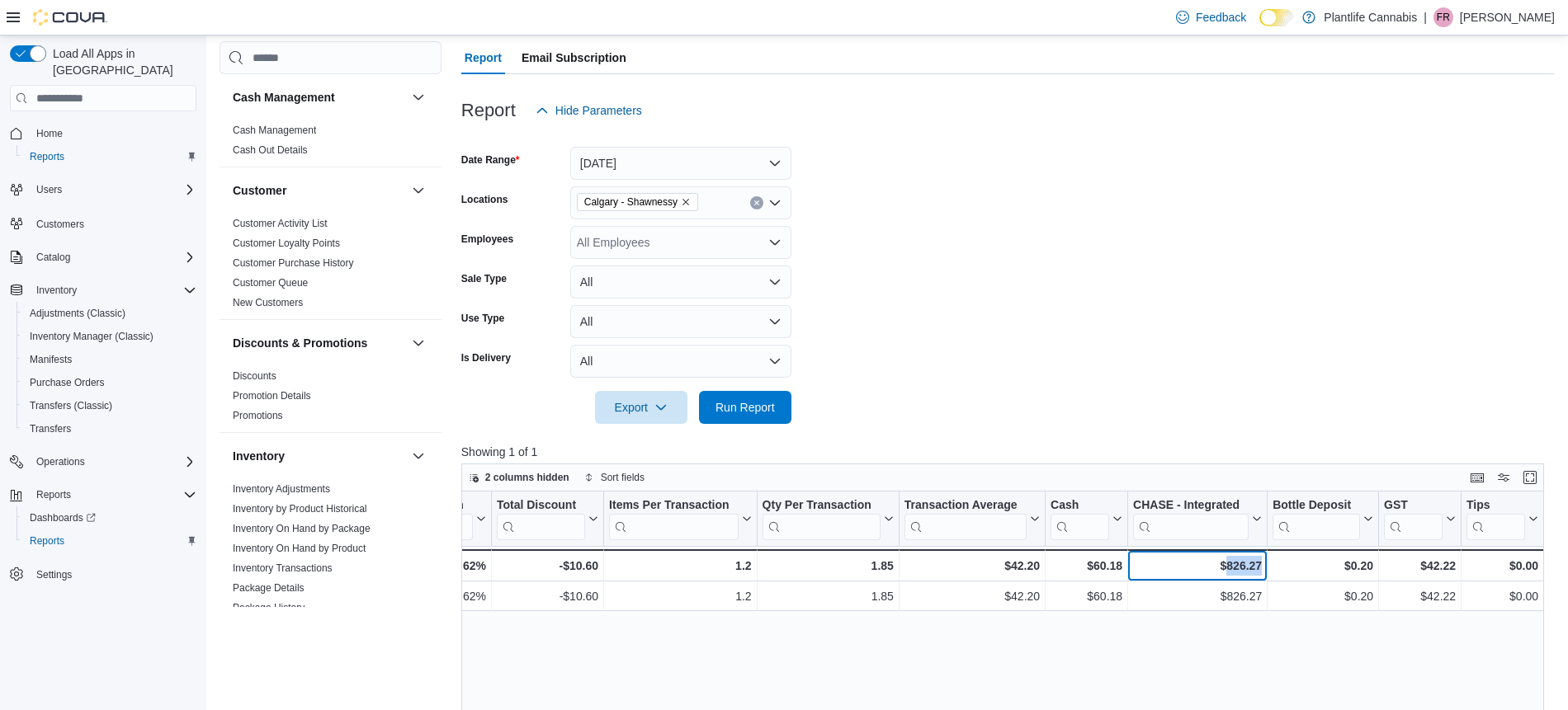
copy div "826.27"
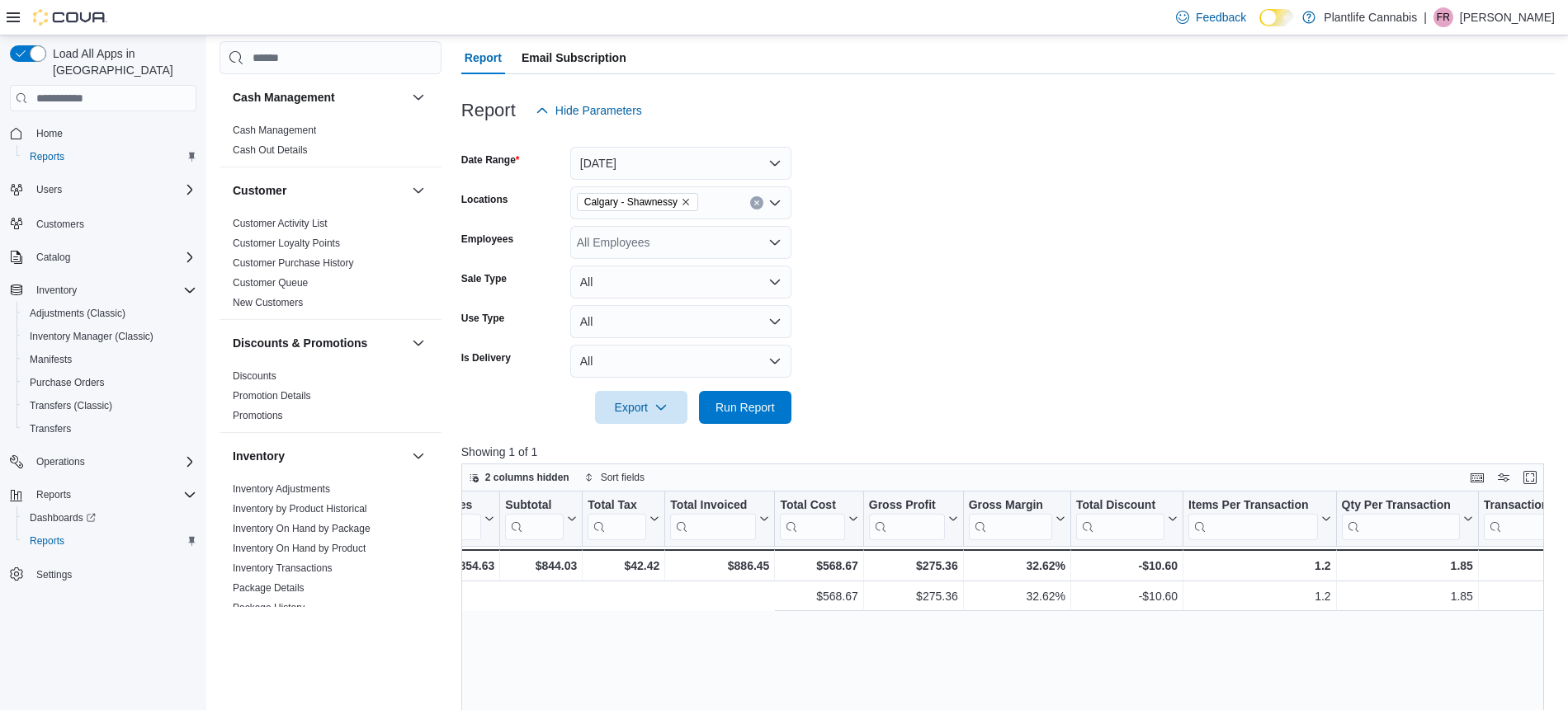
scroll to position [0, 0]
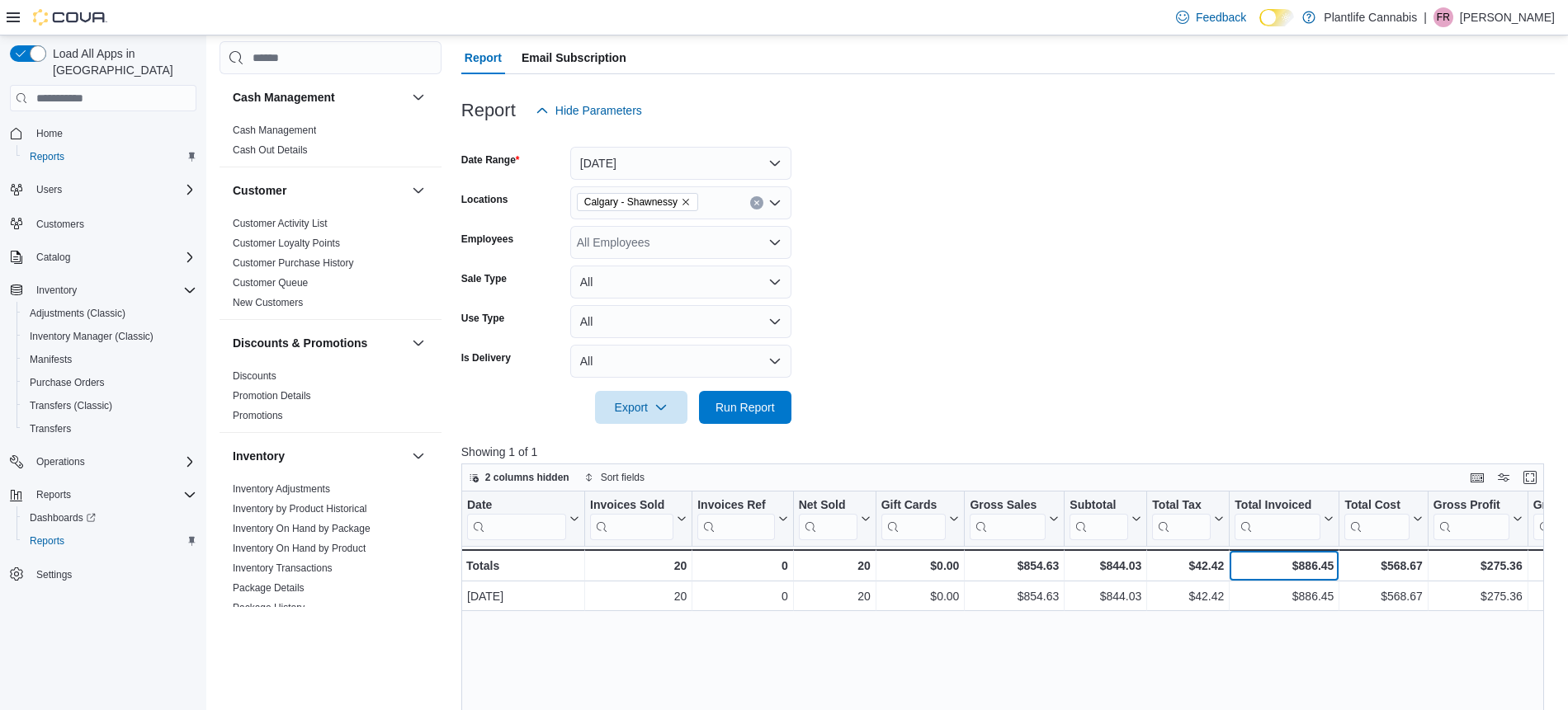
click at [1327, 566] on div "$886.45" at bounding box center [1285, 565] width 99 height 19
copy div "886.45"
